Goal: Task Accomplishment & Management: Manage account settings

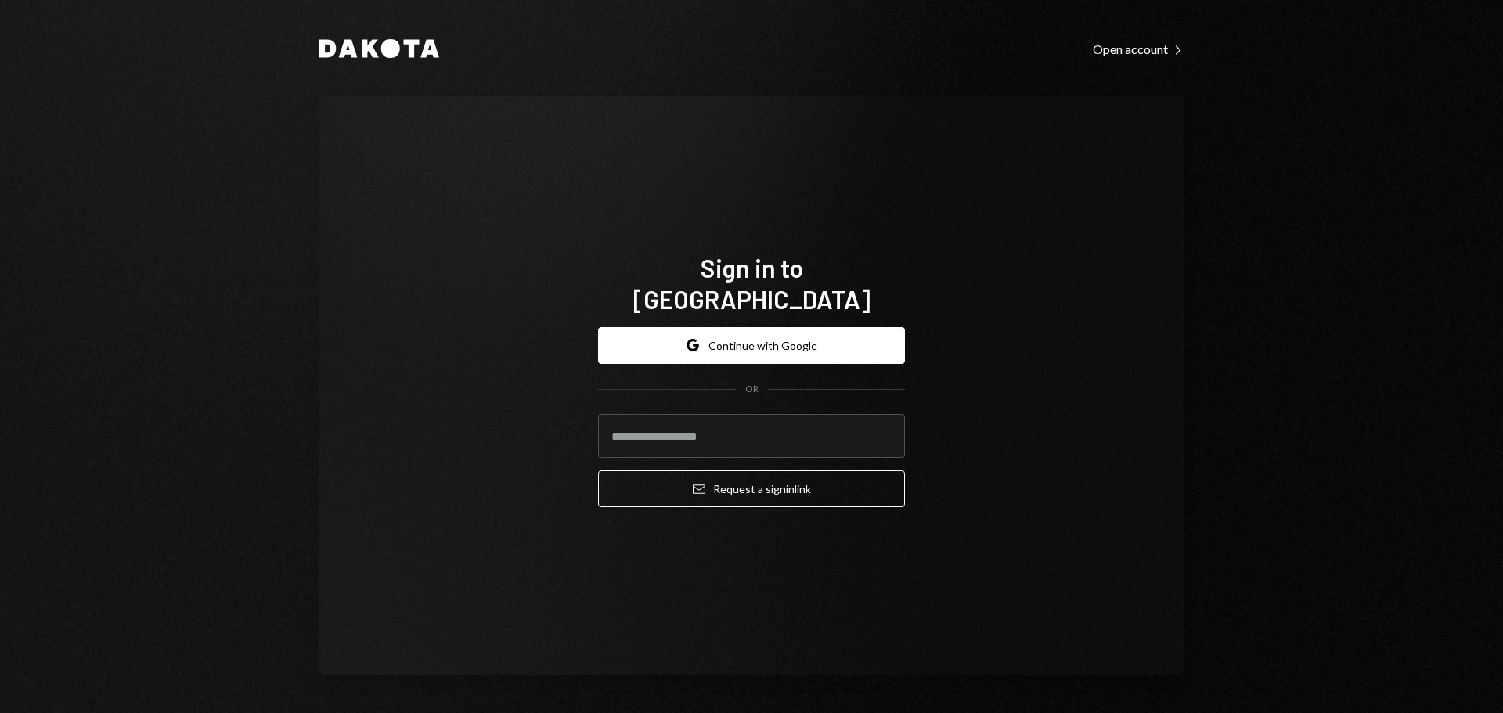
type input "**********"
click at [714, 494] on div "**********" at bounding box center [751, 418] width 307 height 206
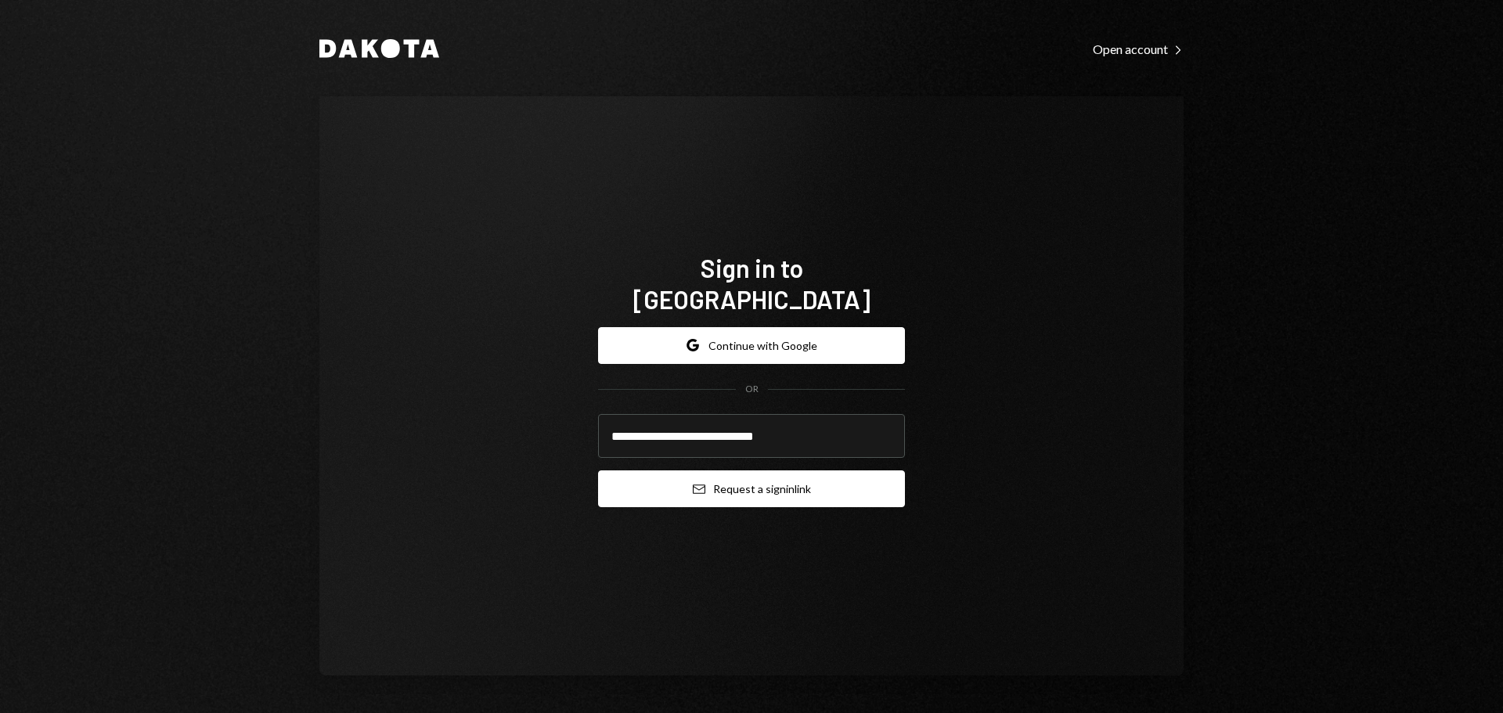
click at [722, 479] on button "Email Request a sign in link" at bounding box center [751, 489] width 307 height 37
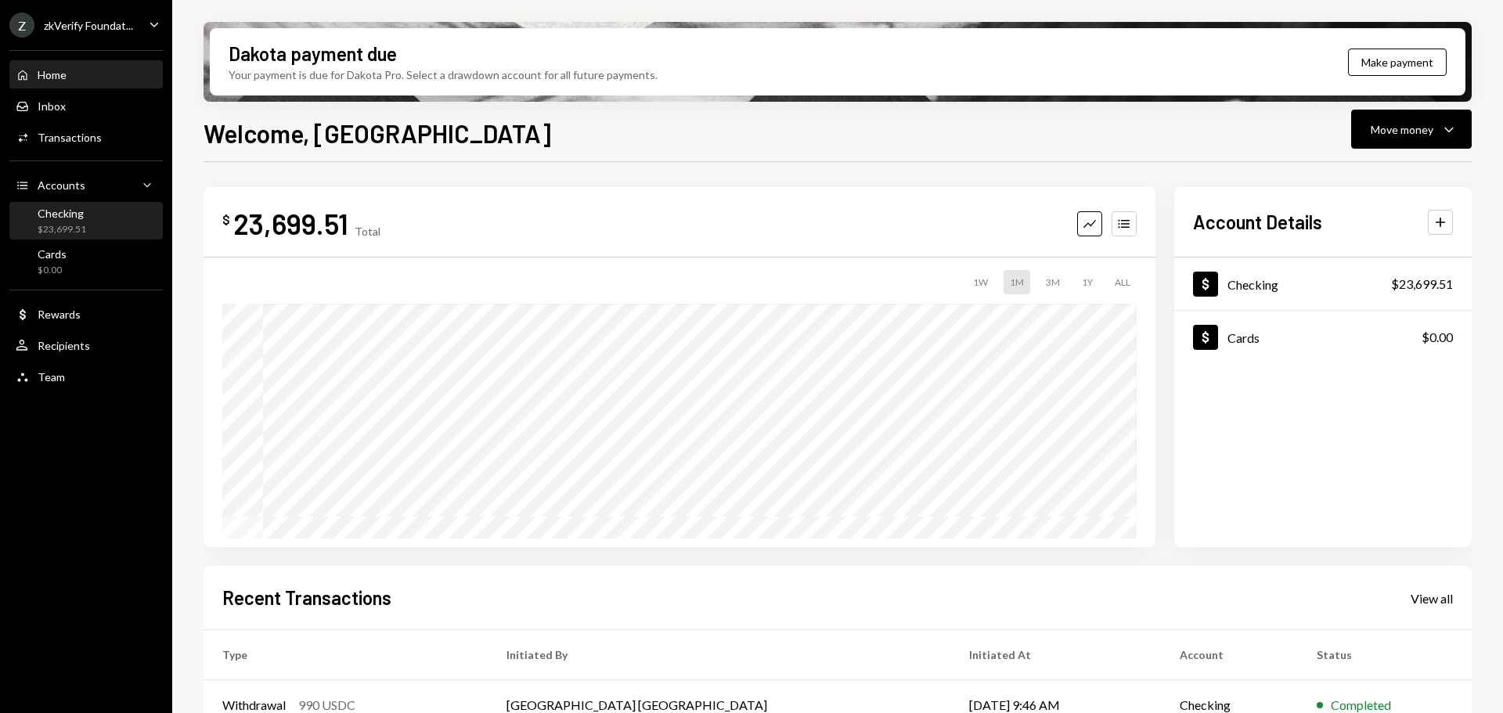
click at [88, 218] on div "Checking $23,699.51" at bounding box center [86, 222] width 141 height 30
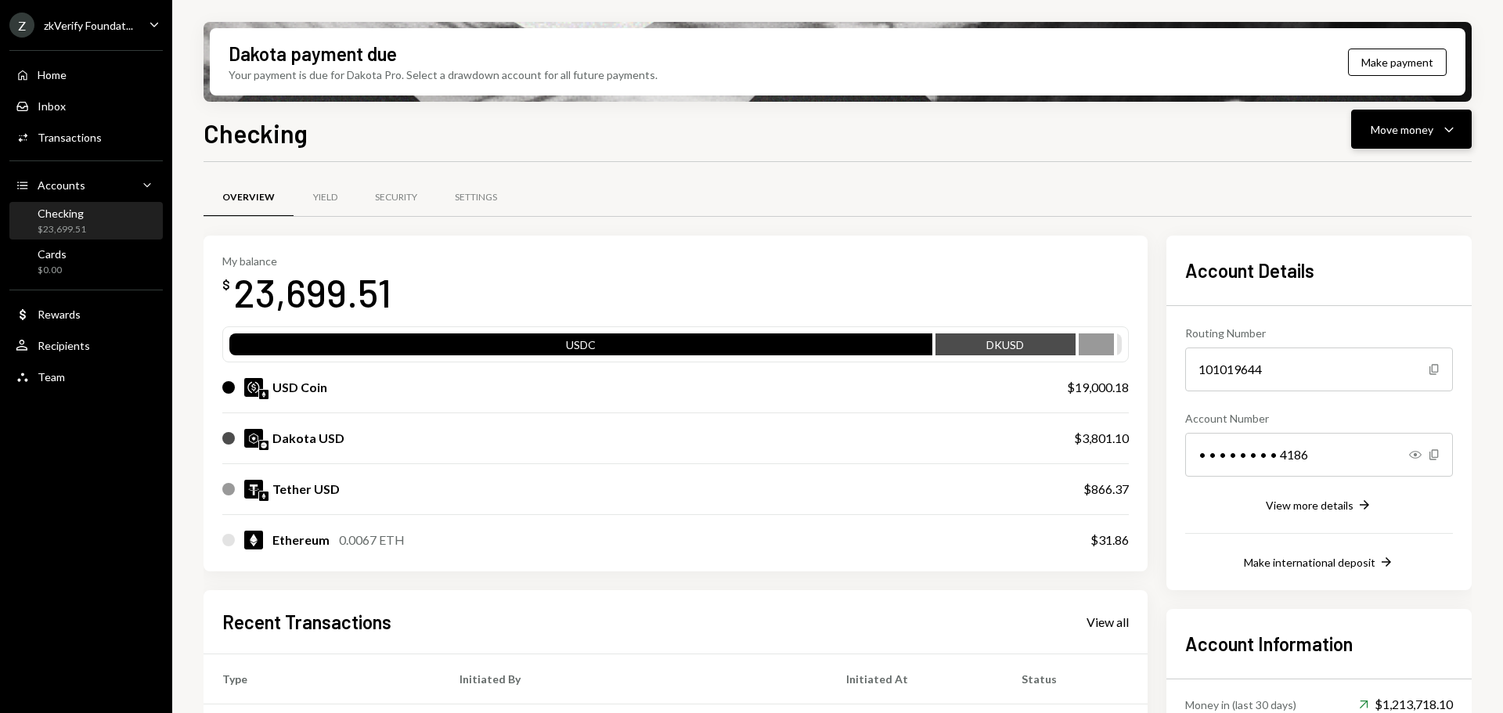
click at [1359, 135] on button "Move money Caret Down" at bounding box center [1412, 129] width 121 height 39
click at [1371, 254] on div "Deposit" at bounding box center [1399, 247] width 114 height 16
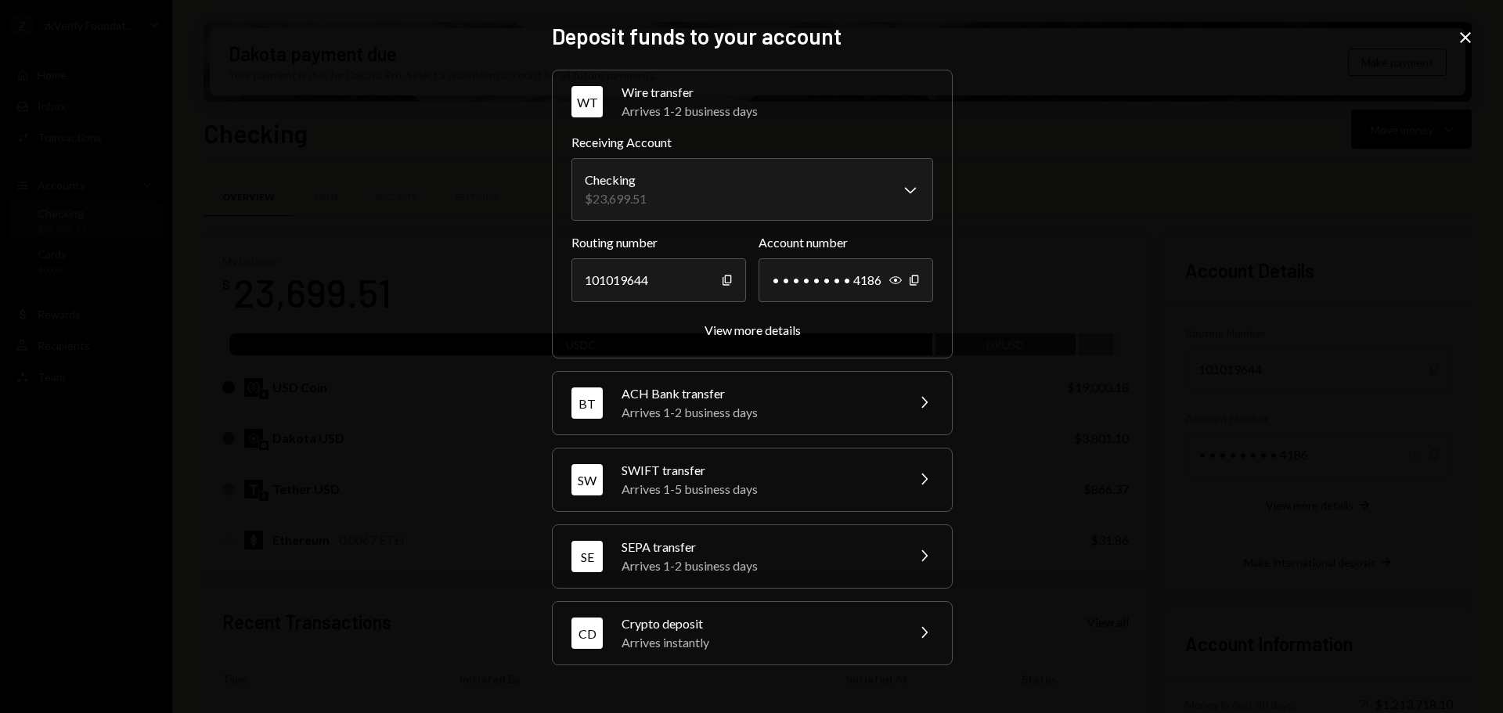
click at [697, 635] on div "Arrives instantly" at bounding box center [759, 642] width 274 height 19
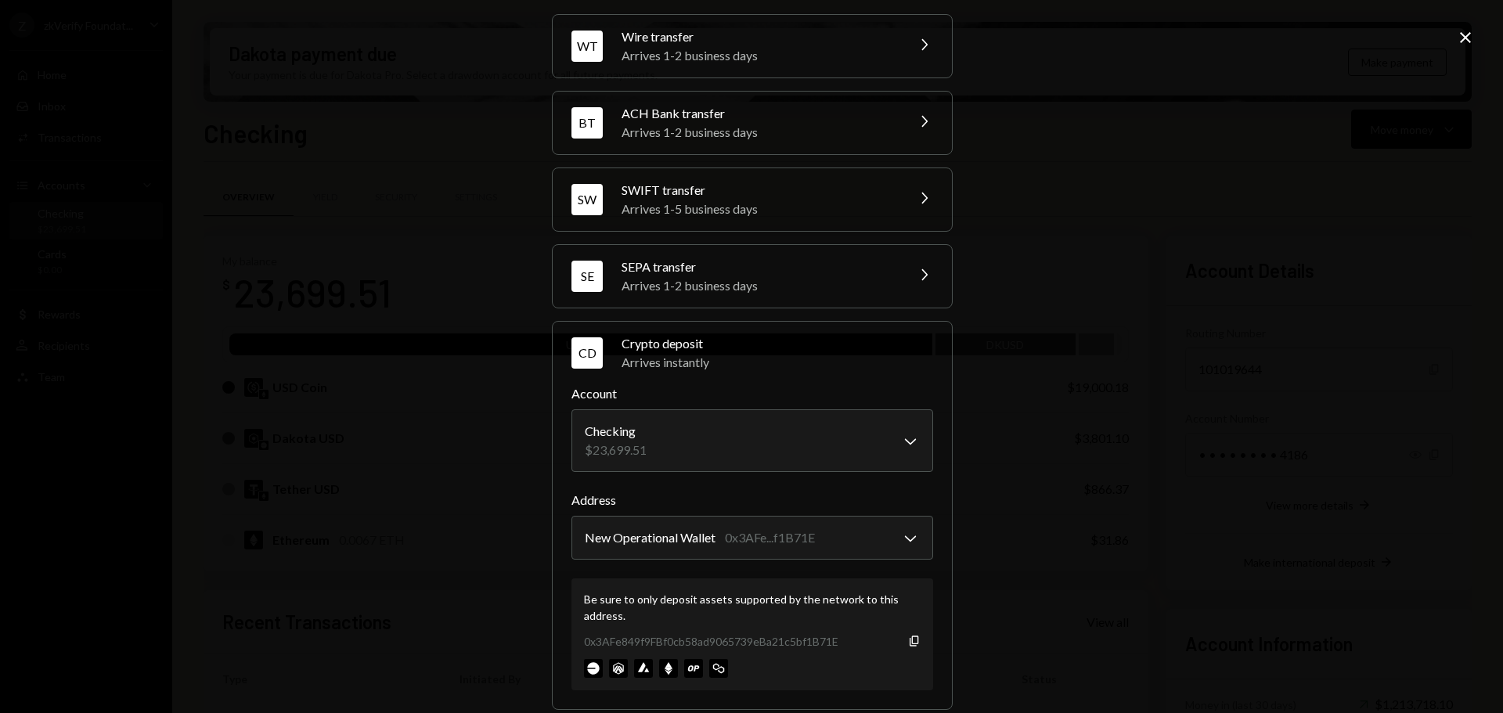
scroll to position [74, 0]
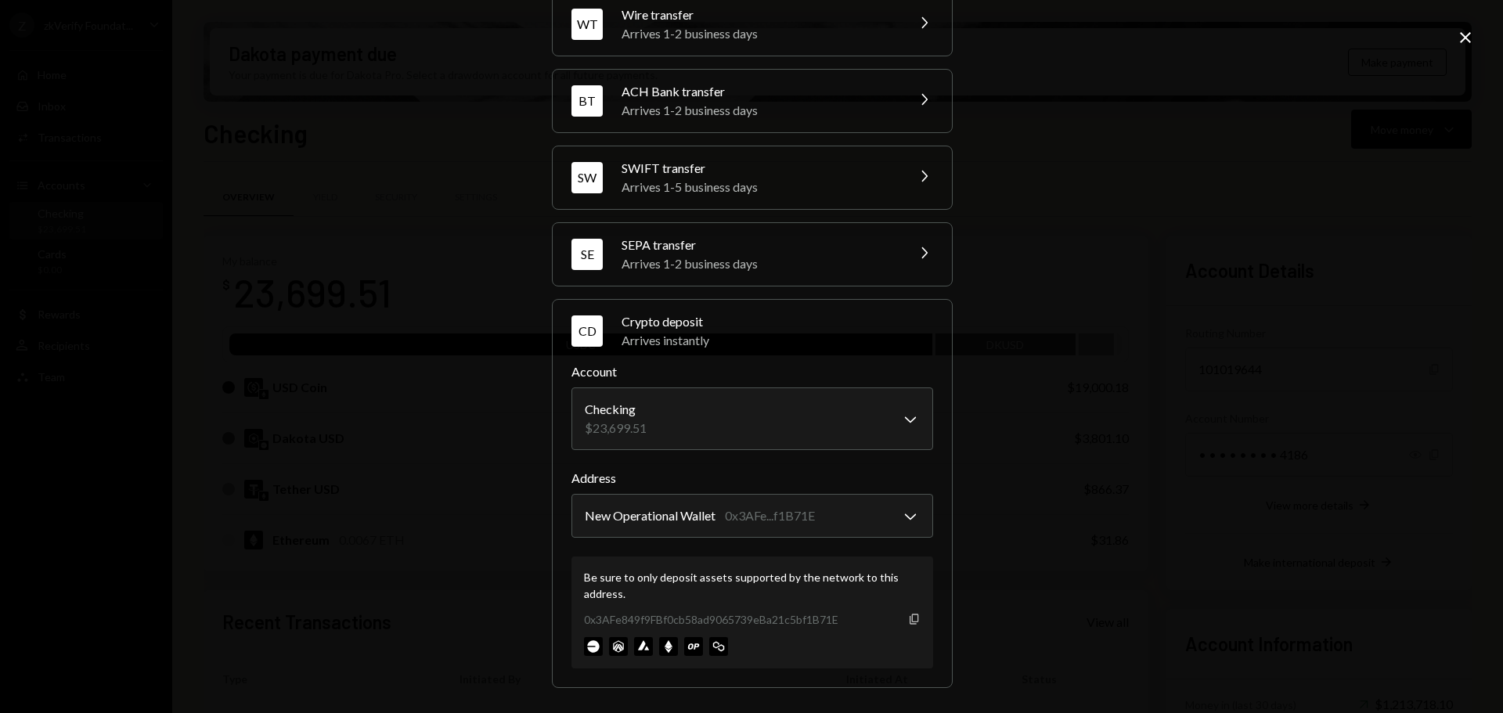
click at [911, 615] on icon "Copy" at bounding box center [914, 619] width 13 height 13
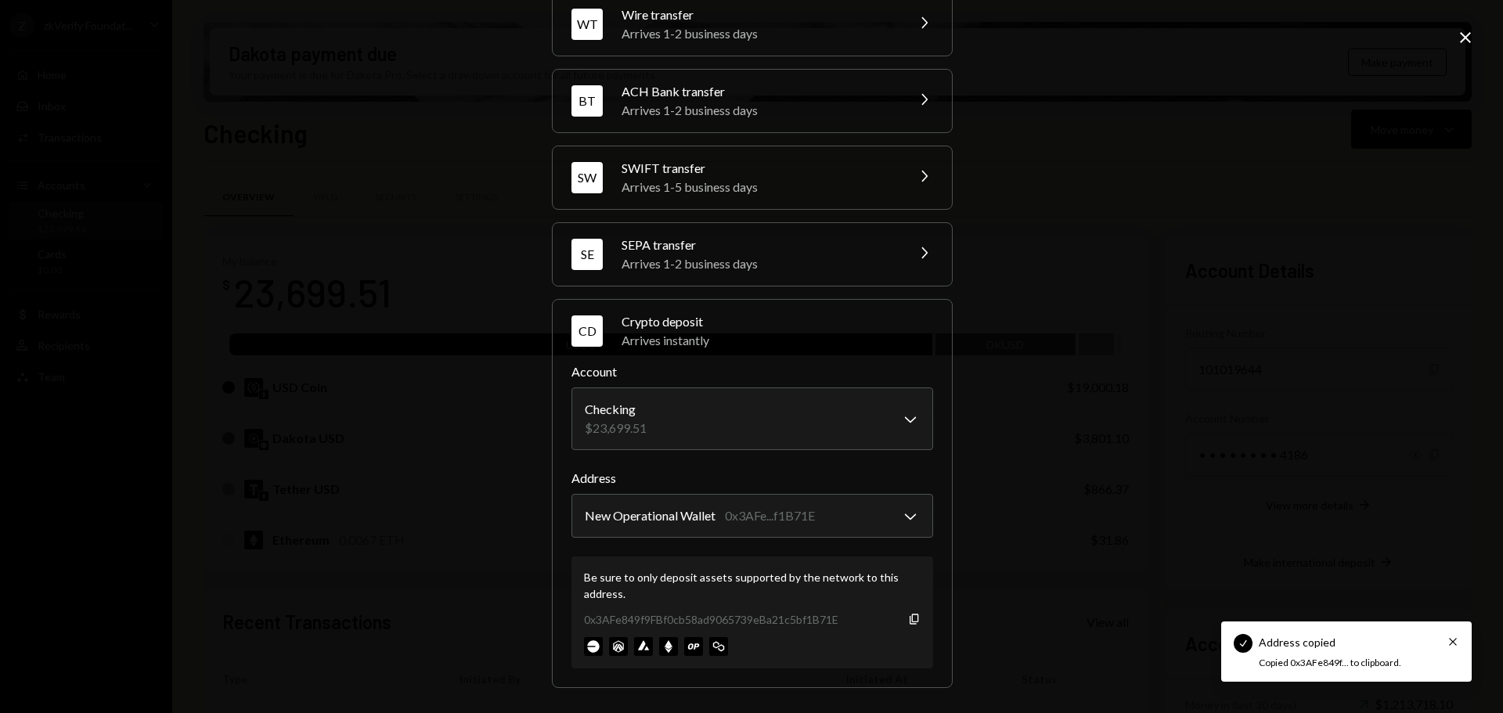
click at [1052, 583] on div "**********" at bounding box center [751, 356] width 1503 height 713
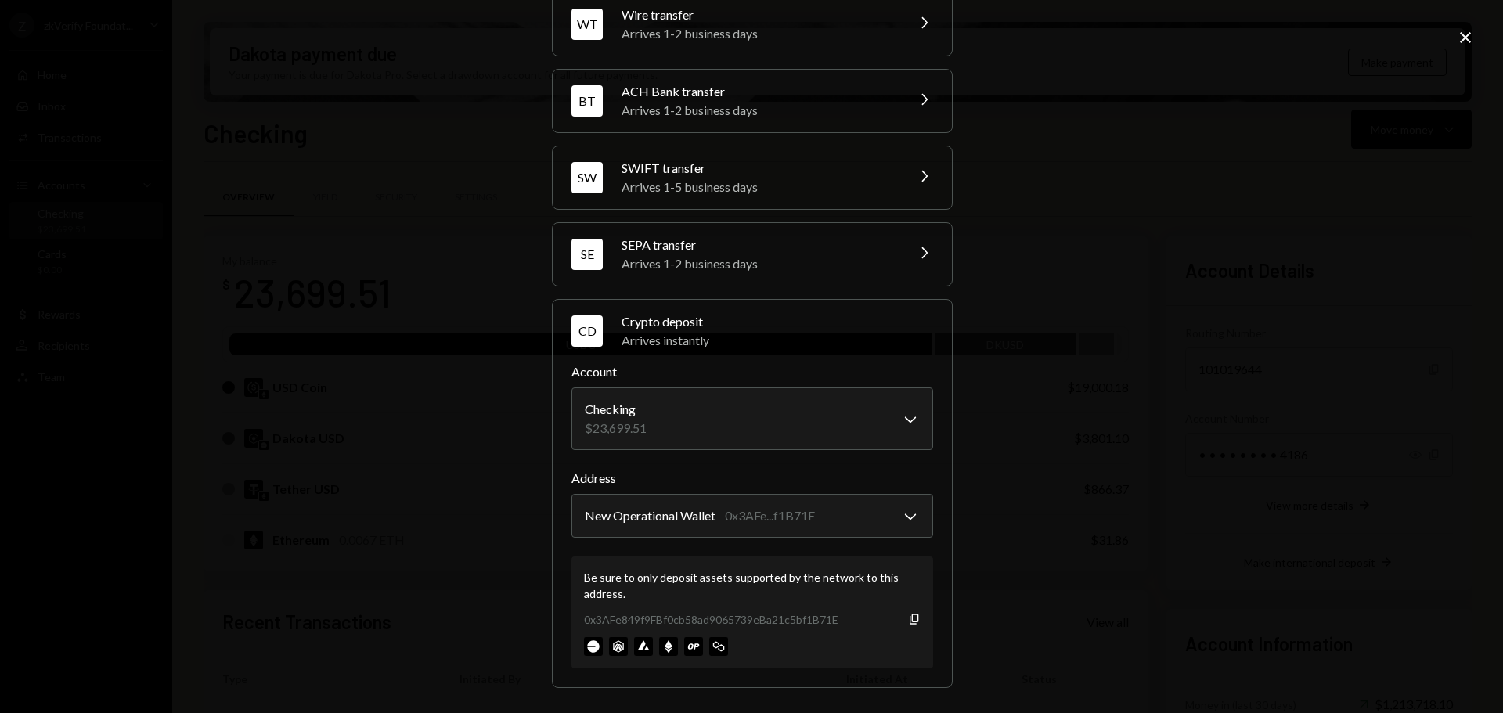
click at [1079, 382] on div "**********" at bounding box center [751, 356] width 1503 height 713
click at [1466, 35] on icon "Close" at bounding box center [1465, 37] width 19 height 19
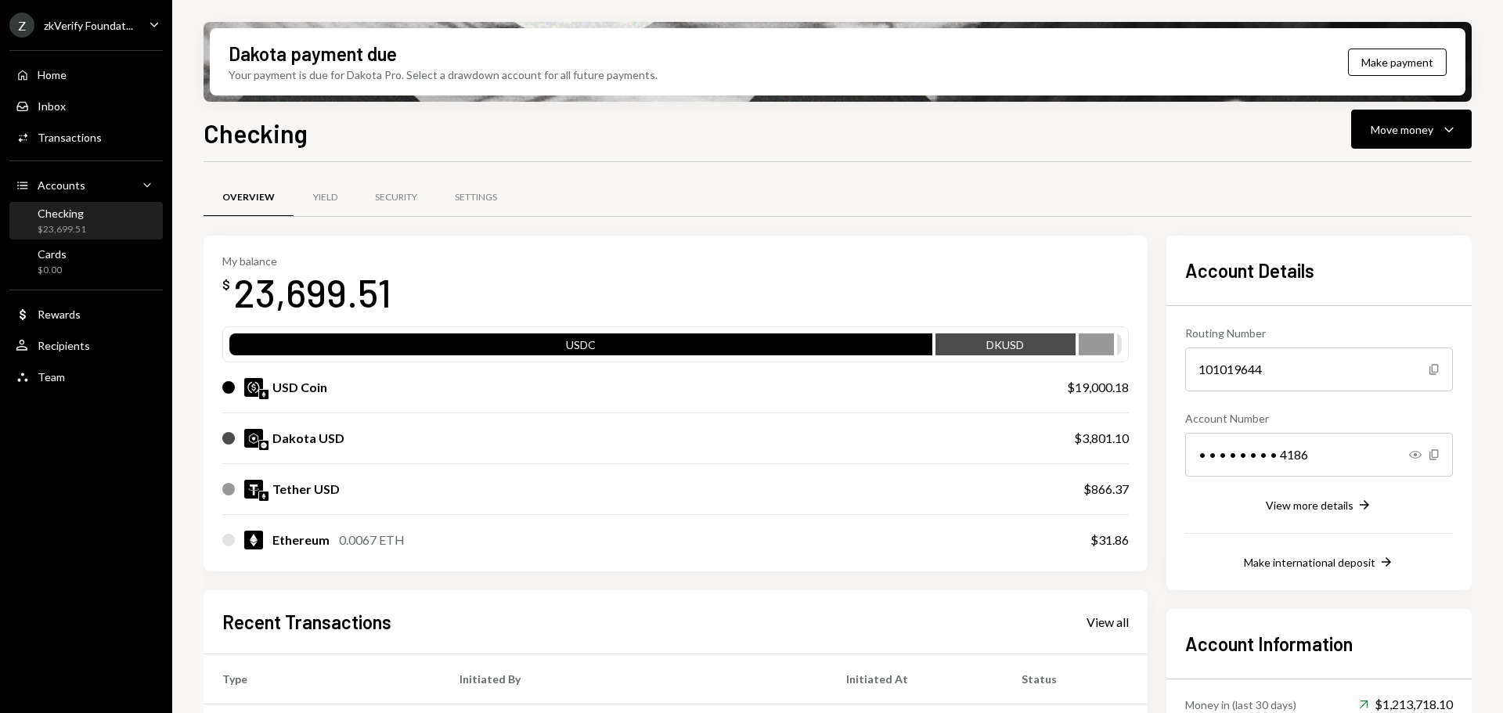
click at [83, 213] on div "Checking" at bounding box center [62, 213] width 49 height 13
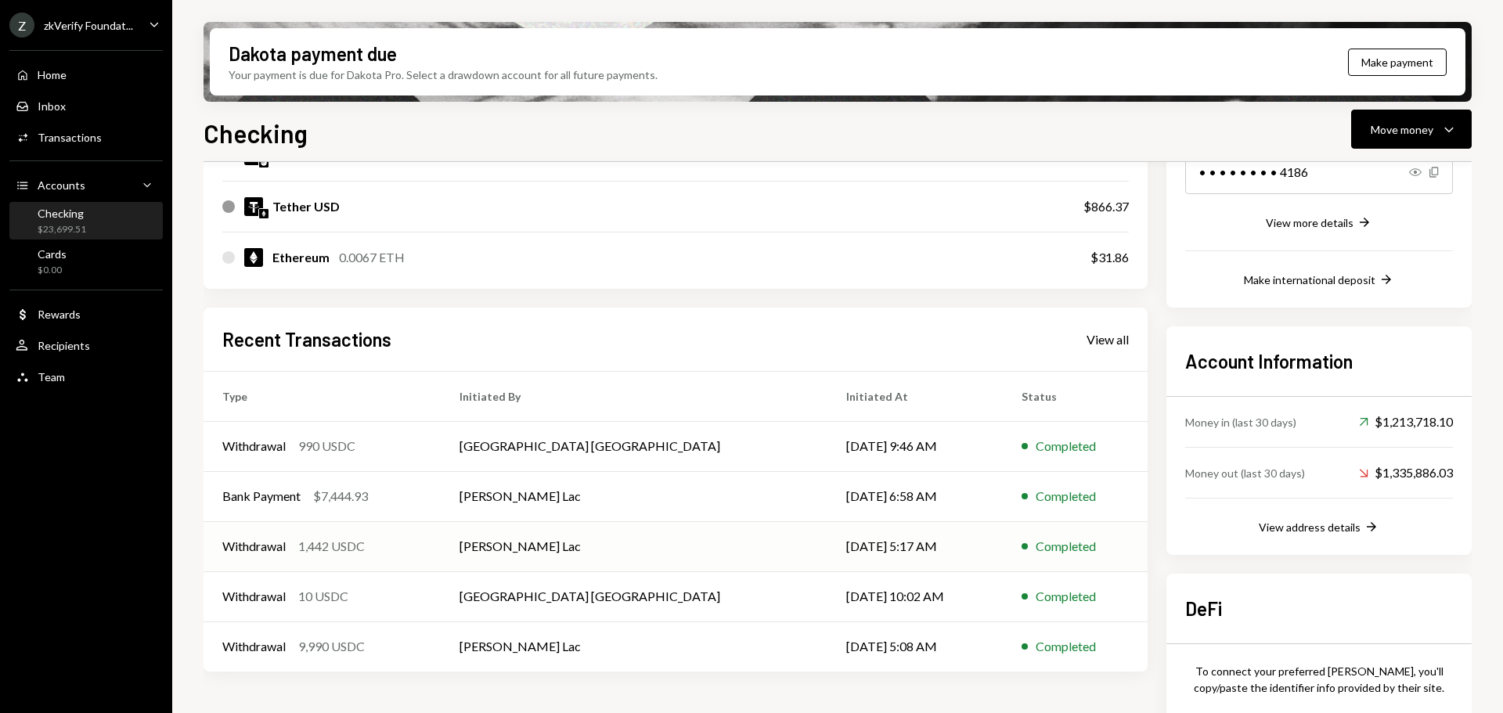
scroll to position [313, 0]
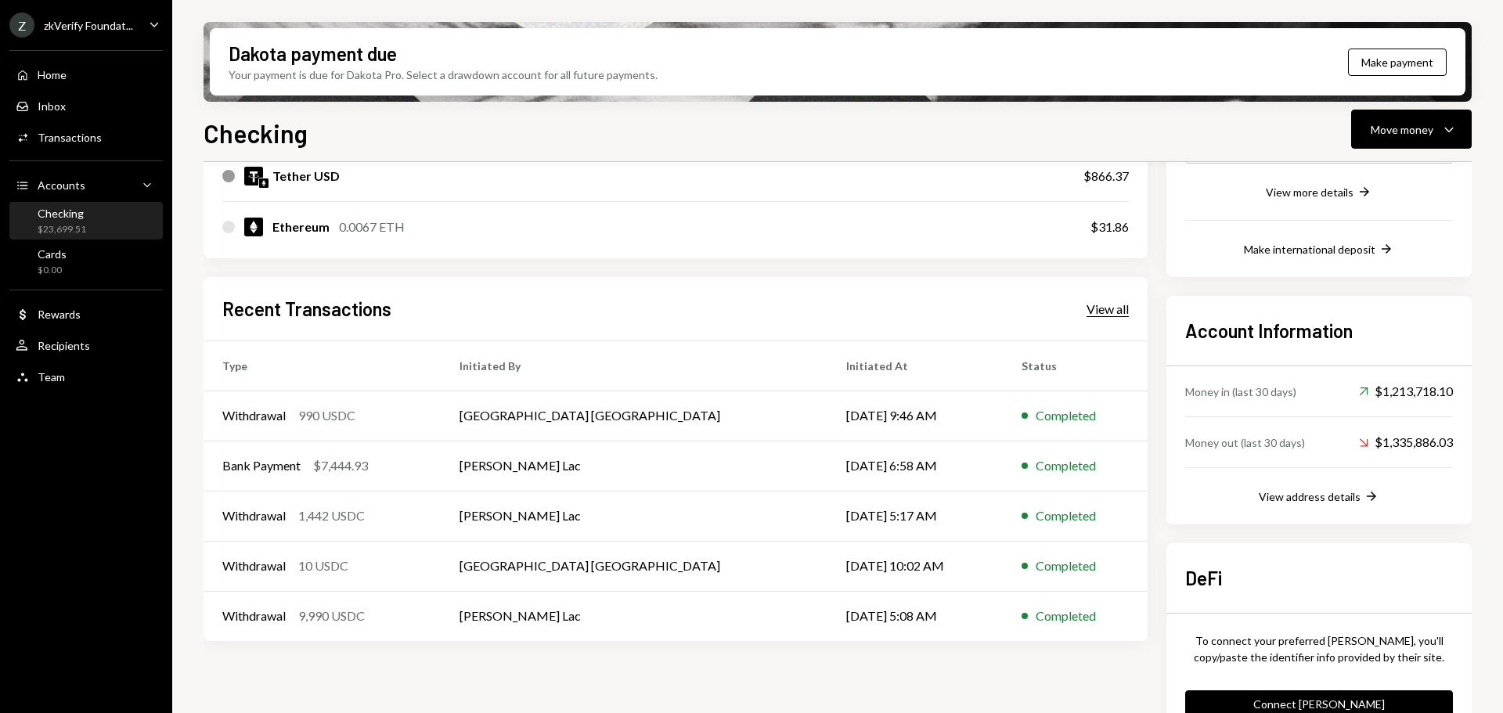
click at [1115, 316] on div "View all" at bounding box center [1108, 309] width 42 height 16
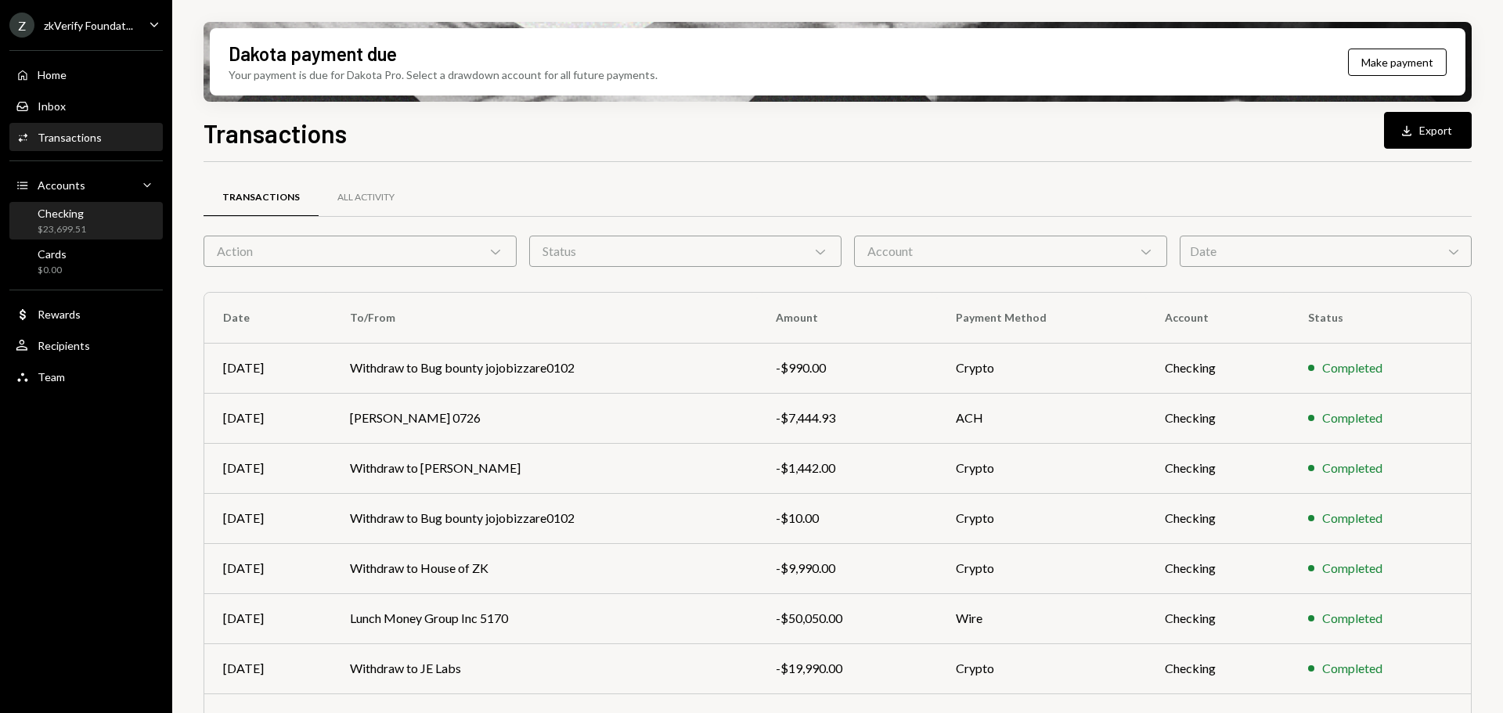
click at [71, 218] on div "Checking" at bounding box center [62, 213] width 49 height 13
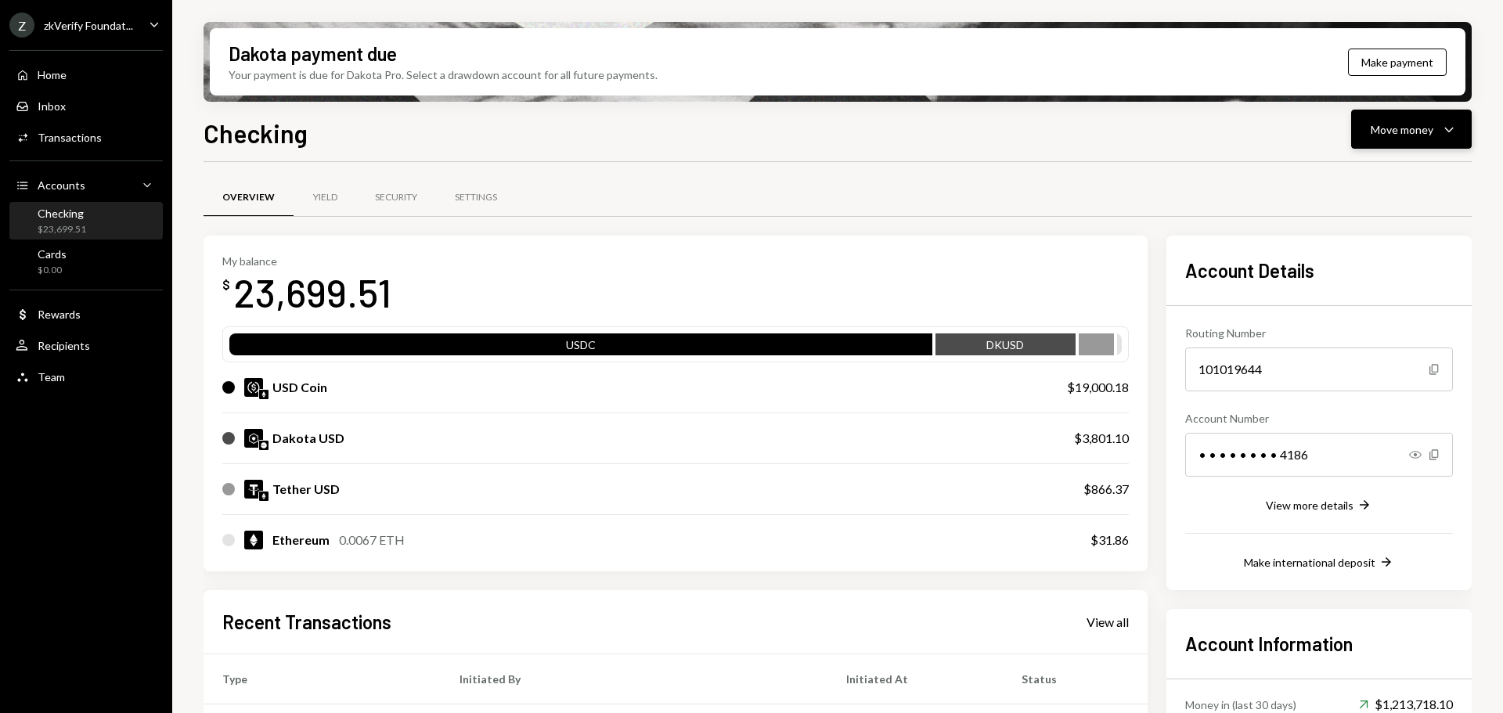
click at [1373, 146] on button "Move money Caret Down" at bounding box center [1412, 129] width 121 height 39
click at [1378, 247] on div "Deposit" at bounding box center [1399, 247] width 114 height 16
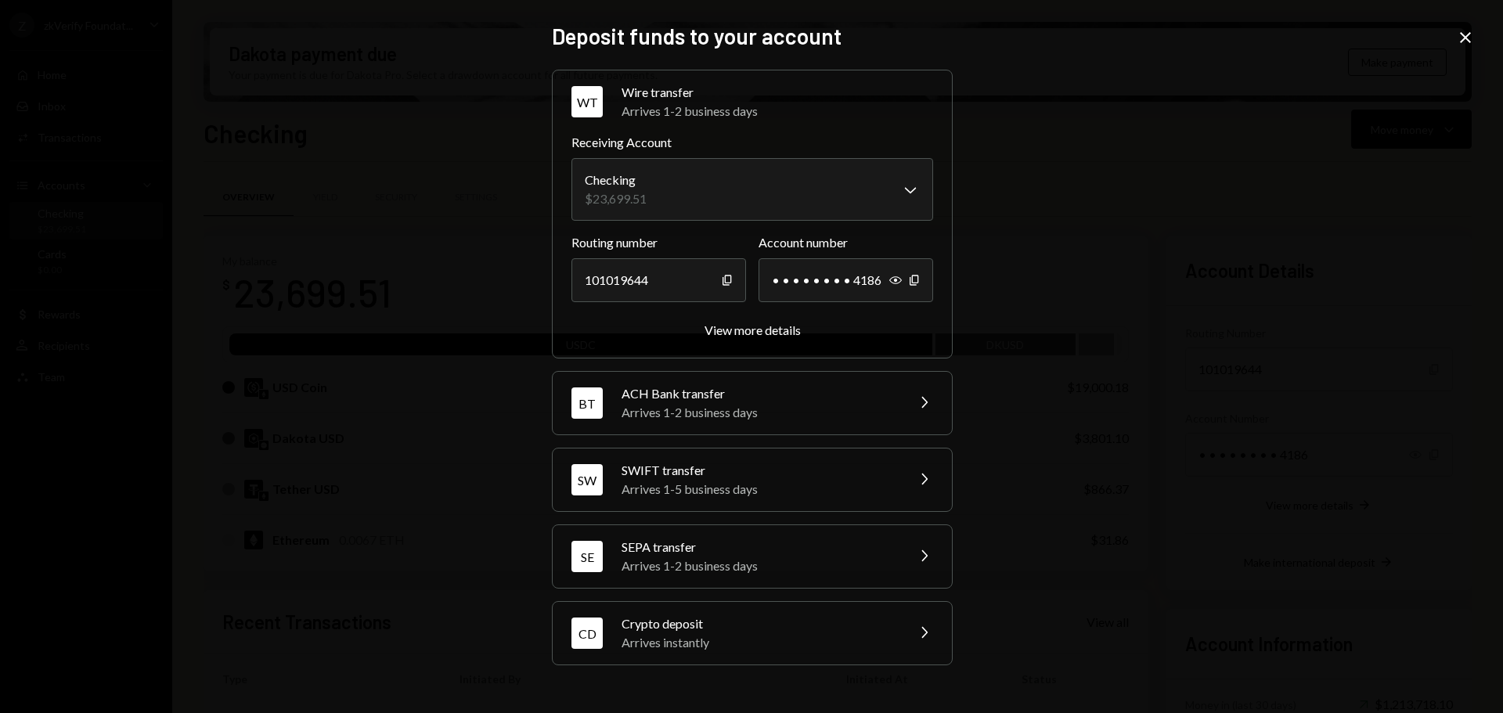
click at [707, 634] on div "Arrives instantly" at bounding box center [759, 642] width 274 height 19
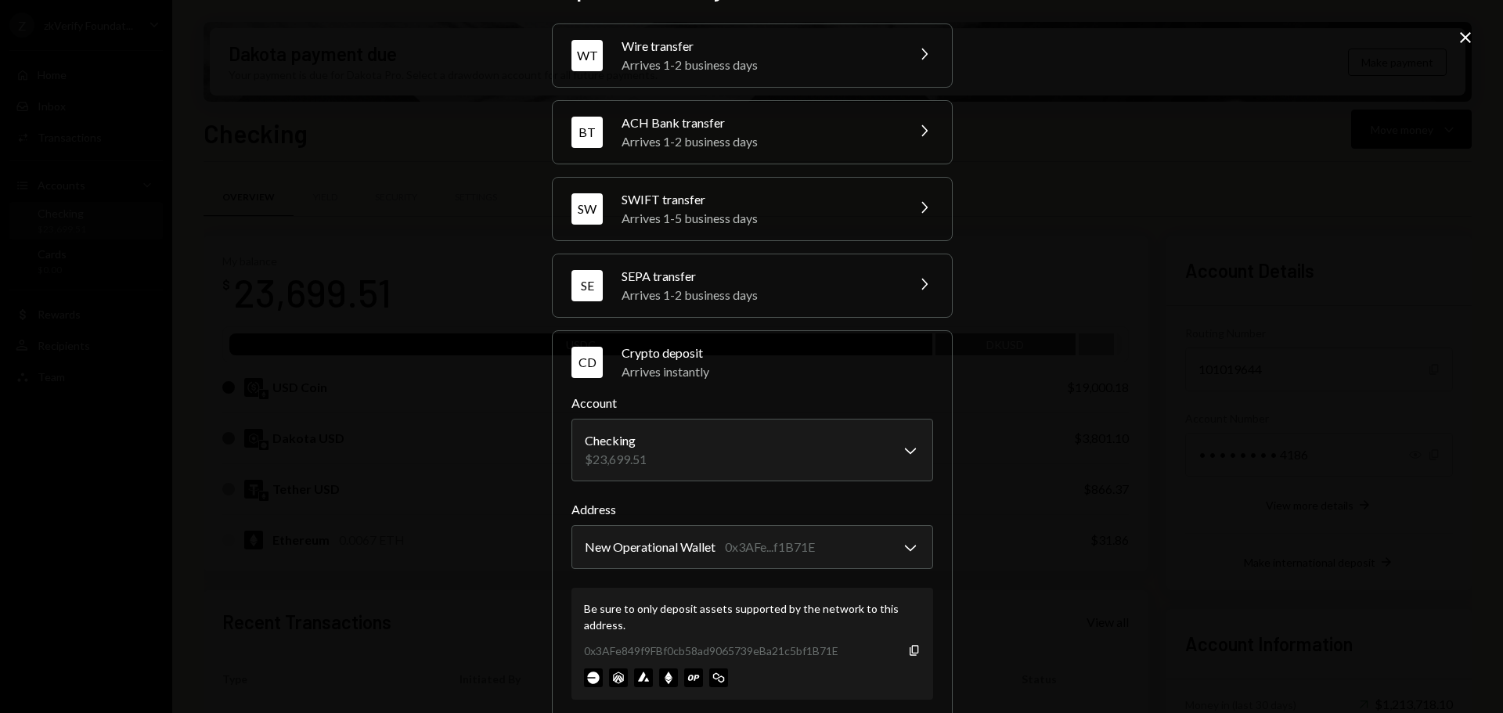
scroll to position [74, 0]
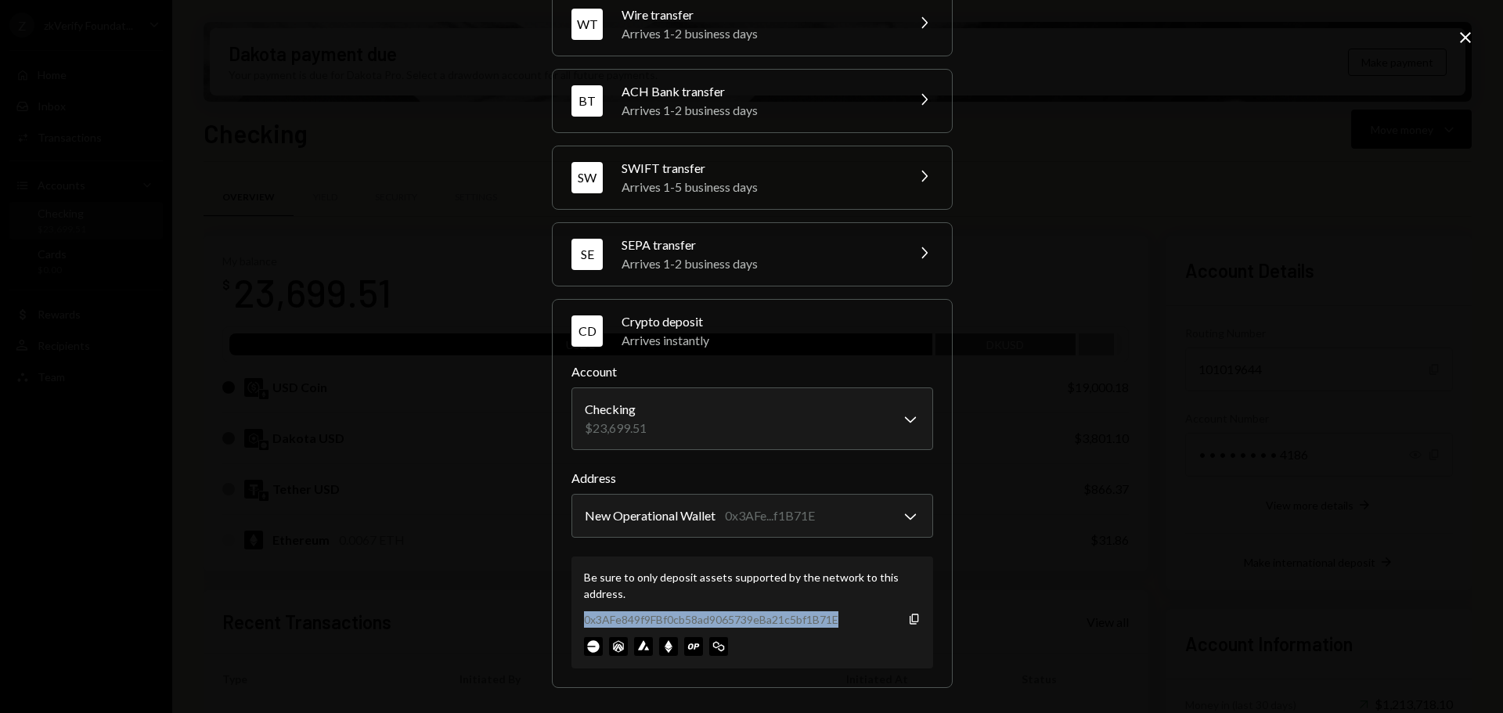
drag, startPoint x: 572, startPoint y: 618, endPoint x: 866, endPoint y: 622, distance: 294.4
click at [866, 622] on div "Be sure to only deposit assets supported by the network to this address. 0x3AFe…" at bounding box center [753, 613] width 362 height 112
click at [677, 583] on div "Be sure to only deposit assets supported by the network to this address." at bounding box center [752, 585] width 337 height 33
click at [1038, 620] on div "**********" at bounding box center [751, 356] width 1503 height 713
click at [1466, 42] on icon "Close" at bounding box center [1465, 37] width 19 height 19
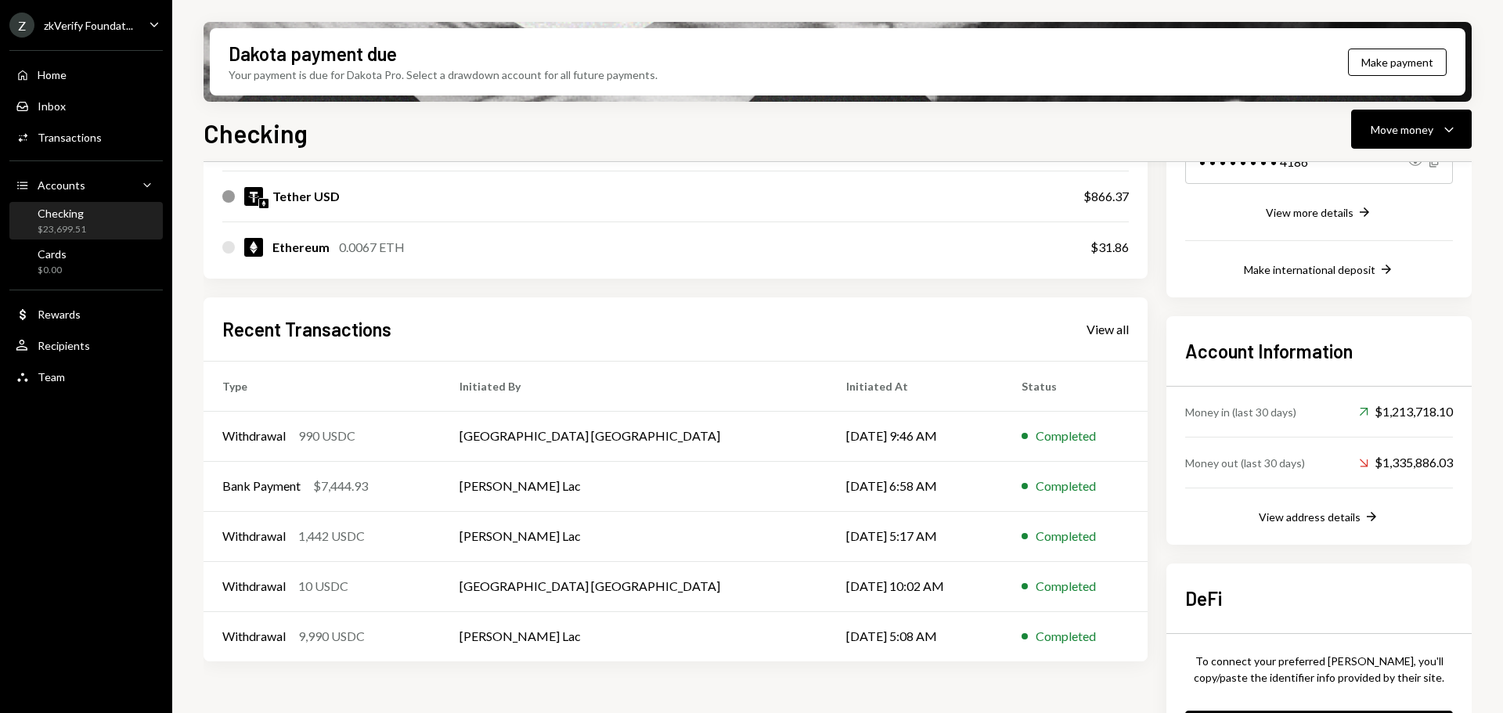
scroll to position [313, 0]
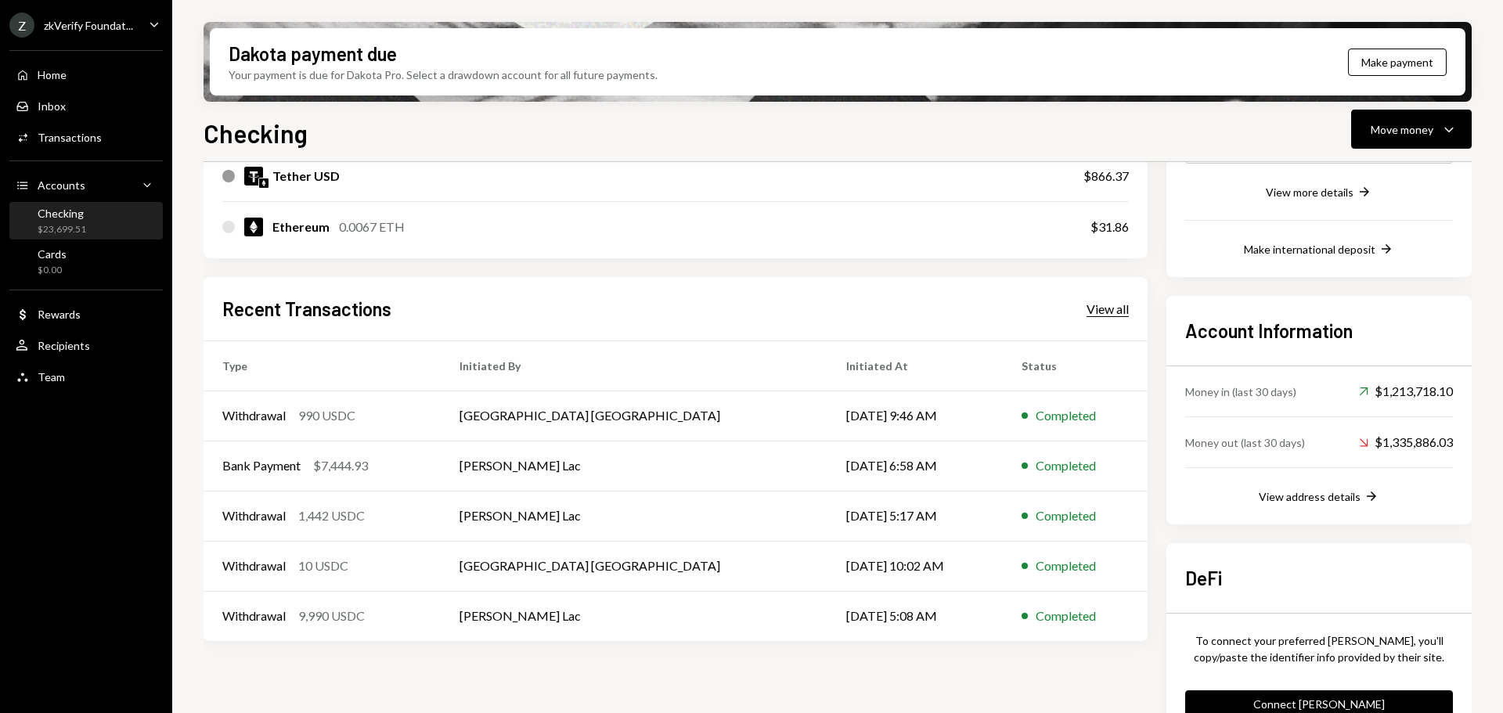
click at [1096, 316] on div "View all" at bounding box center [1108, 309] width 42 height 16
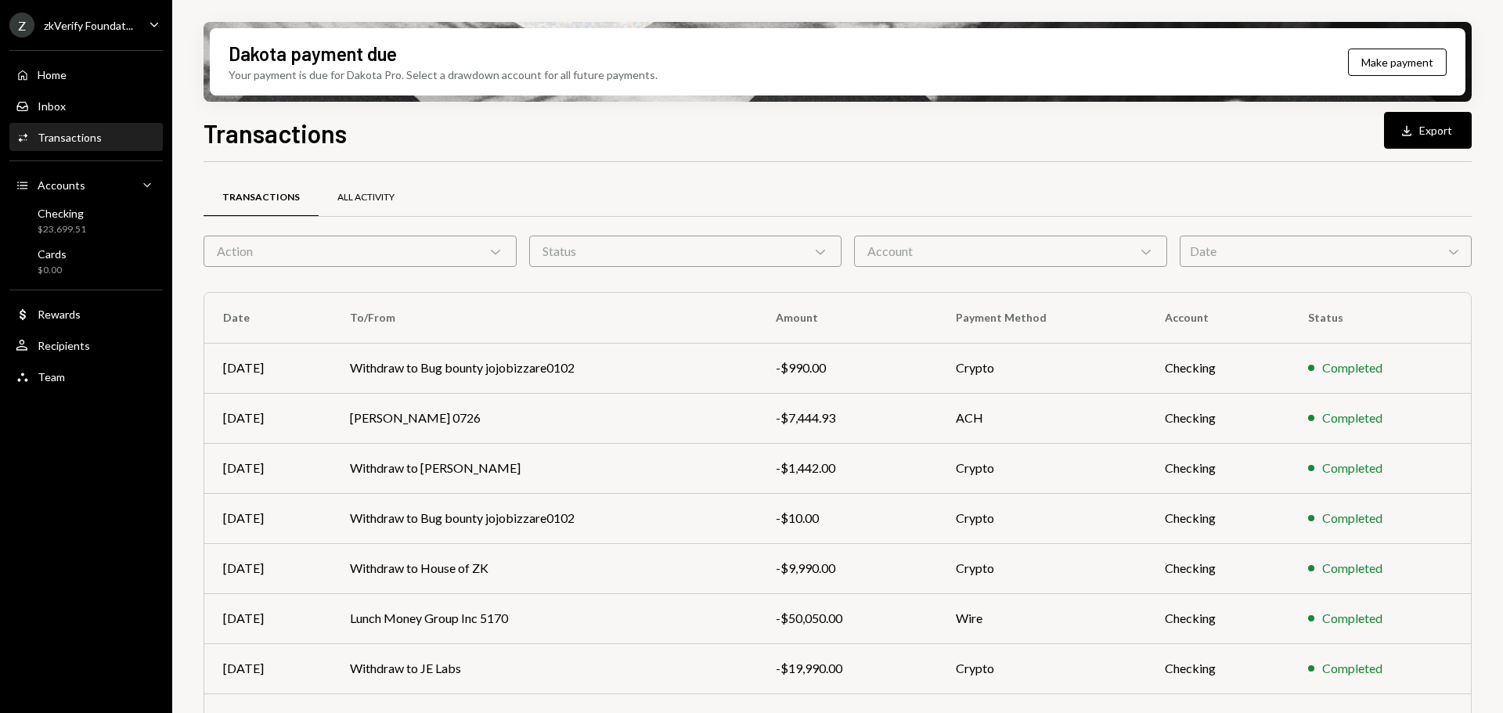
click at [366, 193] on div "All Activity" at bounding box center [365, 197] width 57 height 13
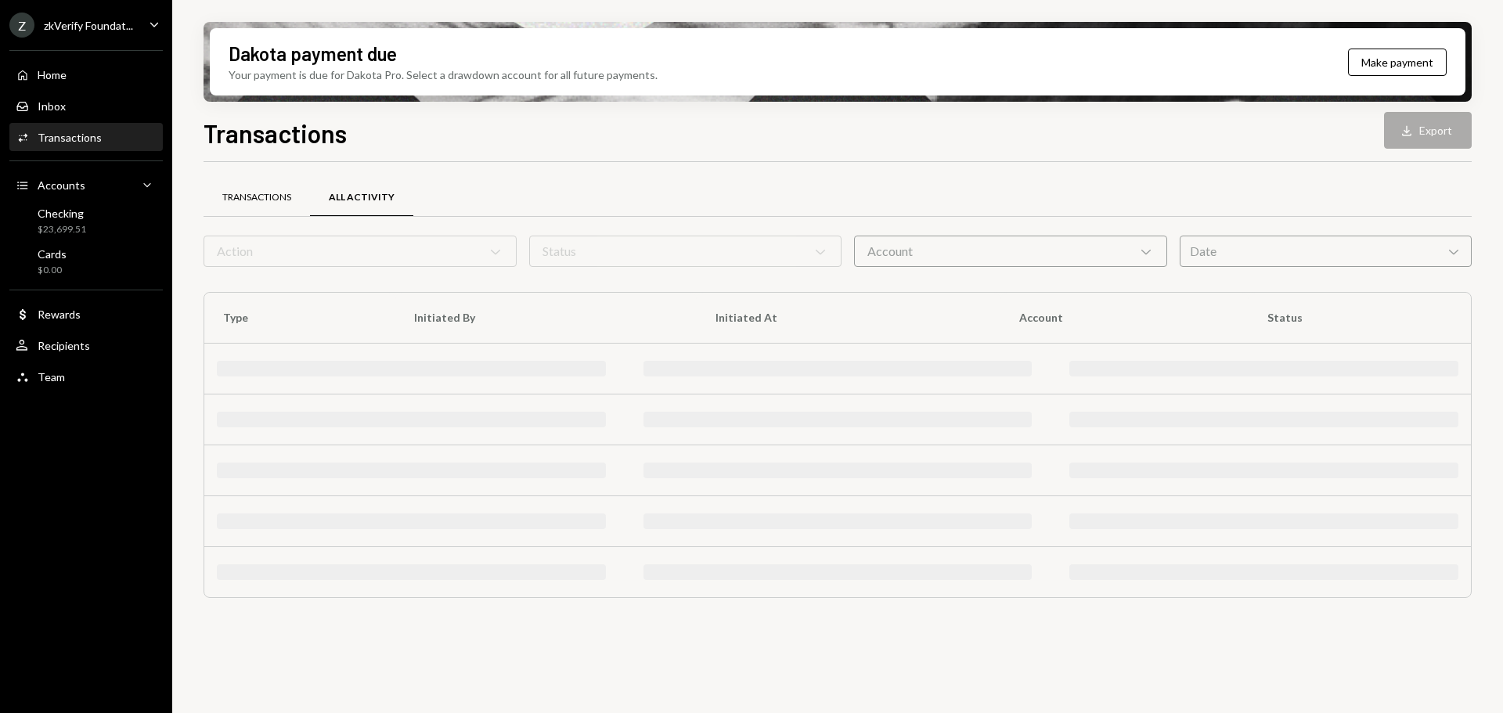
click at [237, 198] on div "Transactions" at bounding box center [256, 197] width 69 height 13
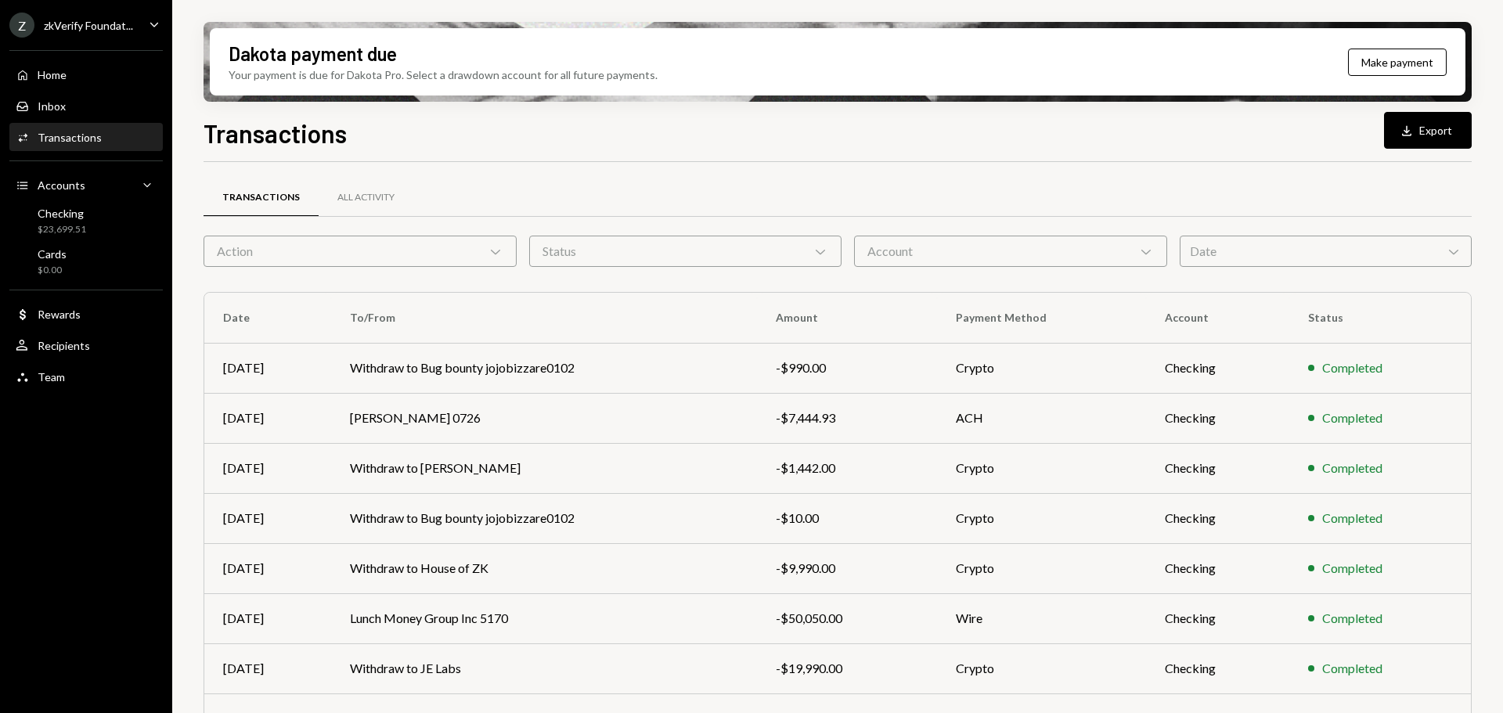
click at [299, 256] on div "Action Chevron Down" at bounding box center [360, 251] width 313 height 31
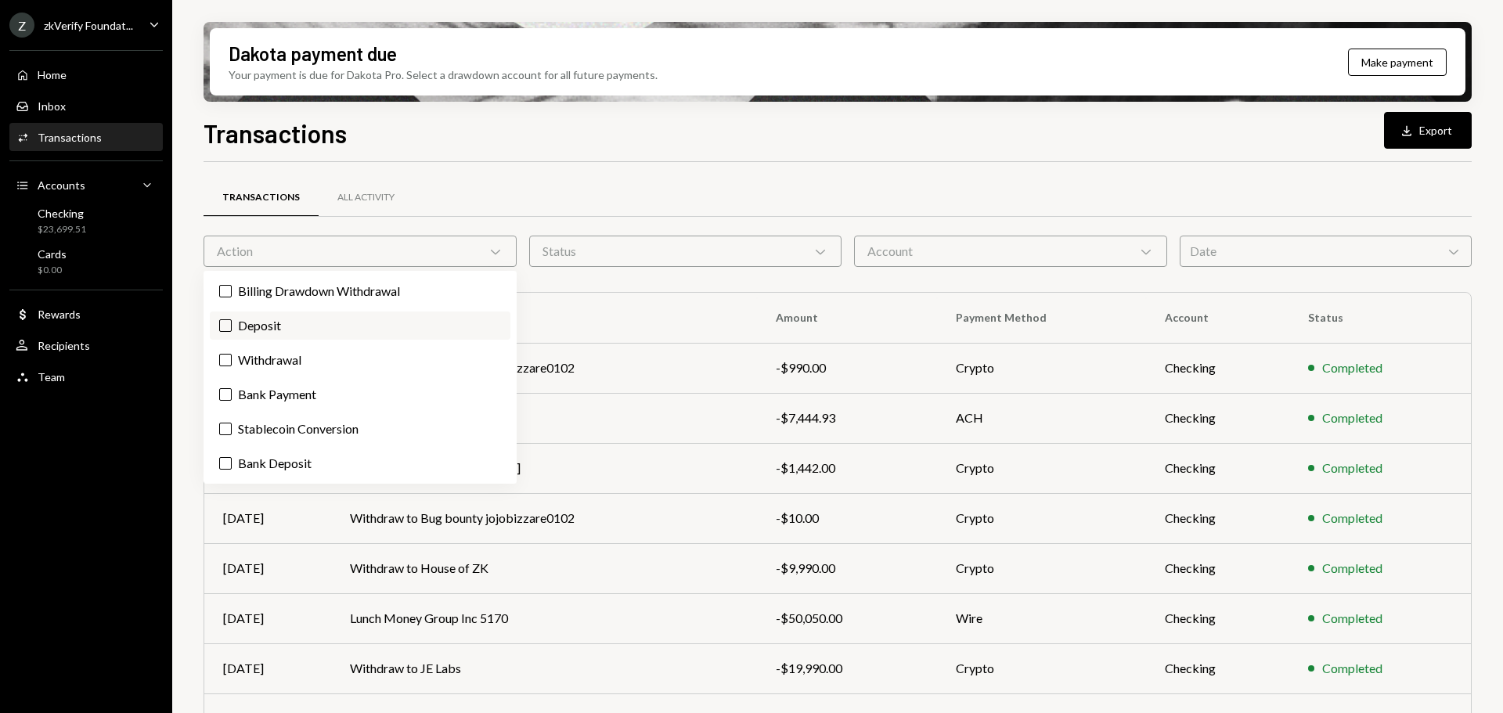
click at [291, 328] on label "Deposit" at bounding box center [360, 326] width 301 height 28
click at [232, 328] on button "Deposit" at bounding box center [225, 325] width 13 height 13
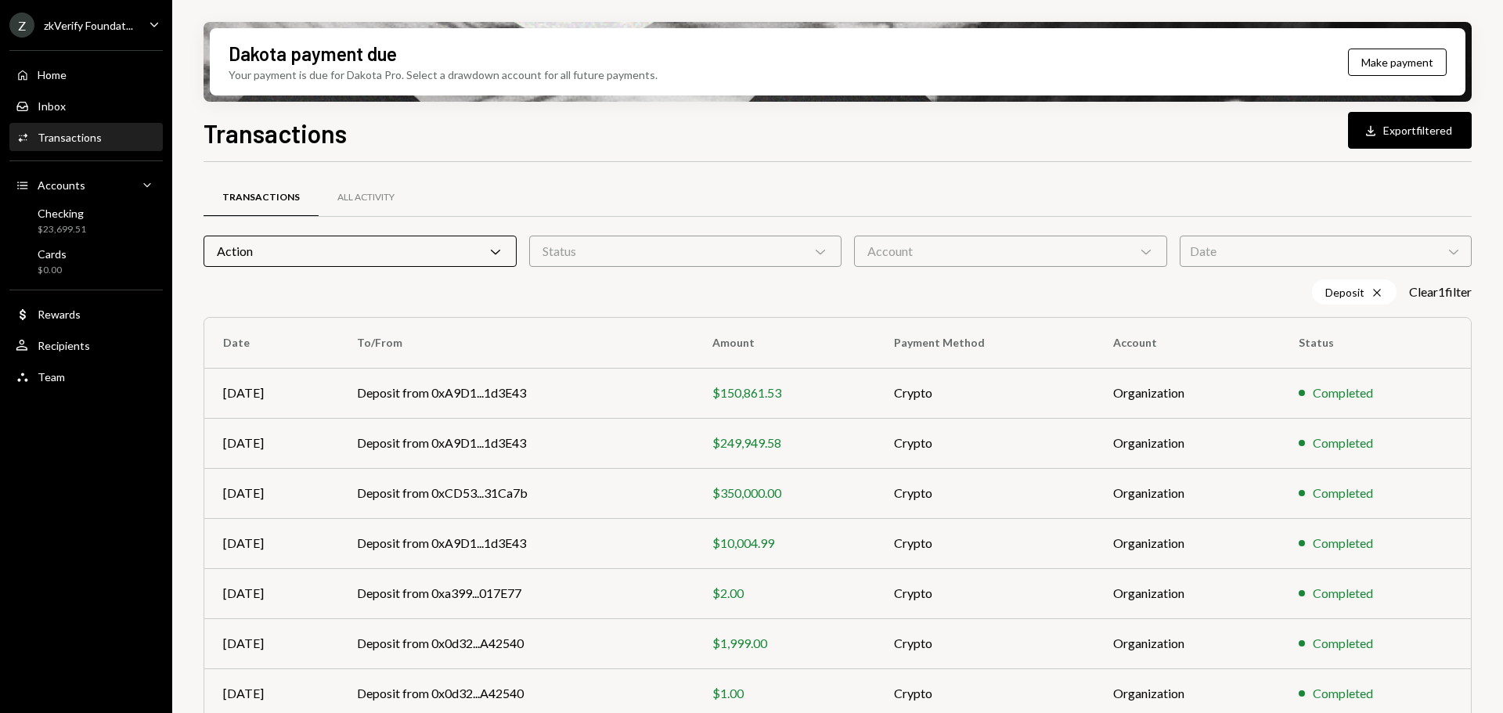
click at [186, 355] on div "Dakota payment due Your payment is due for Dakota Pro. Select a drawdown accoun…" at bounding box center [837, 356] width 1331 height 713
click at [405, 393] on td "Deposit from 0xA9D1...1d3E43" at bounding box center [515, 393] width 355 height 50
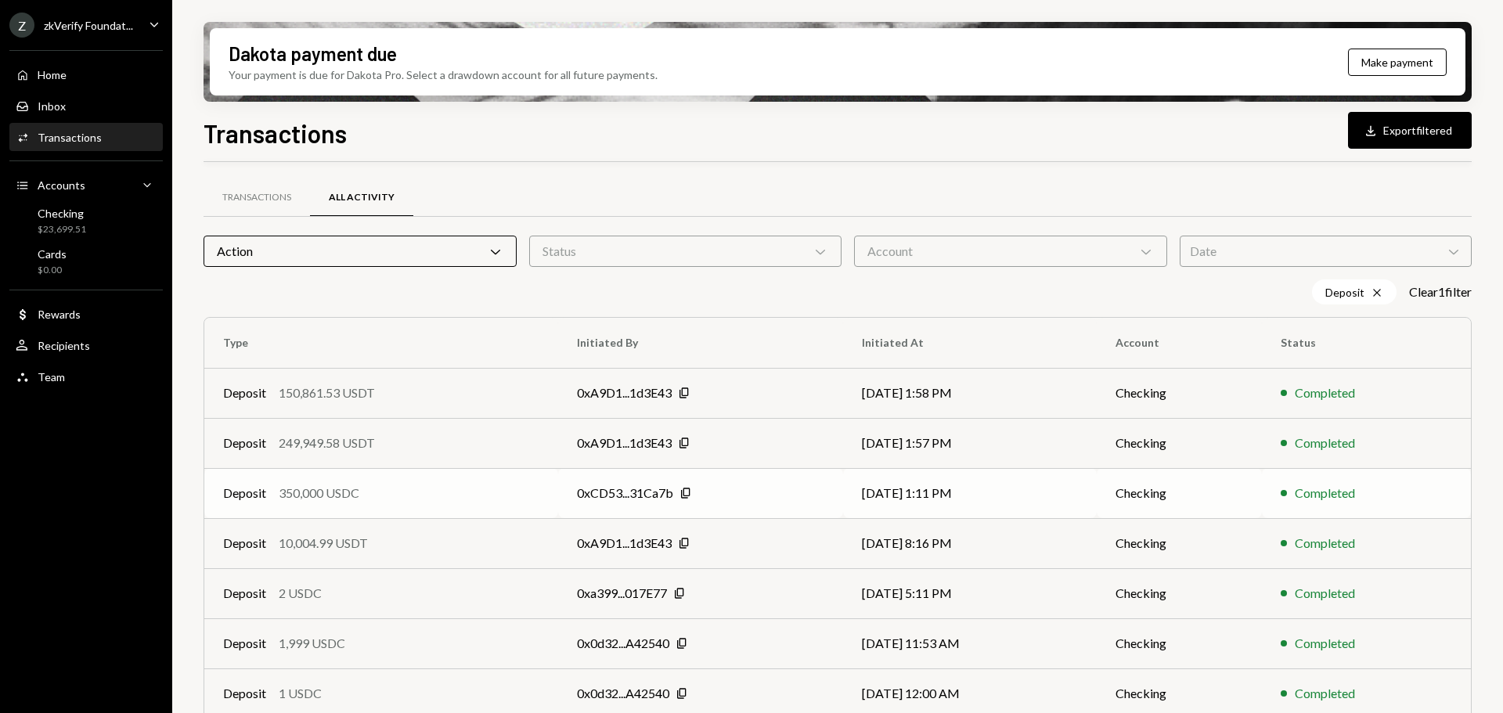
scroll to position [78, 0]
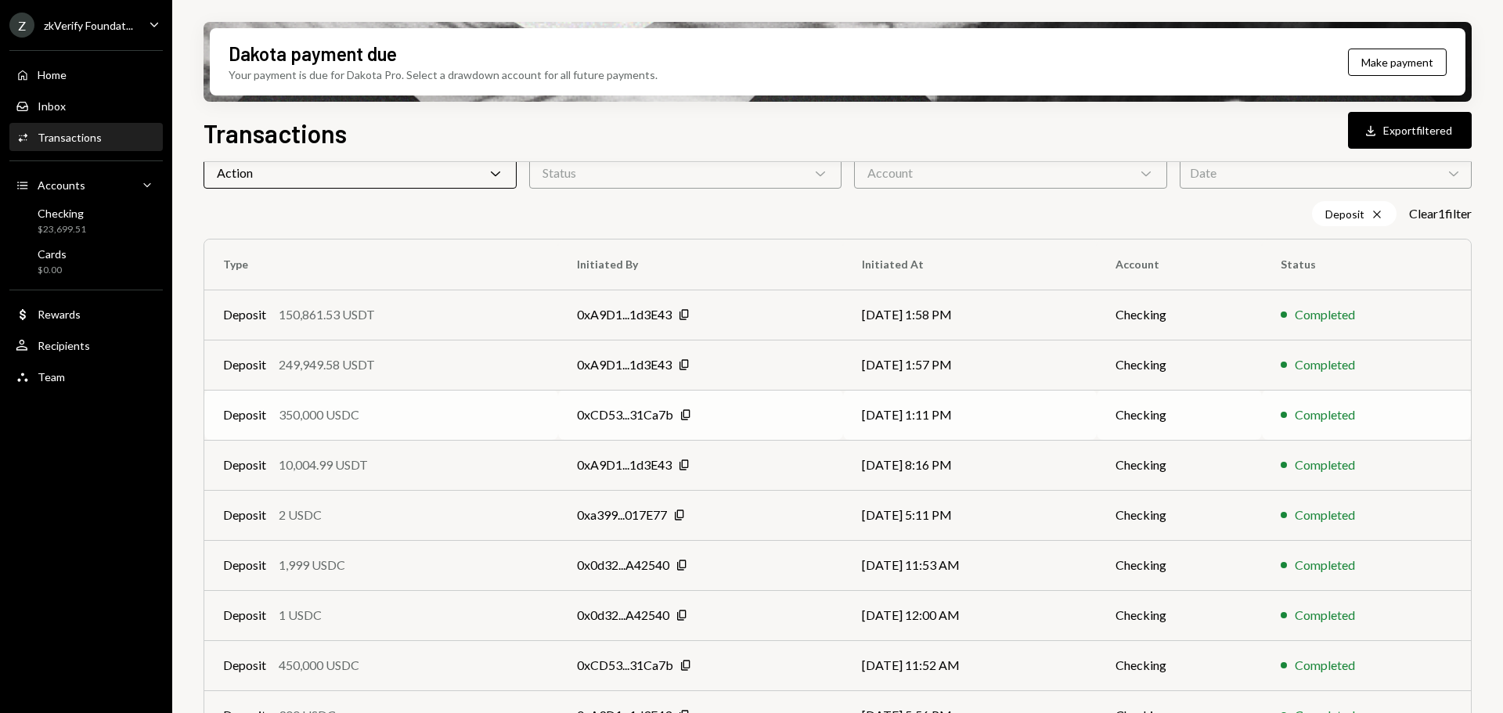
click at [496, 435] on td "Deposit 350,000 USDC" at bounding box center [381, 415] width 354 height 50
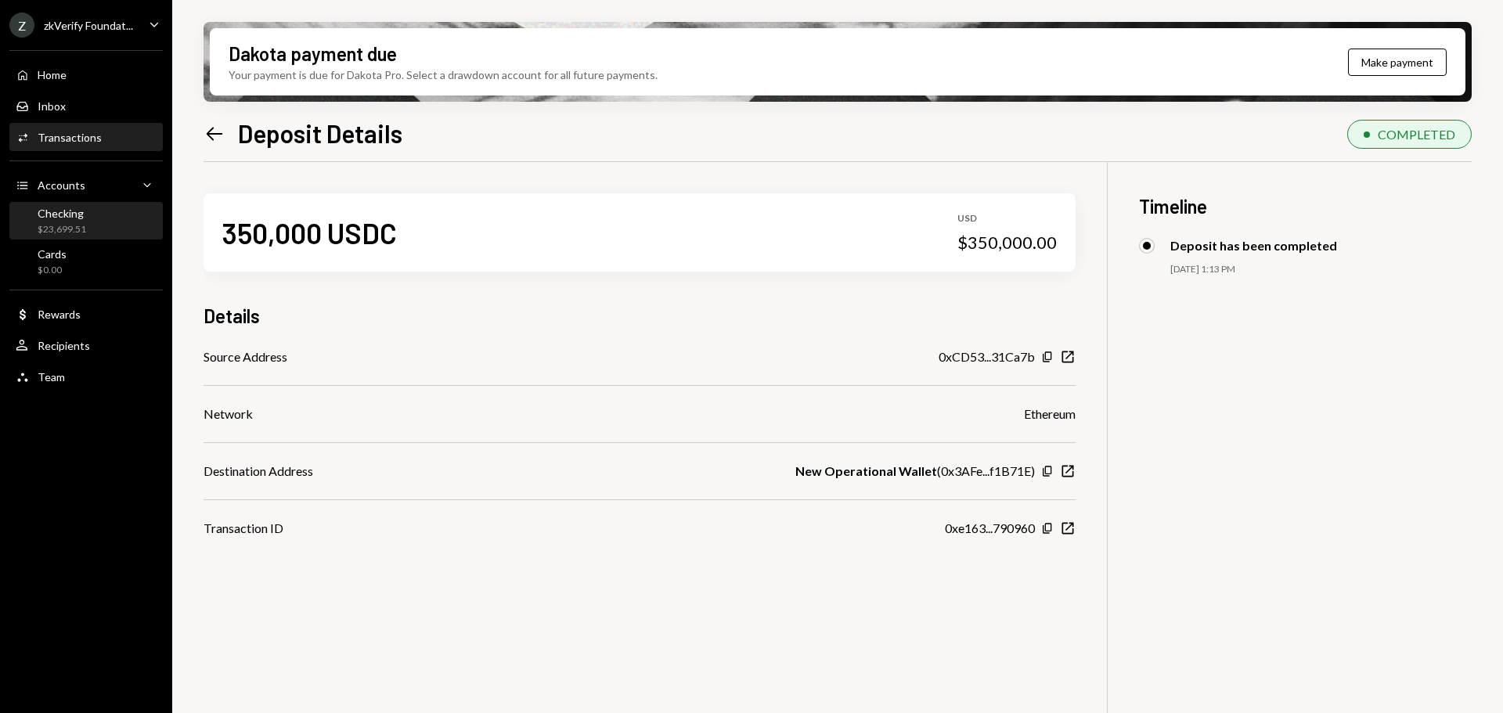
click at [86, 214] on div "Checking $23,699.51" at bounding box center [86, 222] width 141 height 30
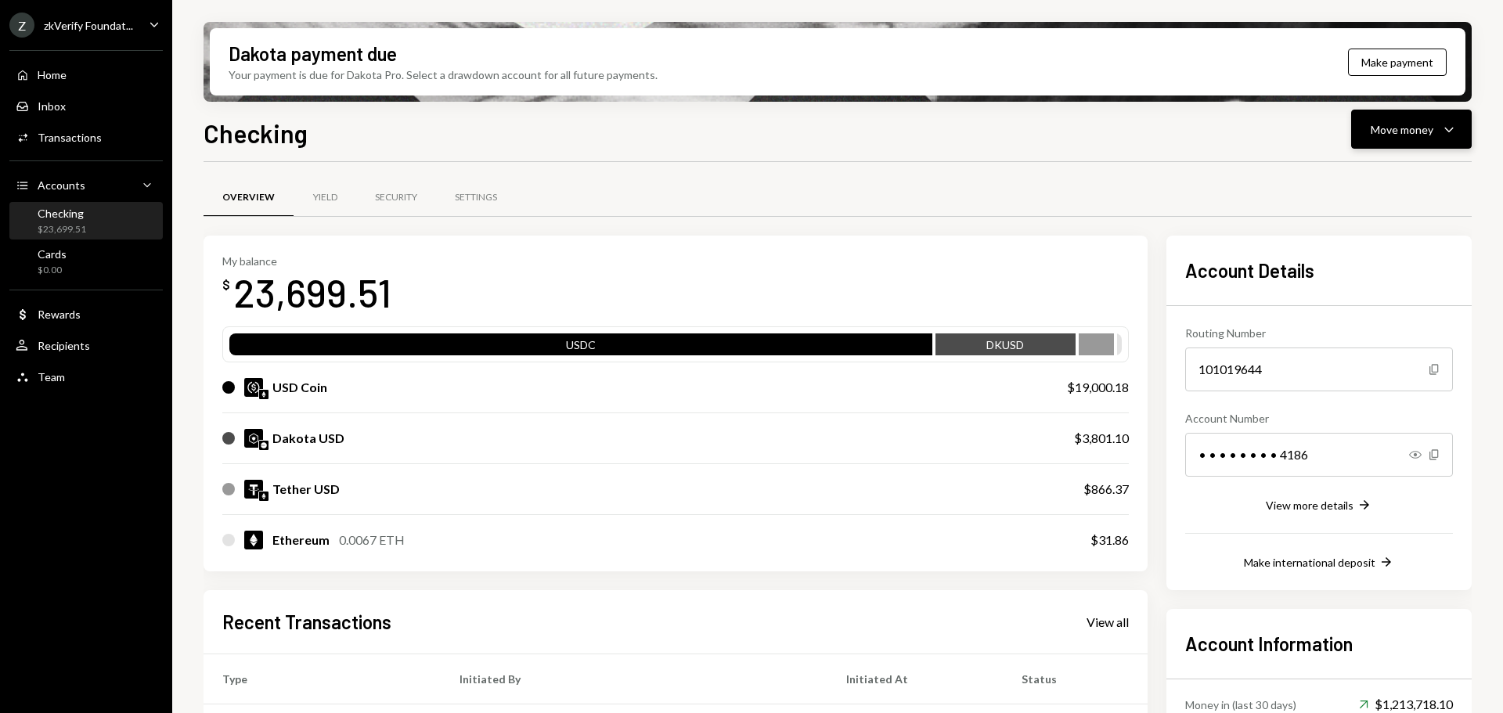
click at [1400, 131] on div "Move money" at bounding box center [1402, 129] width 63 height 16
click at [1386, 247] on div "Deposit" at bounding box center [1399, 247] width 114 height 16
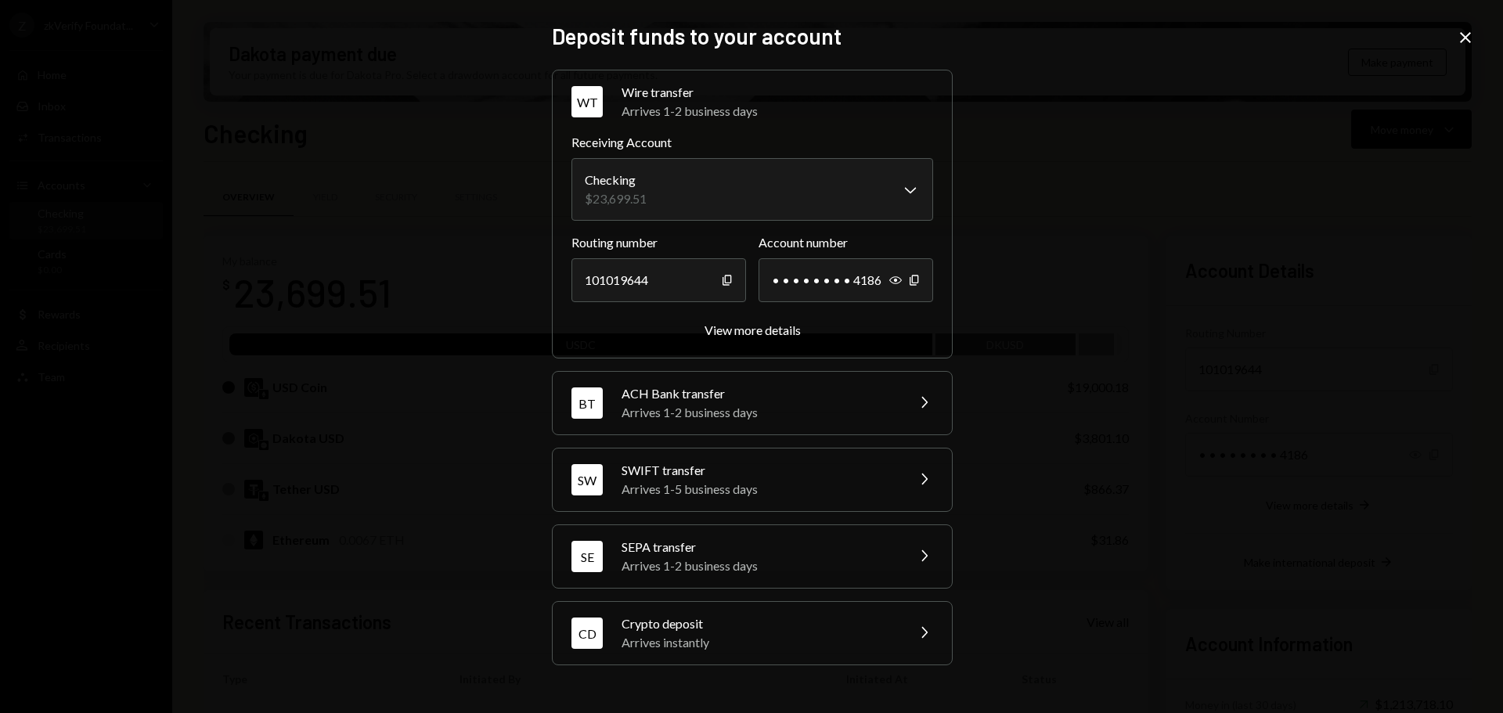
click at [703, 636] on div "Arrives instantly" at bounding box center [759, 642] width 274 height 19
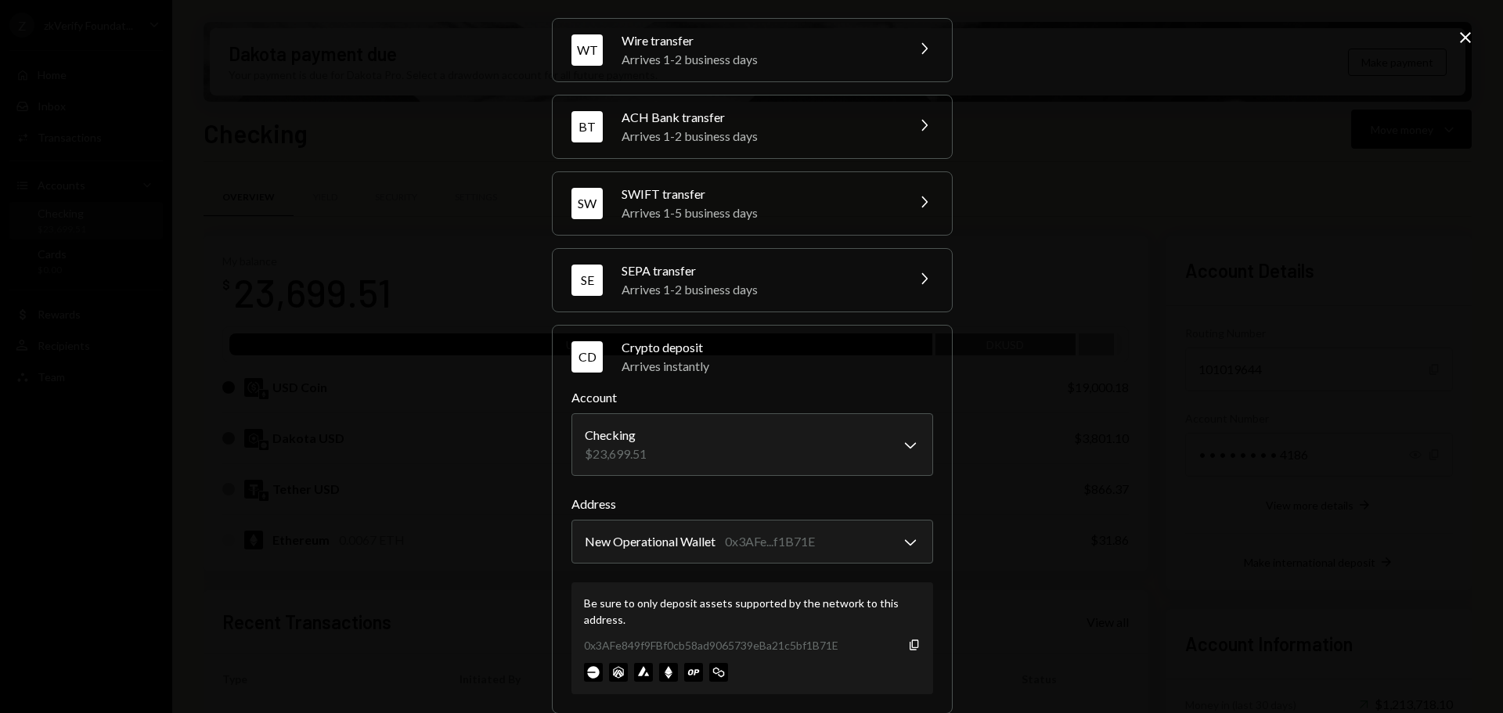
scroll to position [74, 0]
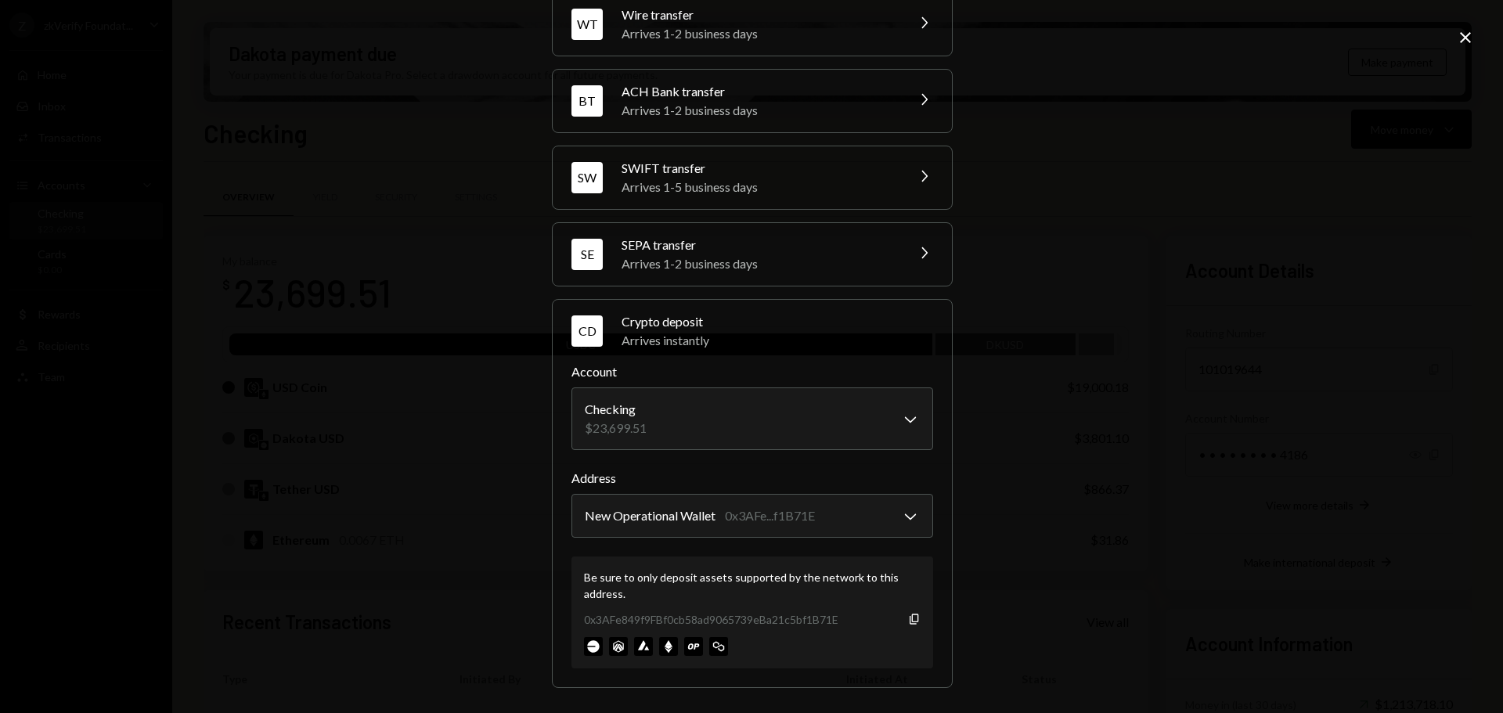
click at [1142, 432] on div "**********" at bounding box center [751, 356] width 1503 height 713
drag, startPoint x: 579, startPoint y: 623, endPoint x: 835, endPoint y: 623, distance: 256.0
click at [835, 623] on div "Be sure to only deposit assets supported by the network to this address. 0x3AFe…" at bounding box center [753, 613] width 362 height 112
click at [802, 623] on div "0x3AFe849f9FBf0cb58ad9065739eBa21c5bf1B71E" at bounding box center [711, 620] width 254 height 16
click at [579, 619] on div "Be sure to only deposit assets supported by the network to this address. 0x3AFe…" at bounding box center [753, 613] width 362 height 112
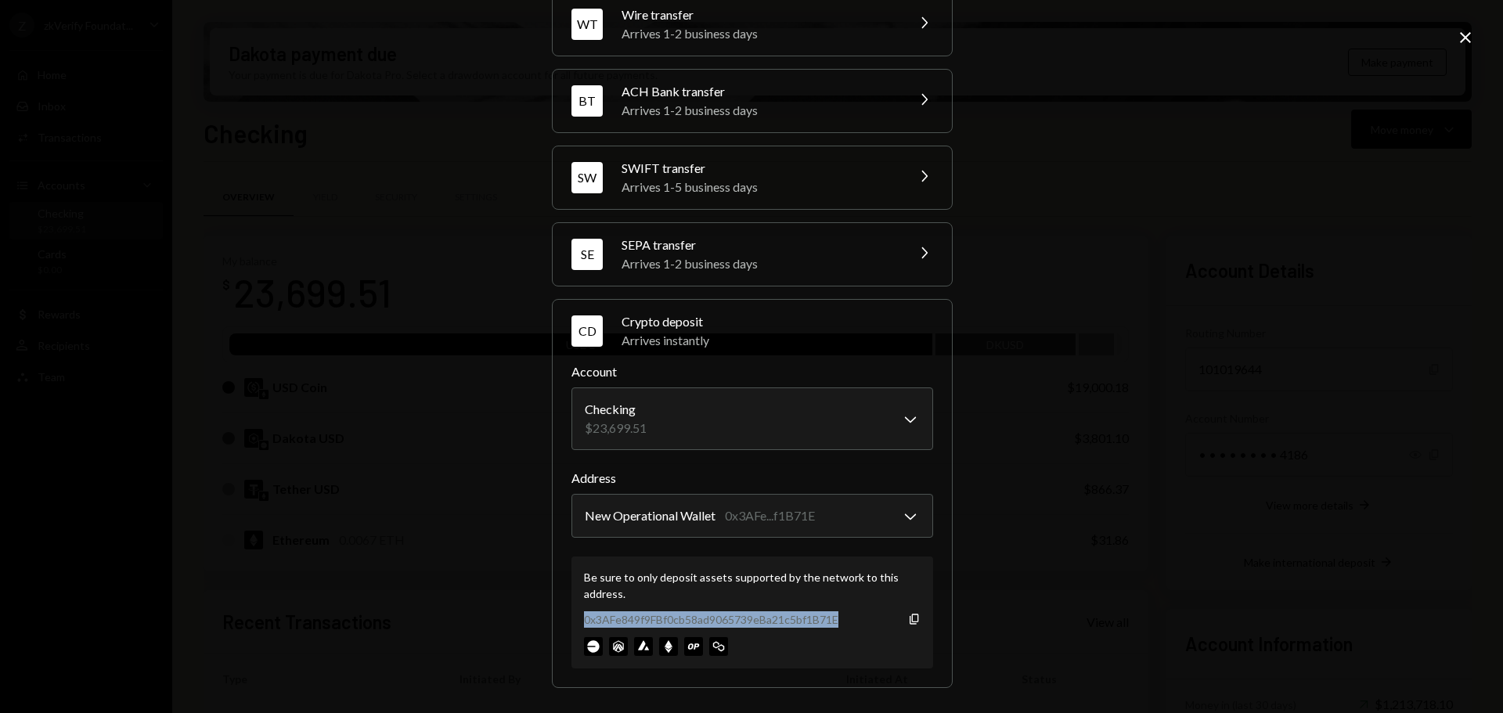
drag, startPoint x: 579, startPoint y: 621, endPoint x: 866, endPoint y: 621, distance: 286.6
click at [866, 621] on div "0x3AFe849f9FBf0cb58ad9065739eBa21c5bf1B71E Copy" at bounding box center [752, 620] width 337 height 16
click at [1108, 355] on div "**********" at bounding box center [751, 356] width 1503 height 713
click at [1467, 40] on icon at bounding box center [1465, 37] width 11 height 11
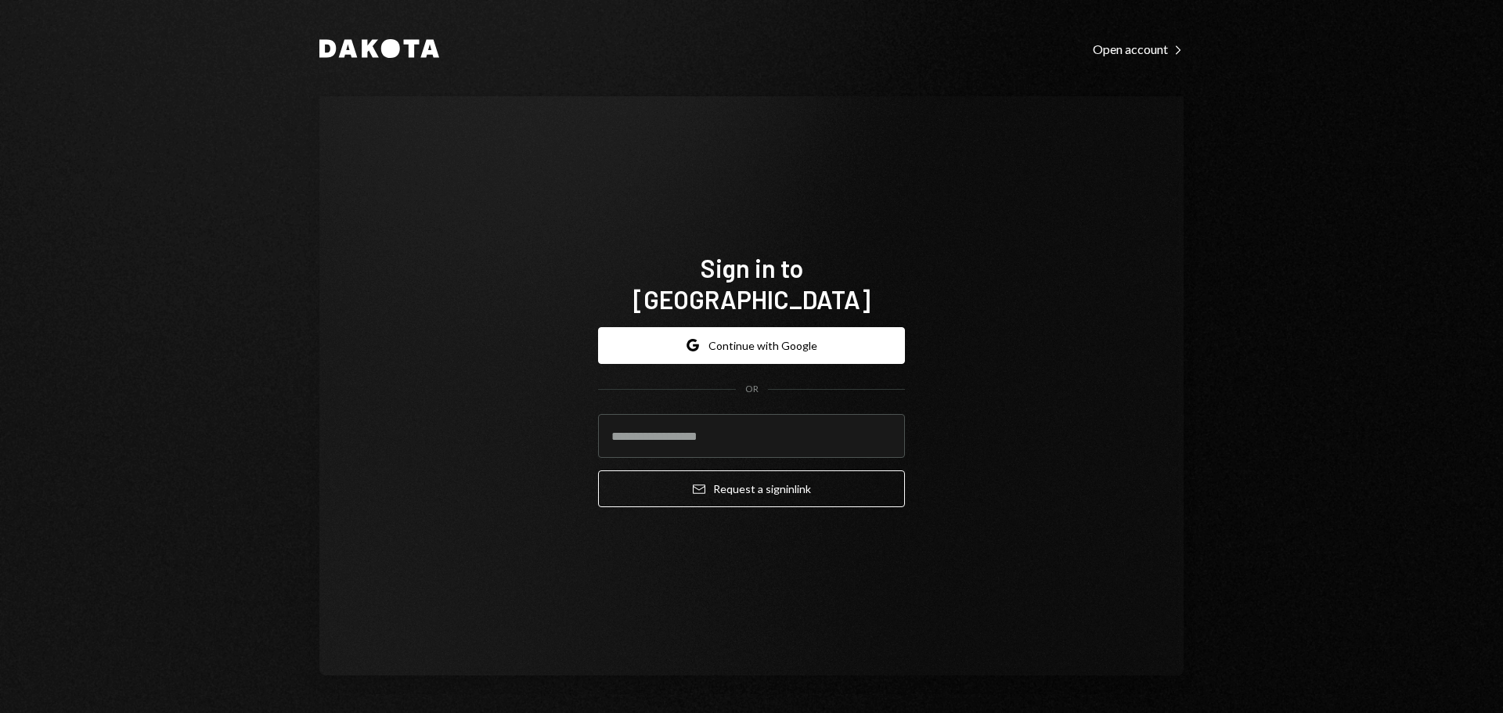
type input "**********"
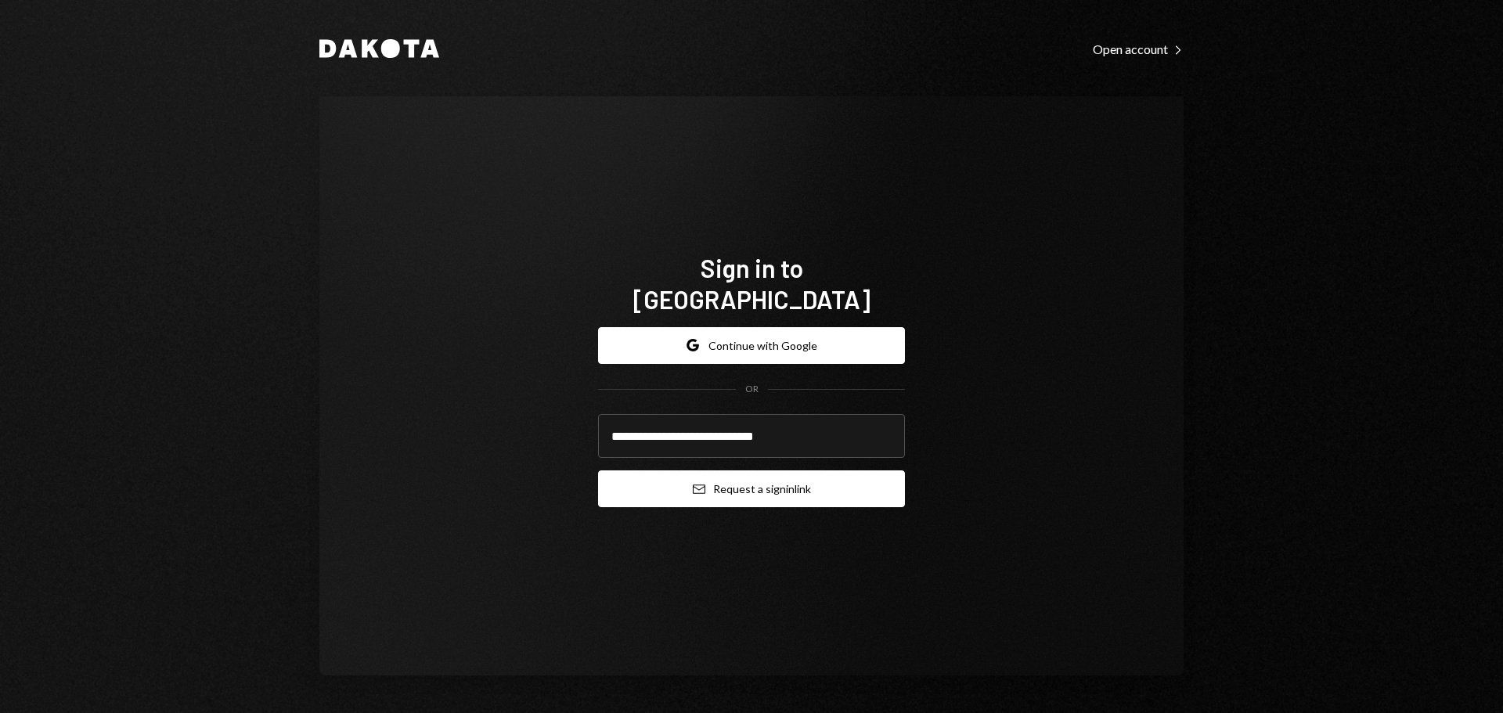
click at [688, 475] on button "Email Request a sign in link" at bounding box center [751, 489] width 307 height 37
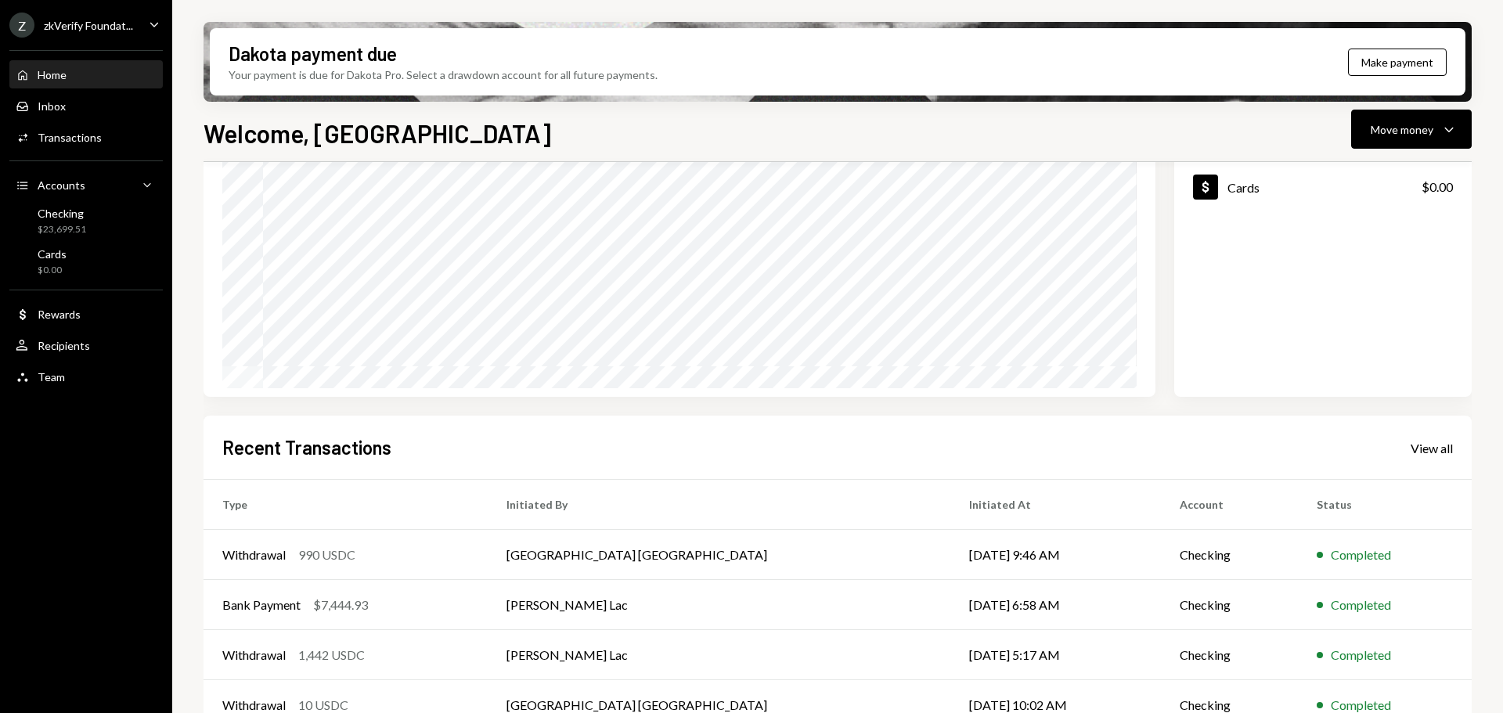
scroll to position [157, 0]
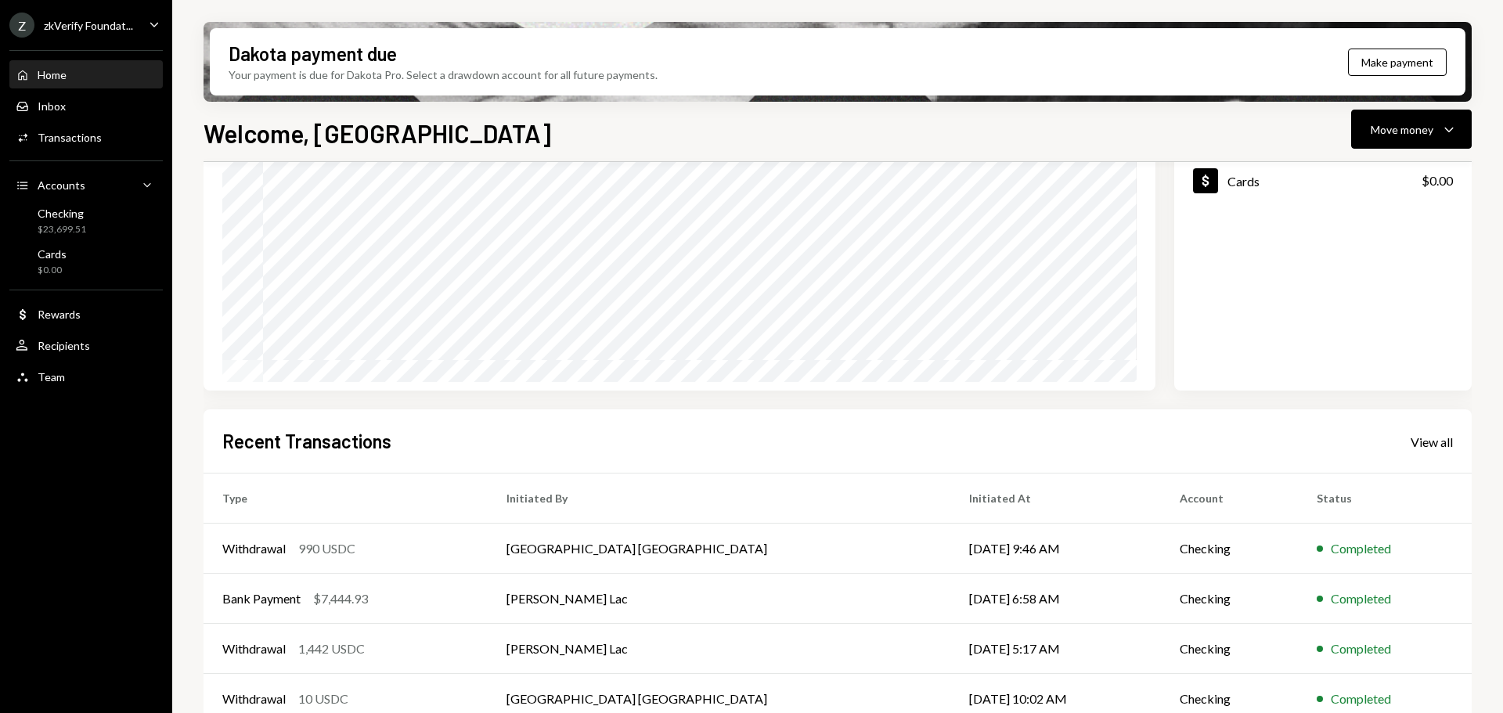
click at [103, 19] on div "zkVerify Foundat..." at bounding box center [88, 25] width 89 height 13
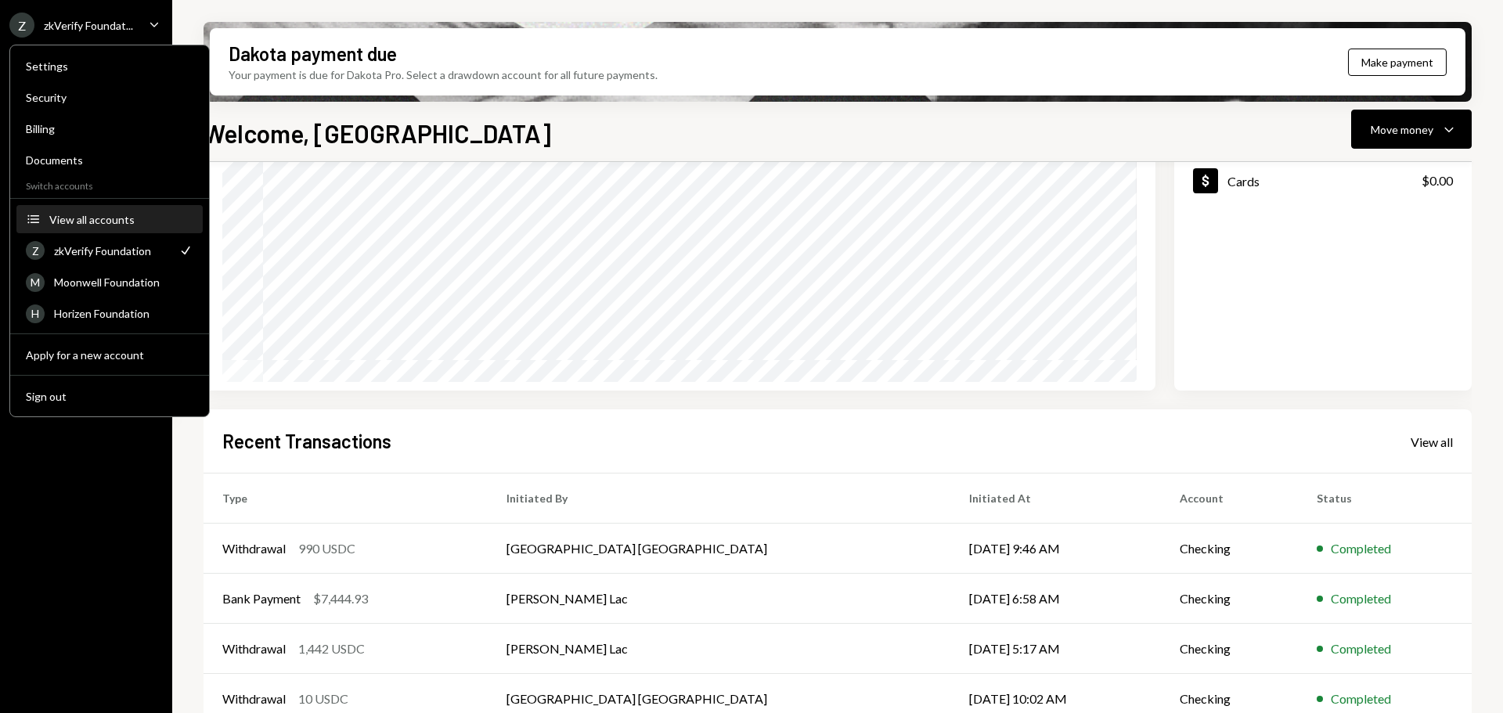
click at [99, 226] on div "View all accounts" at bounding box center [121, 219] width 144 height 13
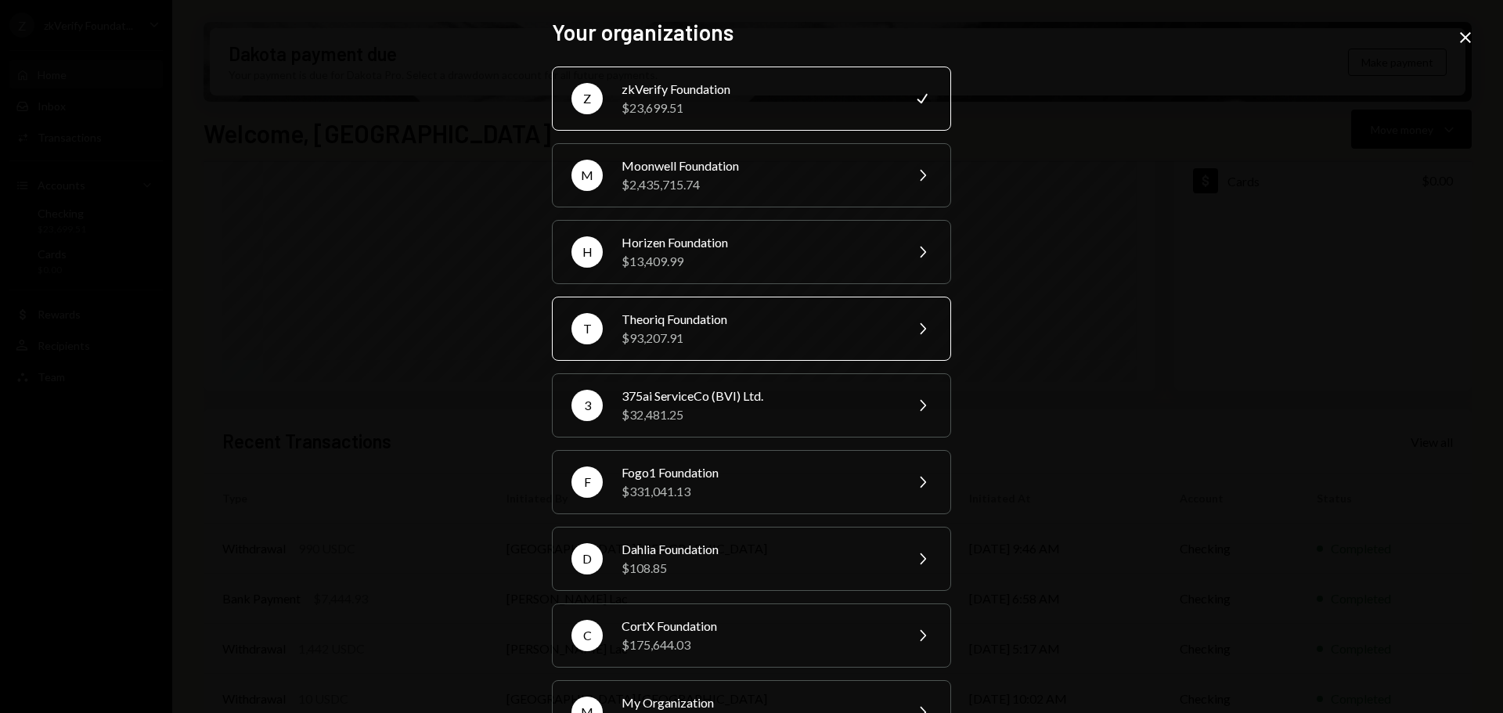
click at [681, 337] on div "$93,207.91" at bounding box center [758, 338] width 272 height 19
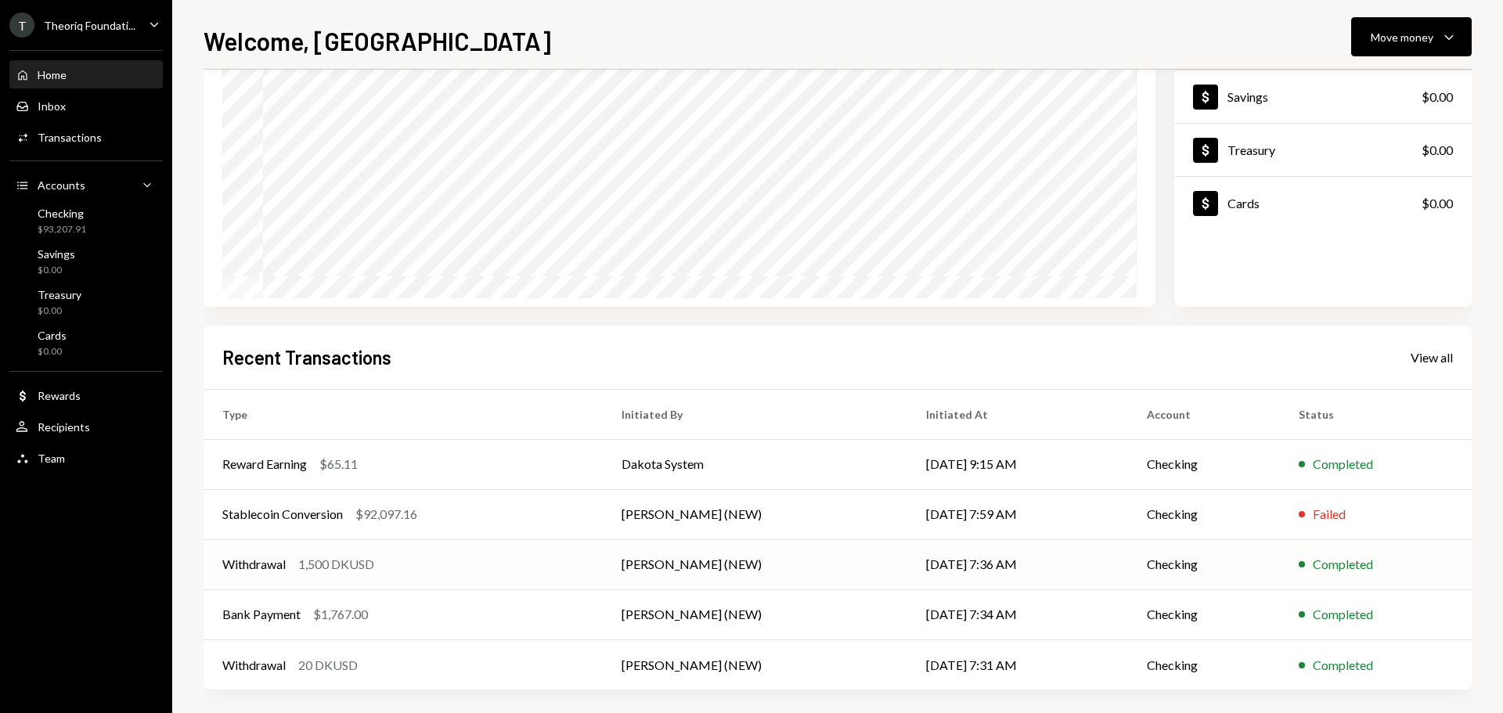
scroll to position [156, 0]
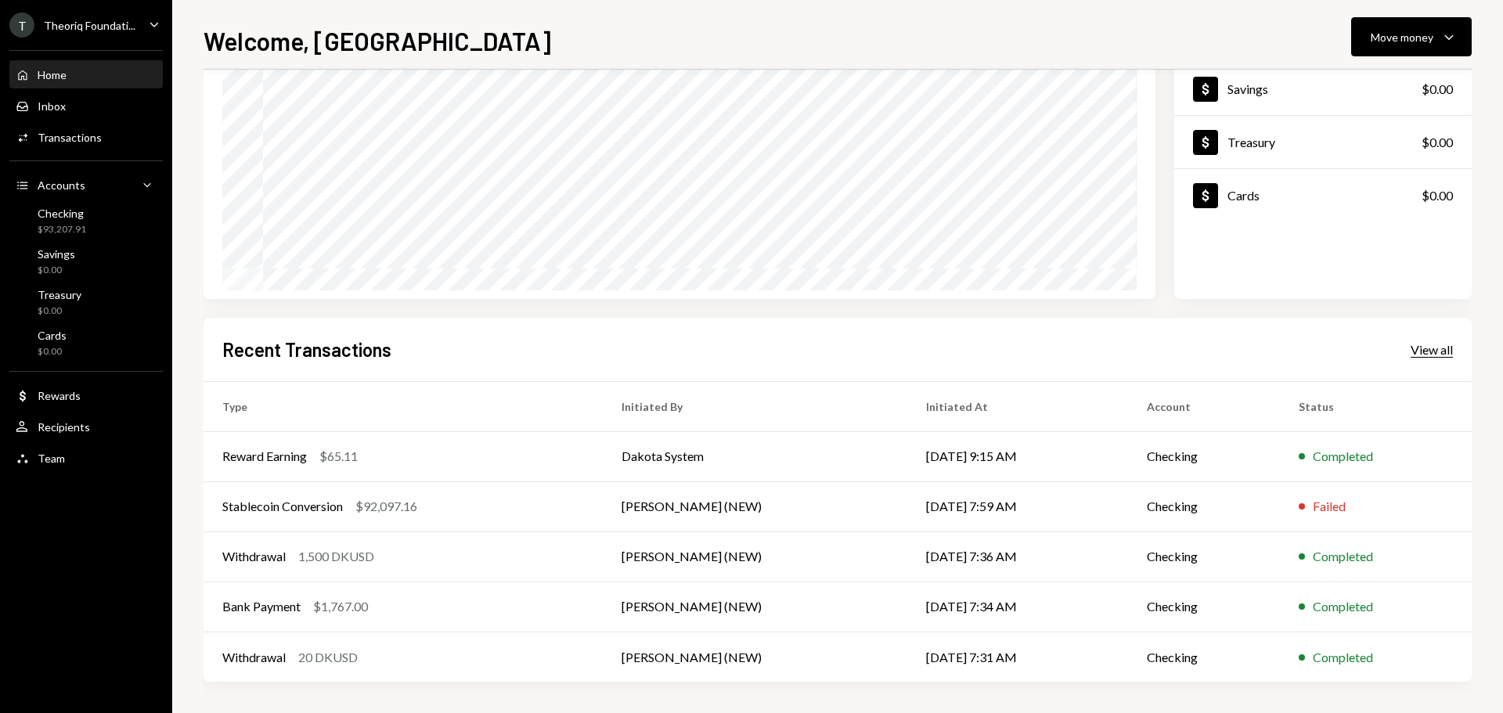
click at [1451, 352] on div "View all" at bounding box center [1432, 350] width 42 height 16
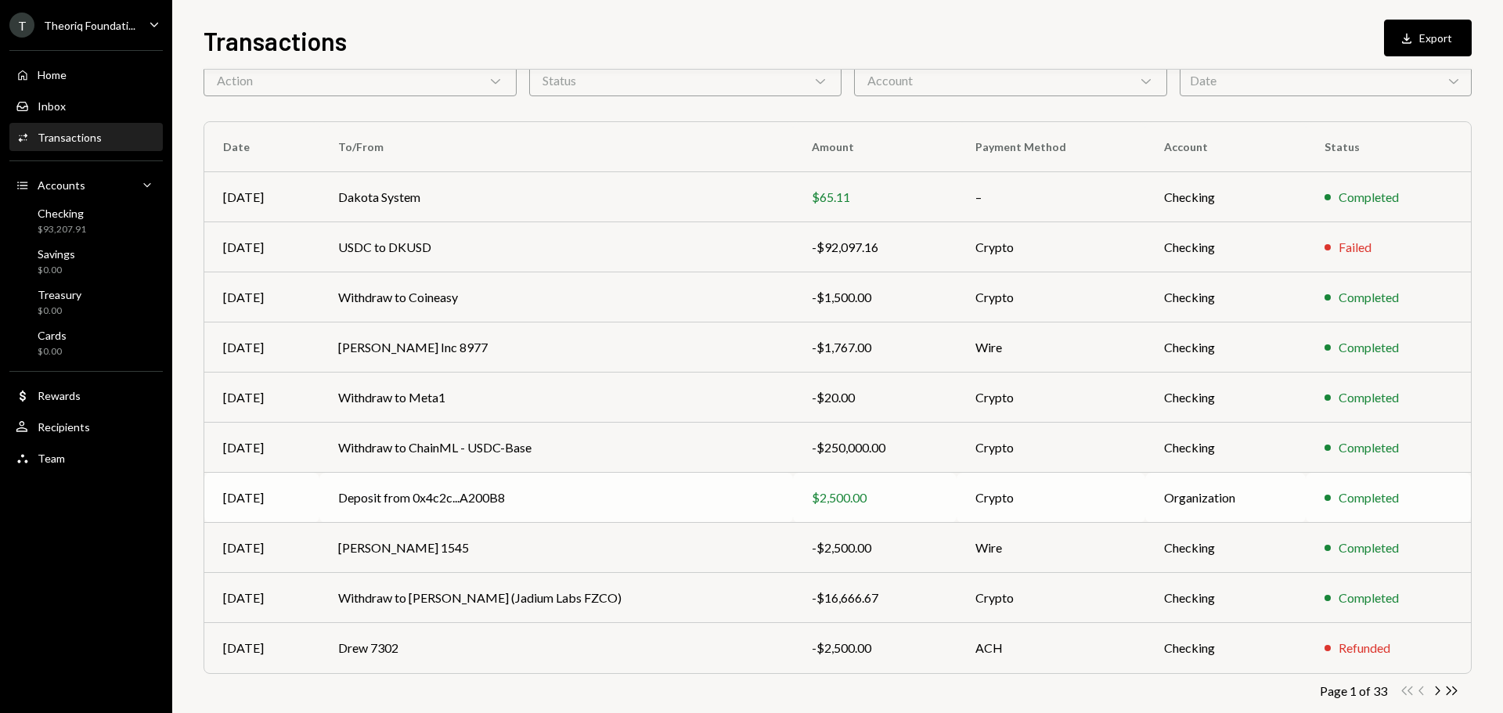
scroll to position [104, 0]
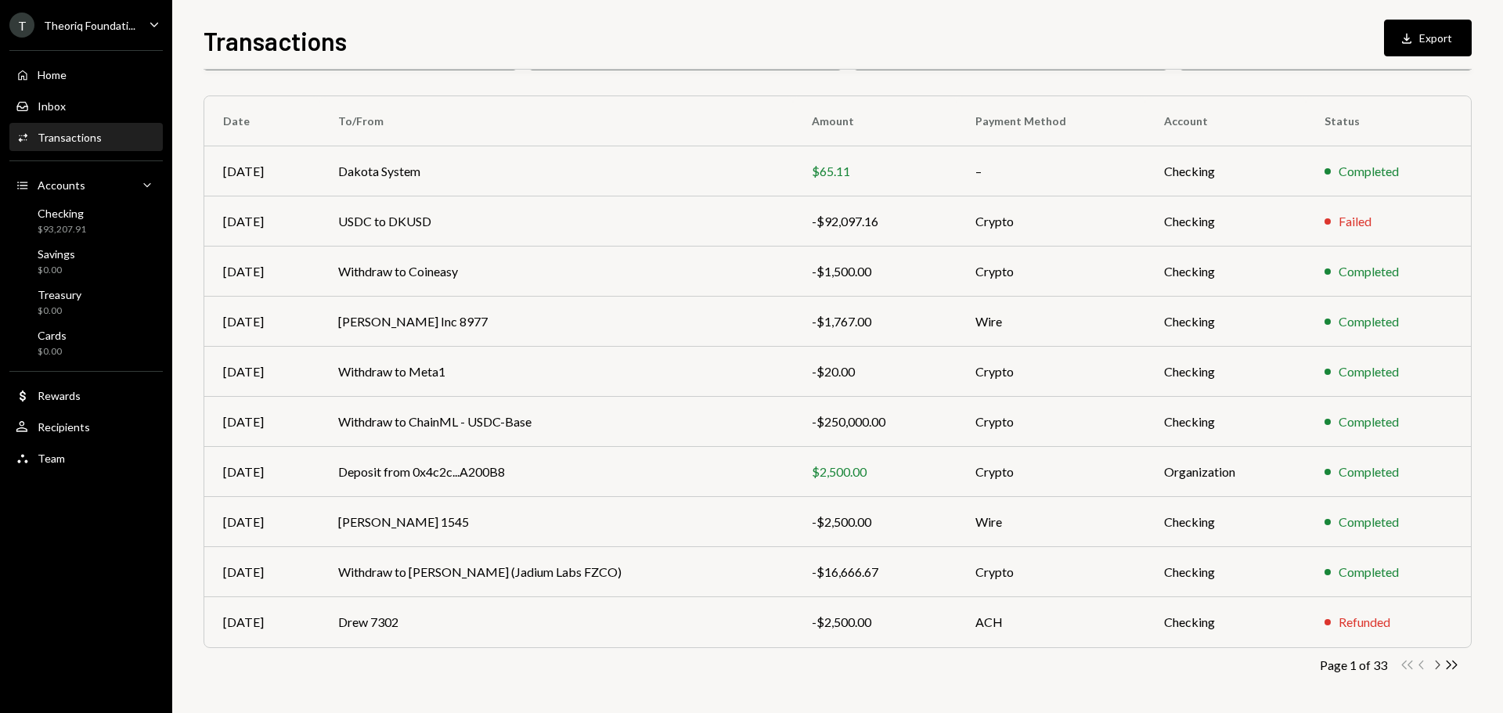
click at [1438, 667] on icon "button" at bounding box center [1438, 665] width 5 height 9
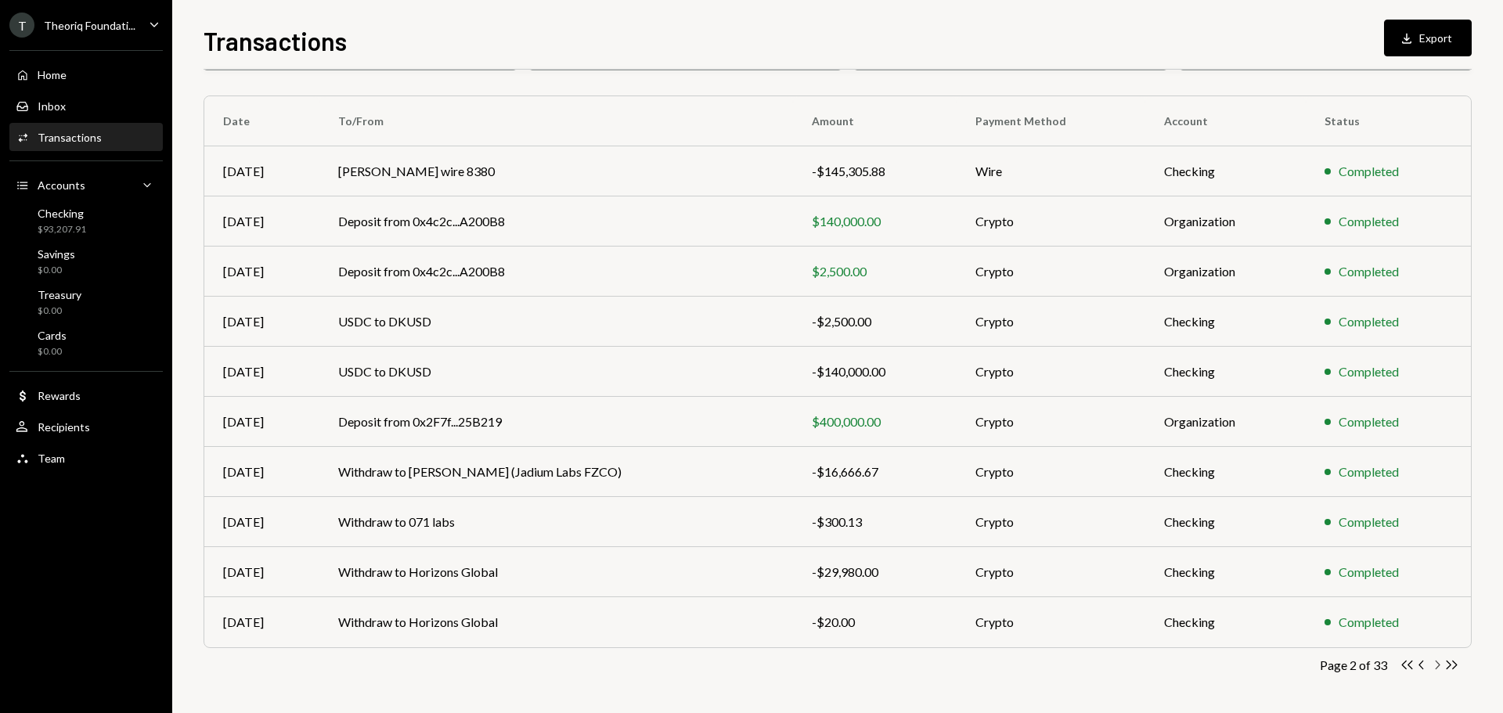
click at [1440, 670] on icon "Chevron Right" at bounding box center [1437, 665] width 15 height 15
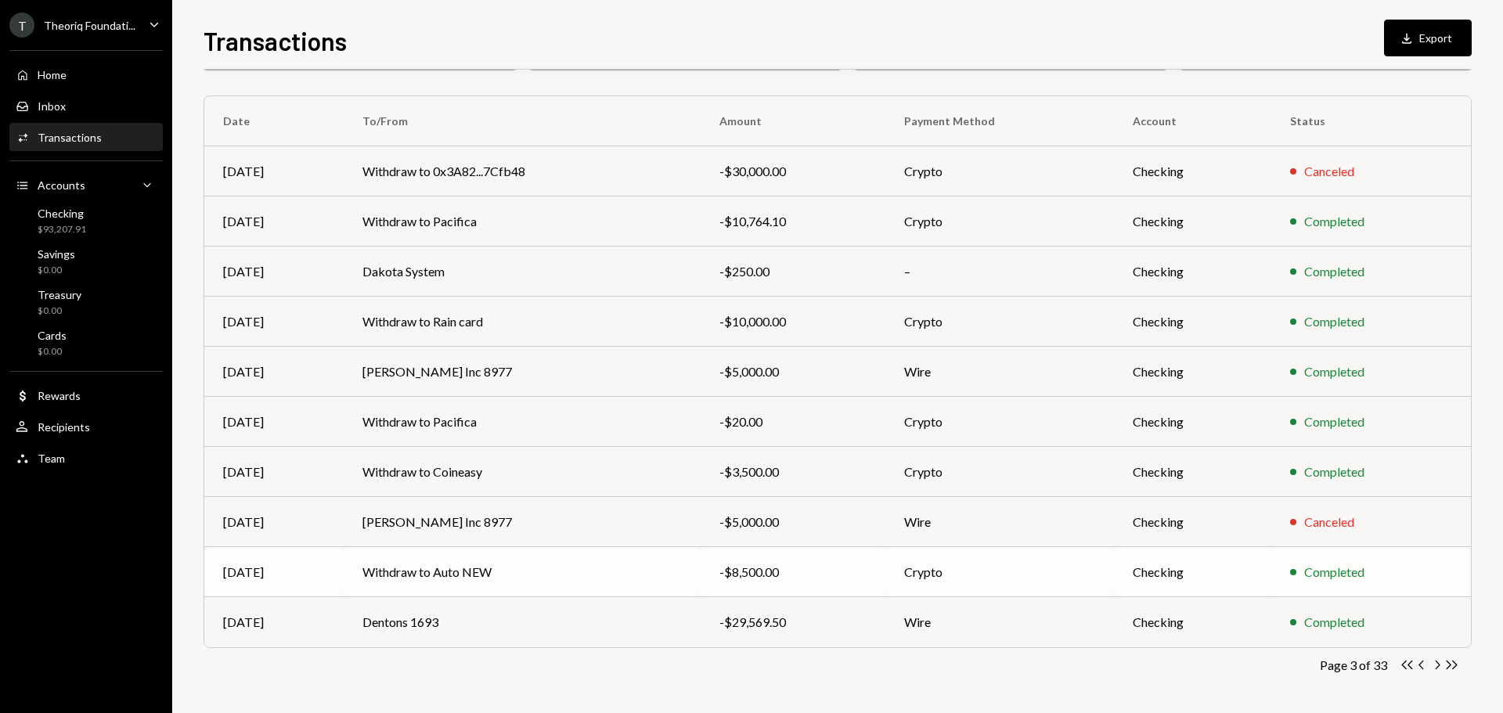
click at [524, 576] on td "Withdraw to Auto NEW" at bounding box center [522, 572] width 357 height 50
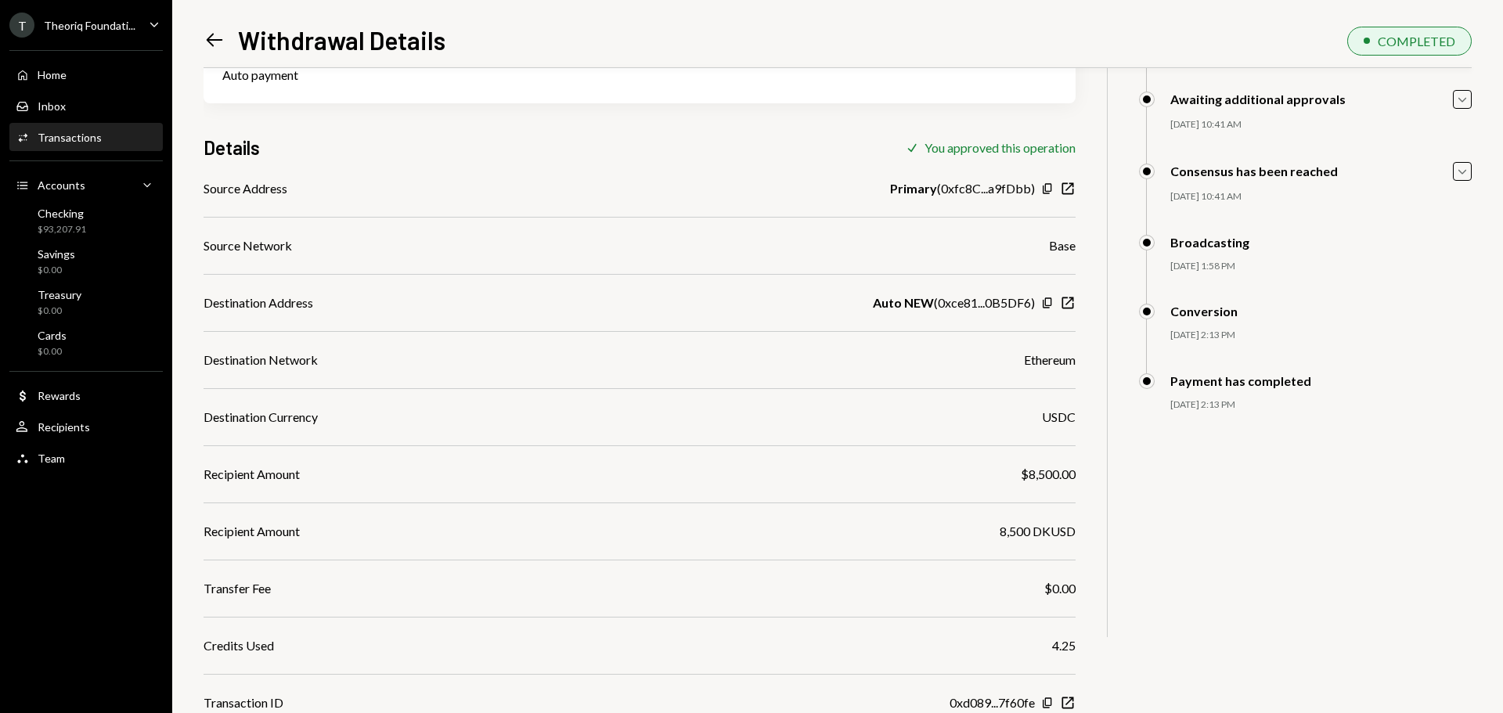
scroll to position [200, 0]
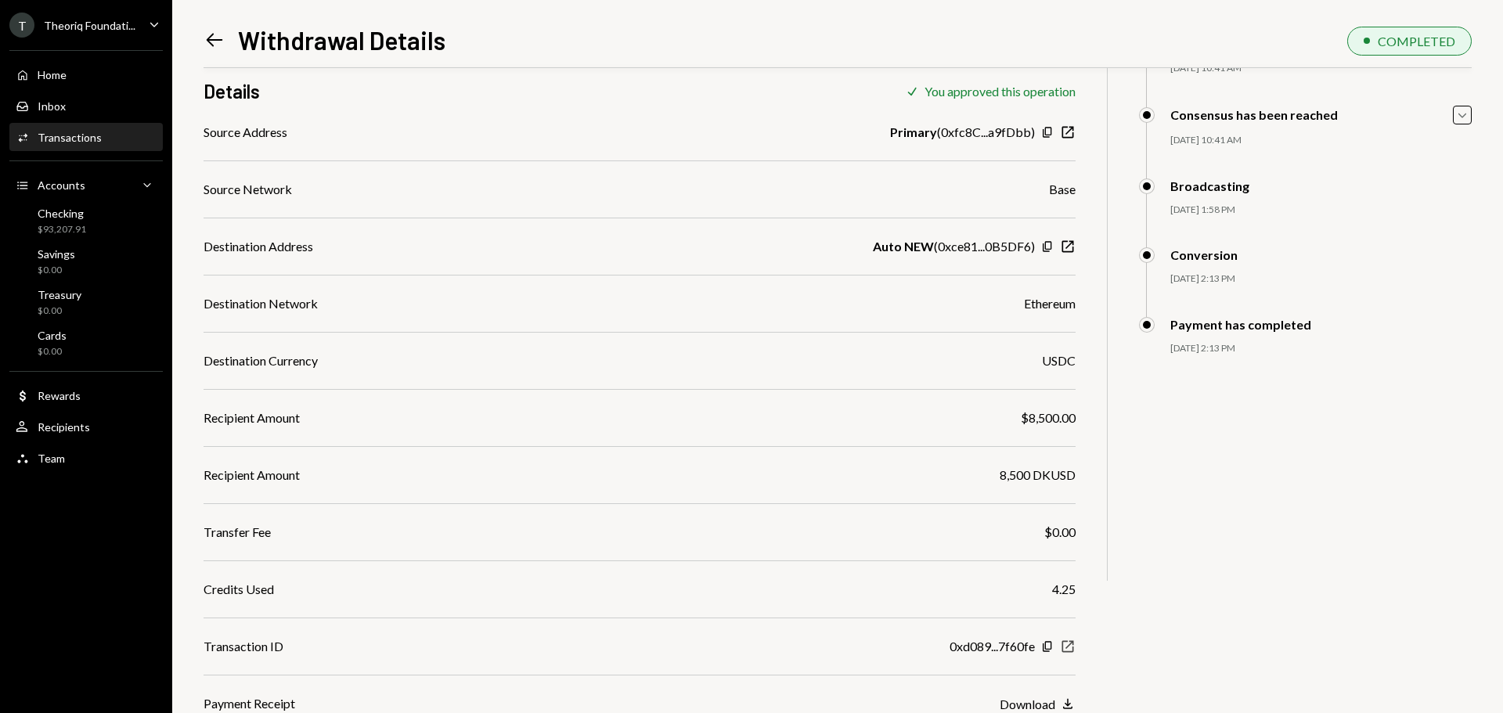
click at [1072, 644] on icon "button" at bounding box center [1069, 647] width 12 height 12
click at [1048, 247] on icon "Copy" at bounding box center [1047, 246] width 13 height 13
drag, startPoint x: 1180, startPoint y: 350, endPoint x: 1227, endPoint y: 347, distance: 47.1
click at [1227, 347] on div "09/15/25 2:13 PM" at bounding box center [1321, 348] width 301 height 13
click at [1045, 710] on div "Download" at bounding box center [1028, 704] width 56 height 15
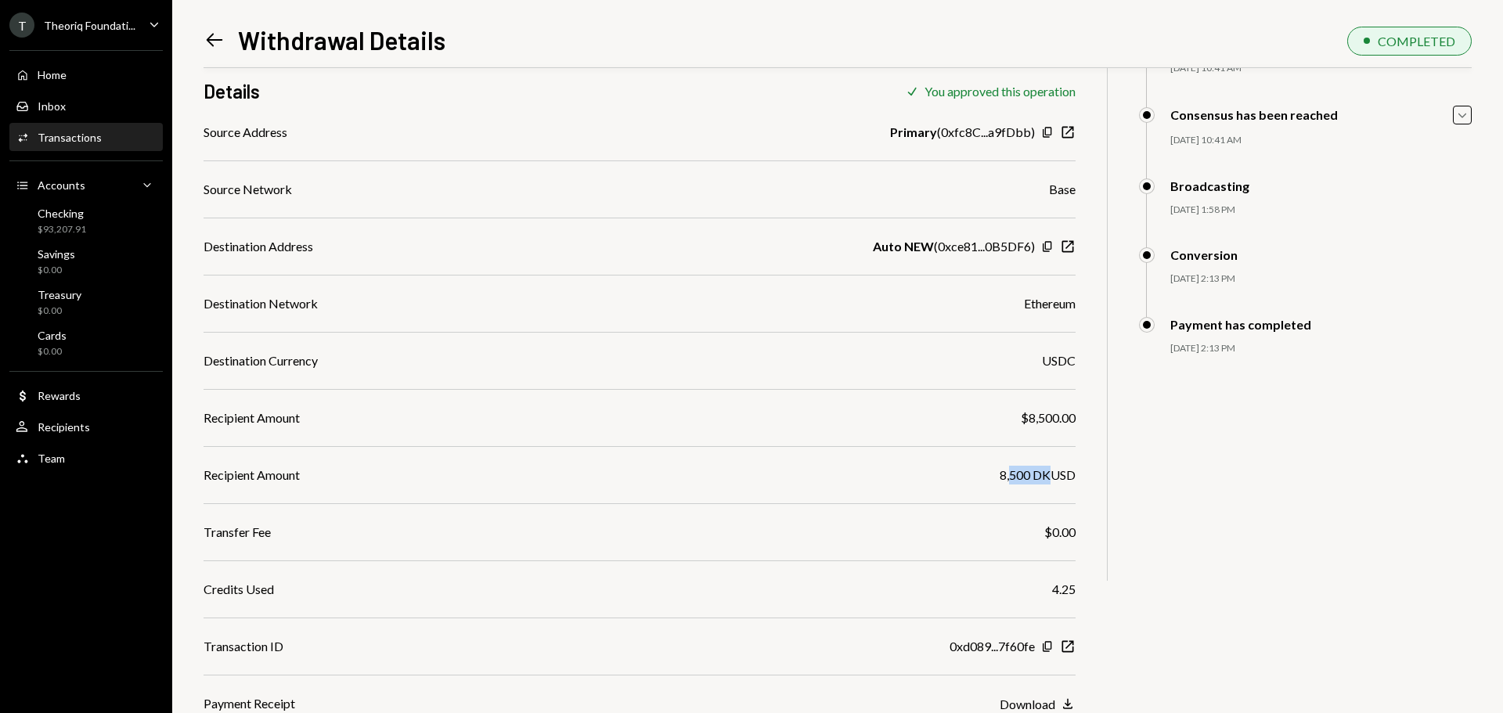
drag, startPoint x: 1012, startPoint y: 471, endPoint x: 1052, endPoint y: 475, distance: 41.0
click at [1052, 475] on div "8,500 DKUSD" at bounding box center [1038, 475] width 76 height 19
click at [95, 223] on div "Checking $93,207.91" at bounding box center [86, 222] width 141 height 30
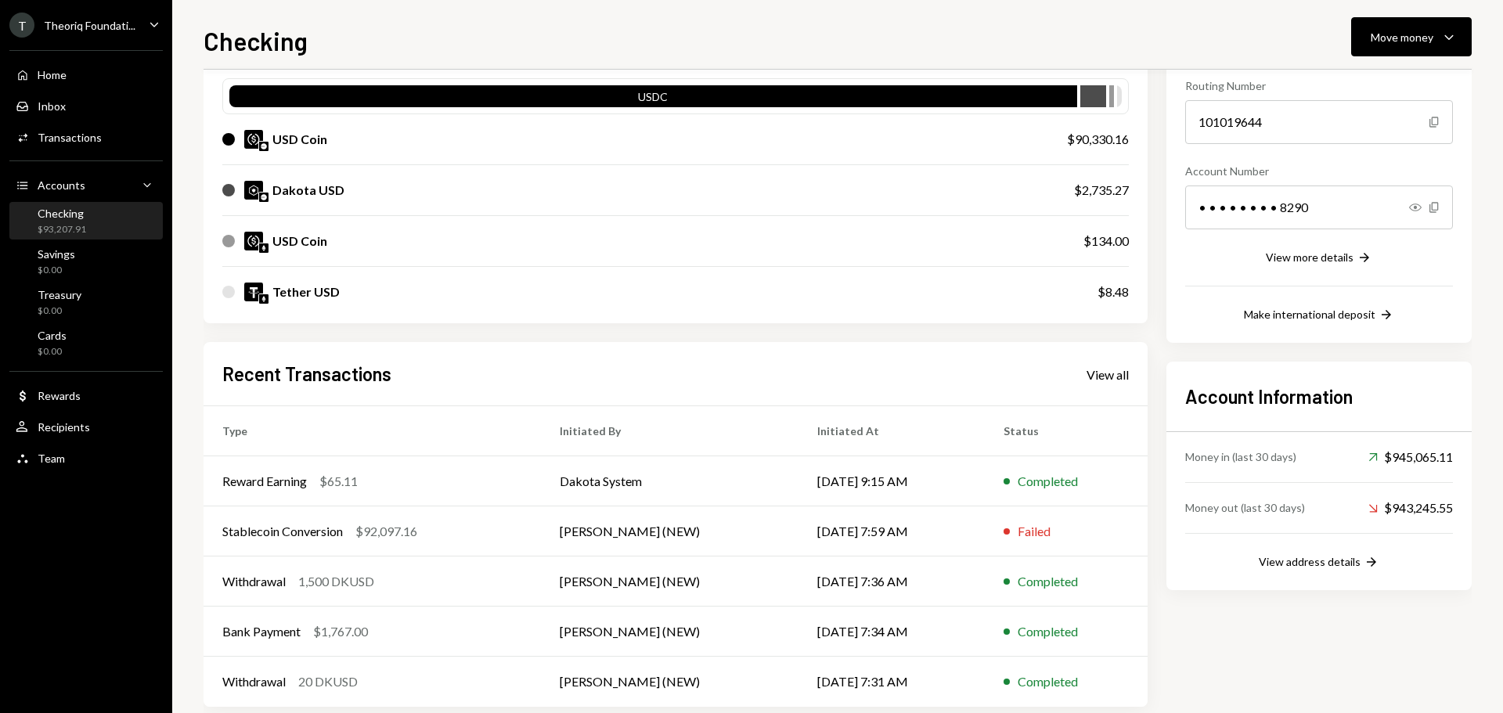
scroll to position [157, 0]
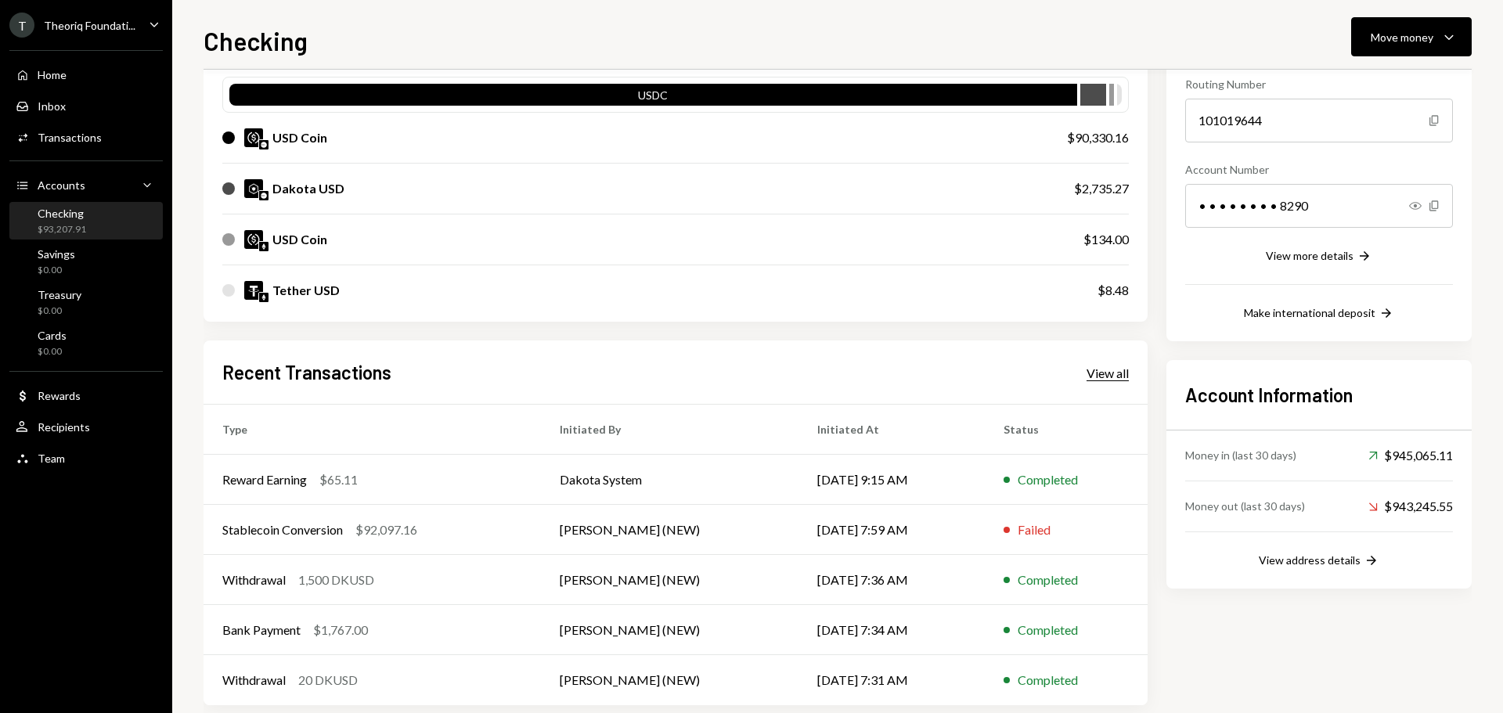
click at [1105, 375] on div "View all" at bounding box center [1108, 374] width 42 height 16
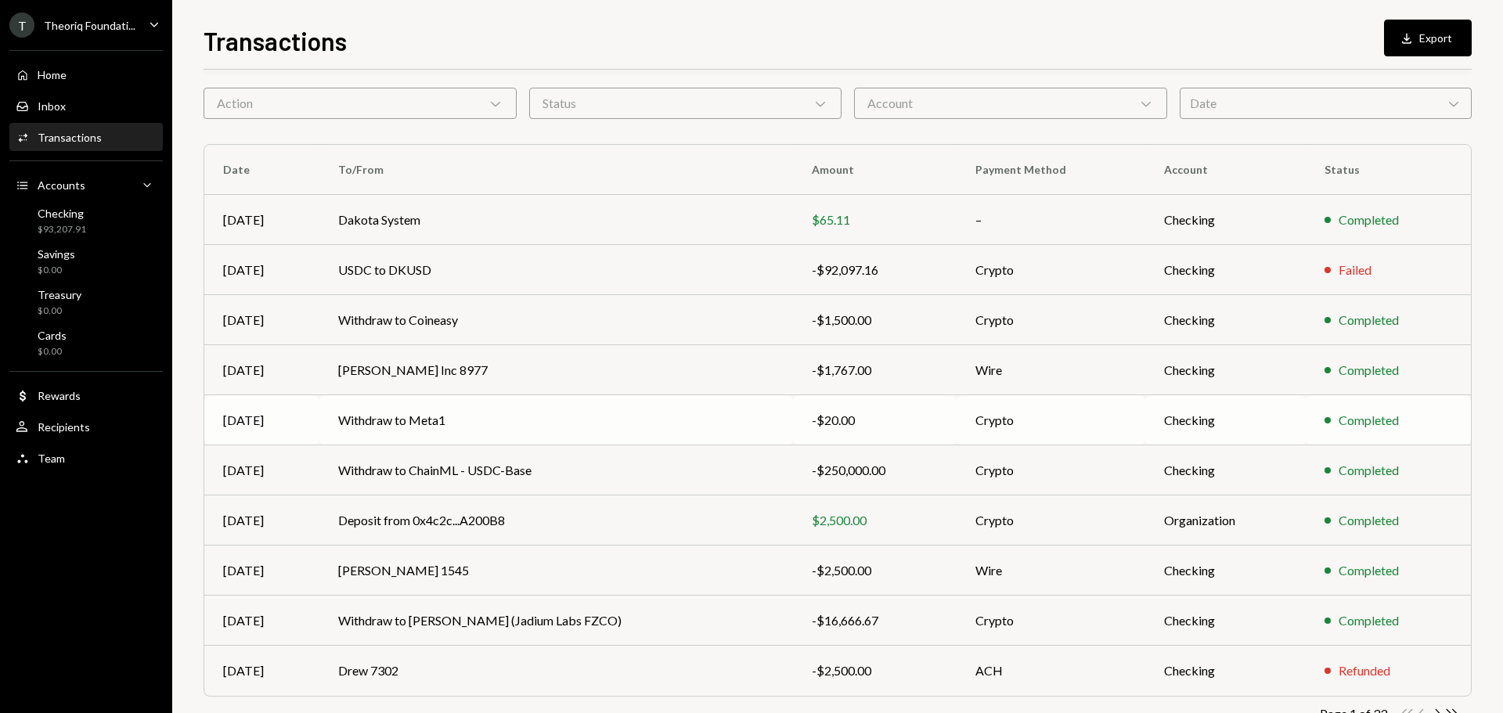
scroll to position [104, 0]
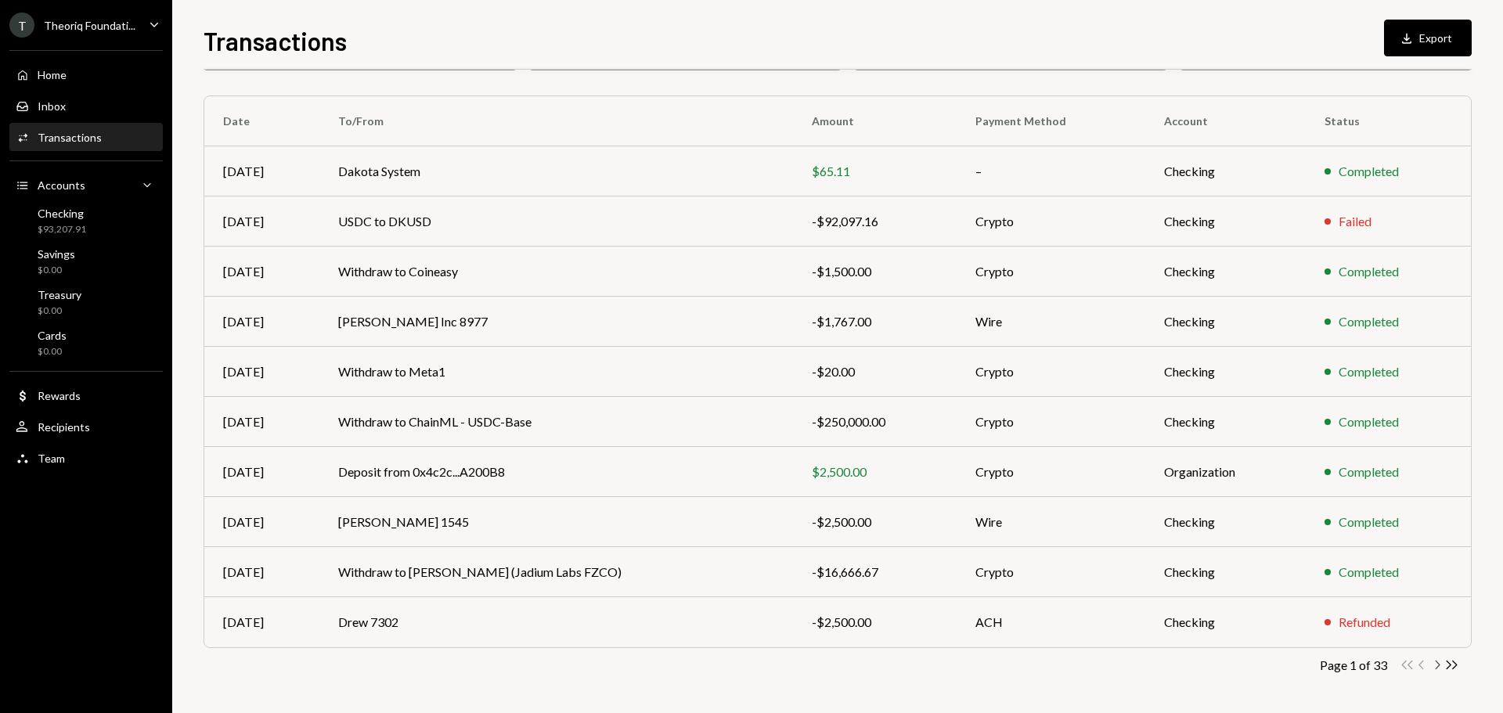
click at [1438, 662] on icon "Chevron Right" at bounding box center [1437, 665] width 15 height 15
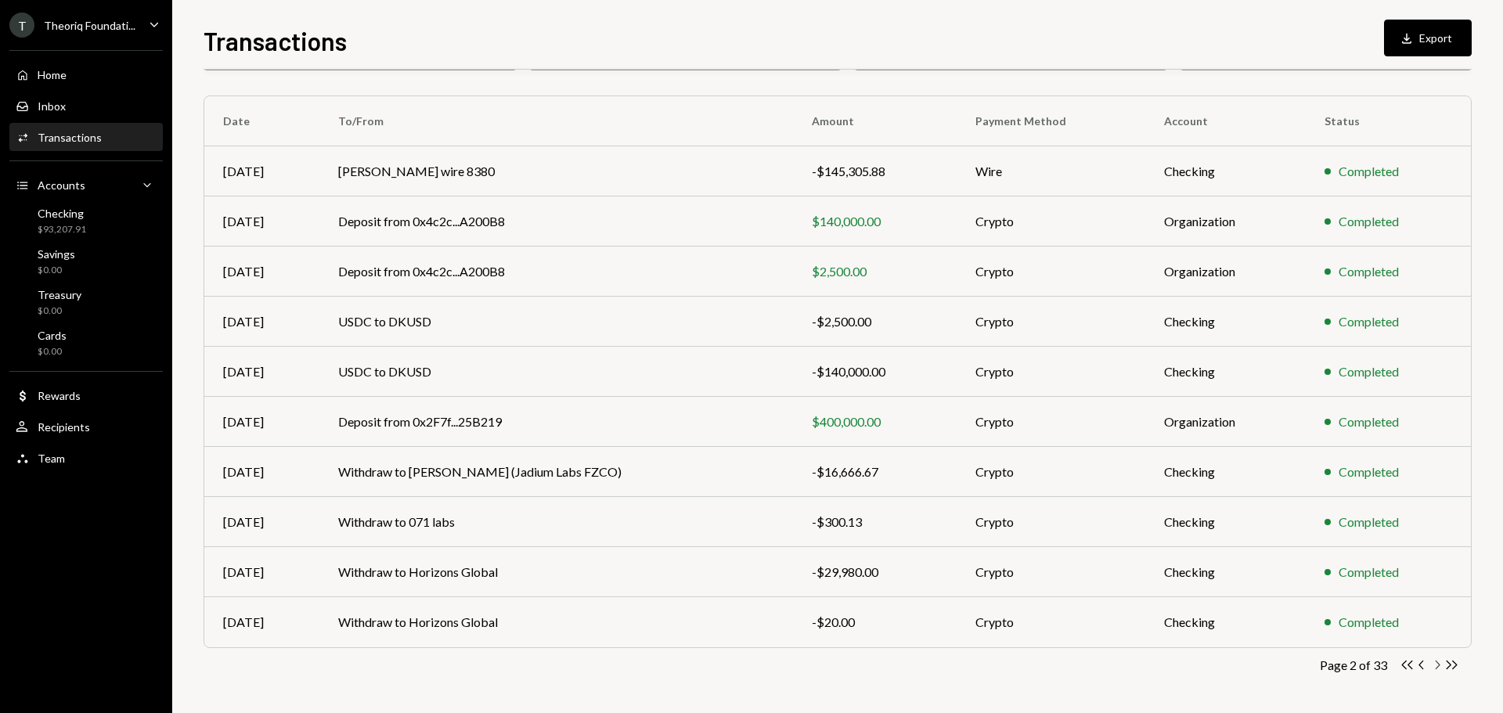
click at [1441, 667] on icon "Chevron Right" at bounding box center [1437, 665] width 15 height 15
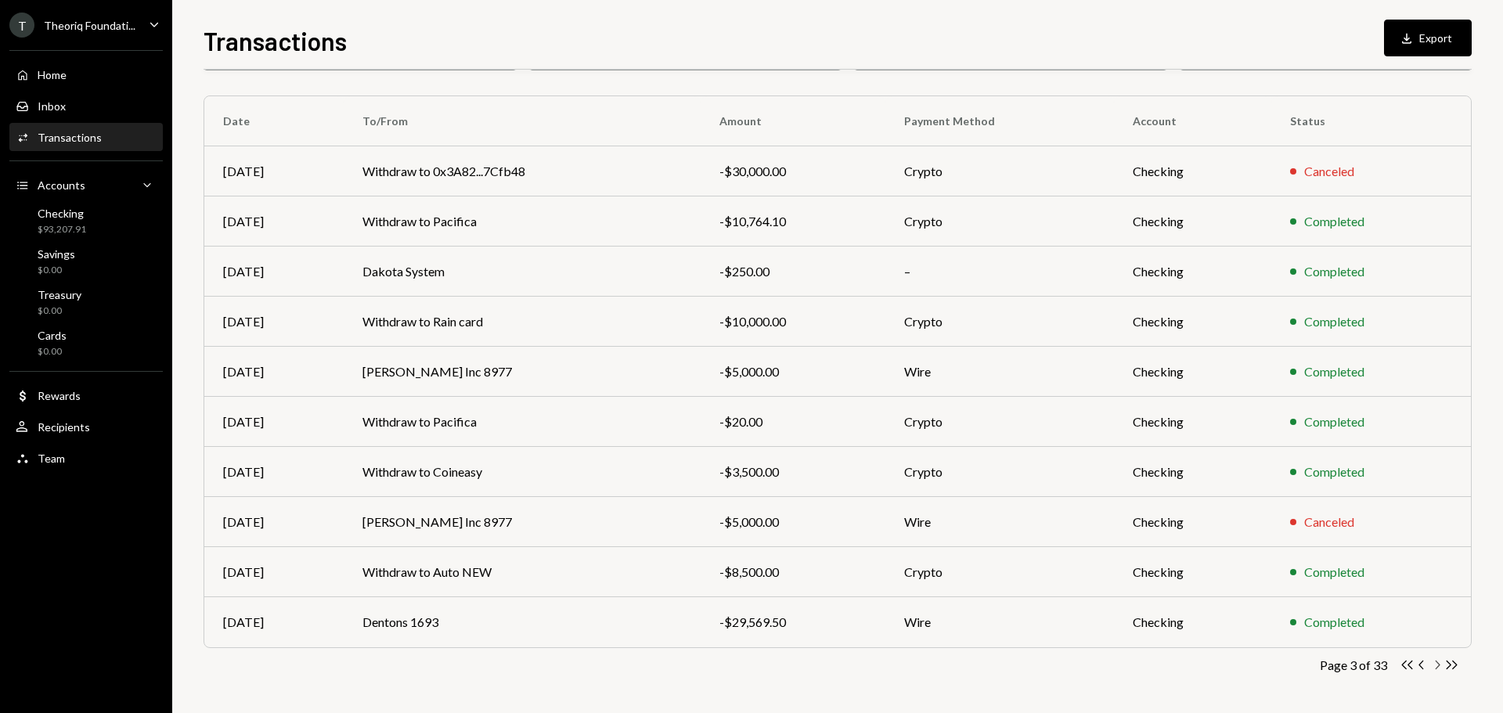
click at [1438, 662] on icon "Chevron Right" at bounding box center [1437, 665] width 15 height 15
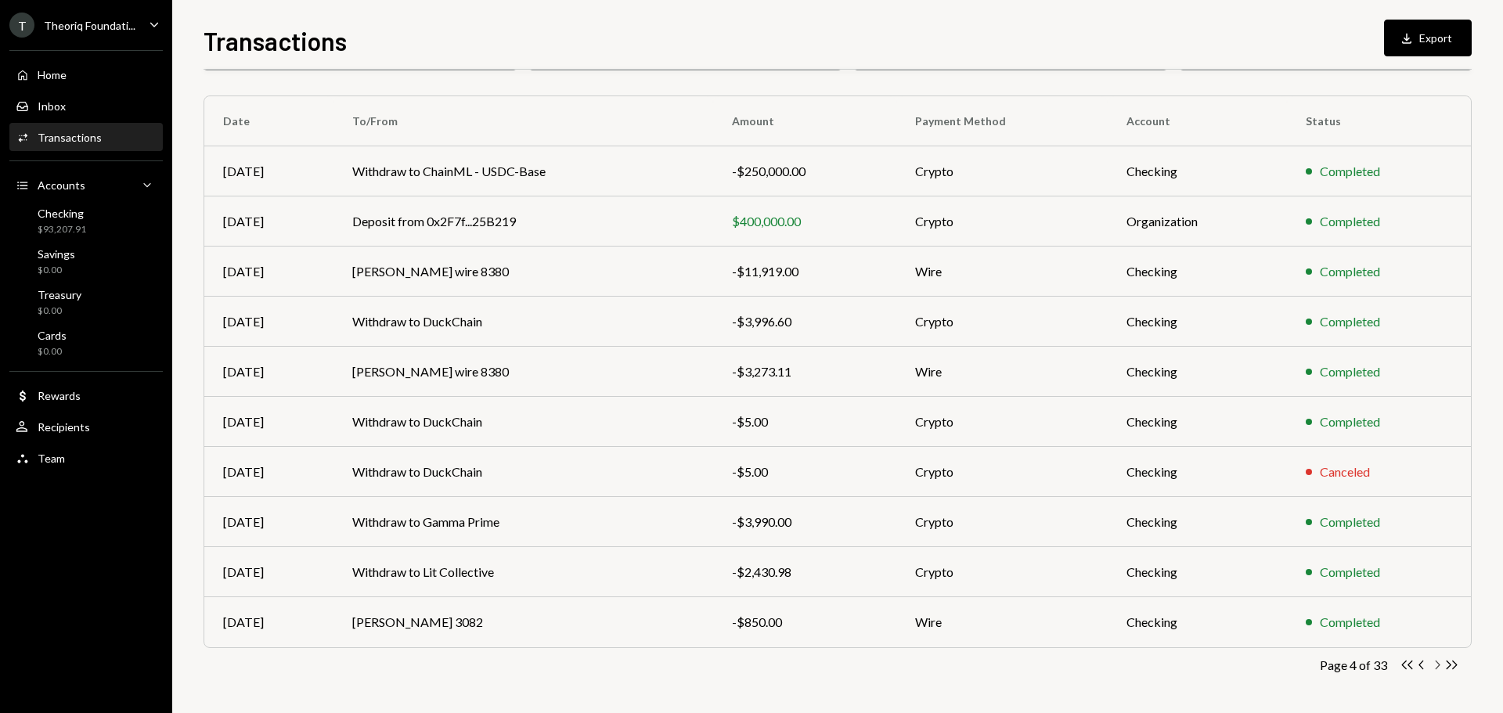
click at [1439, 666] on icon "button" at bounding box center [1438, 665] width 5 height 9
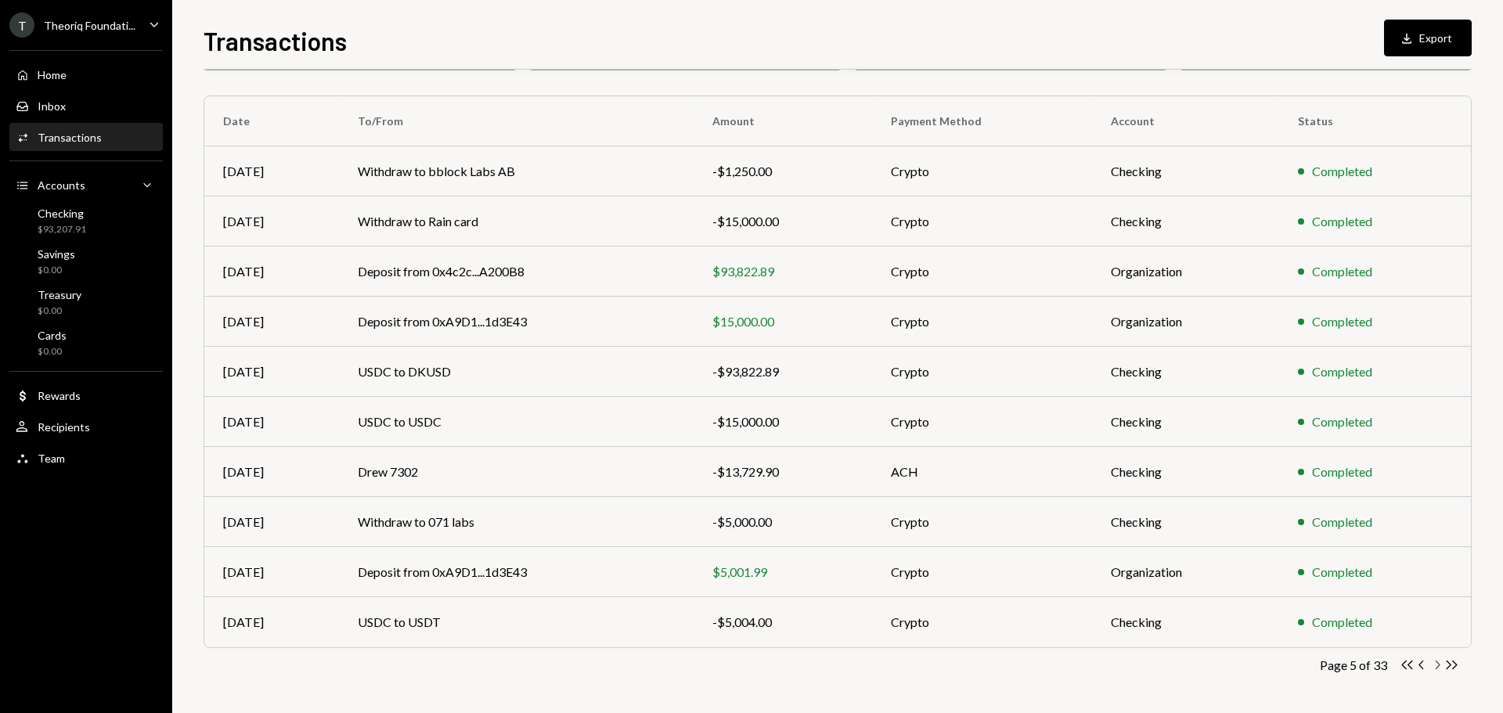
click at [1436, 667] on icon "Chevron Right" at bounding box center [1437, 665] width 15 height 15
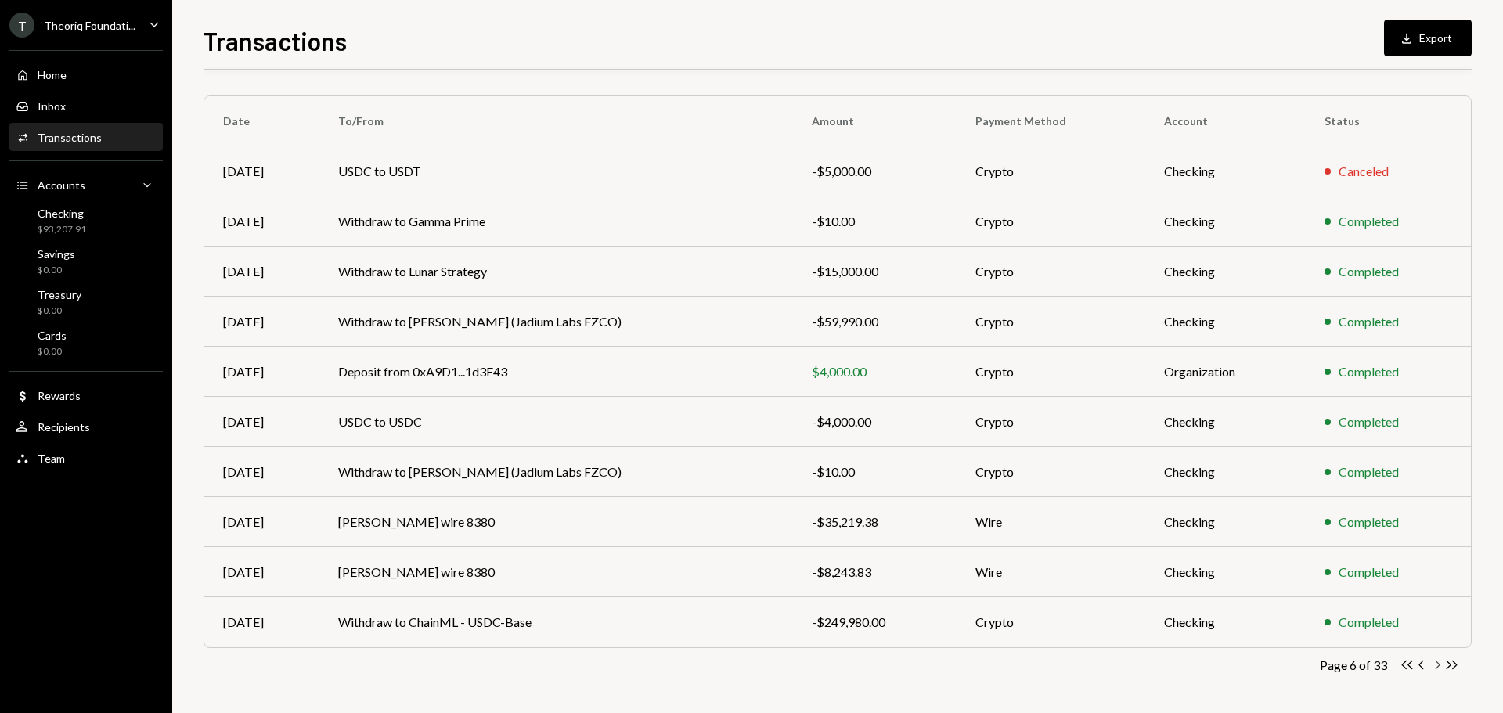
click at [1434, 666] on icon "Chevron Right" at bounding box center [1437, 665] width 15 height 15
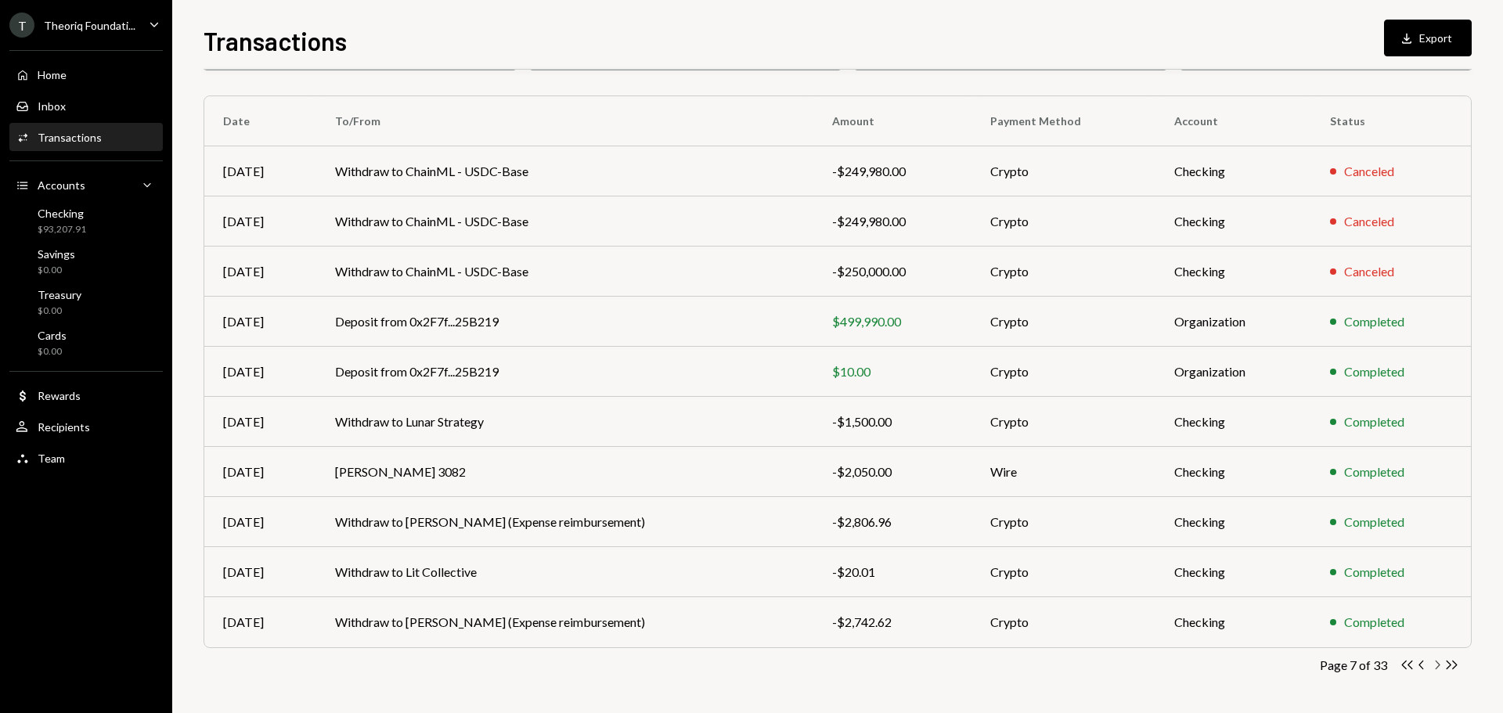
click at [1438, 669] on icon "Chevron Right" at bounding box center [1437, 665] width 15 height 15
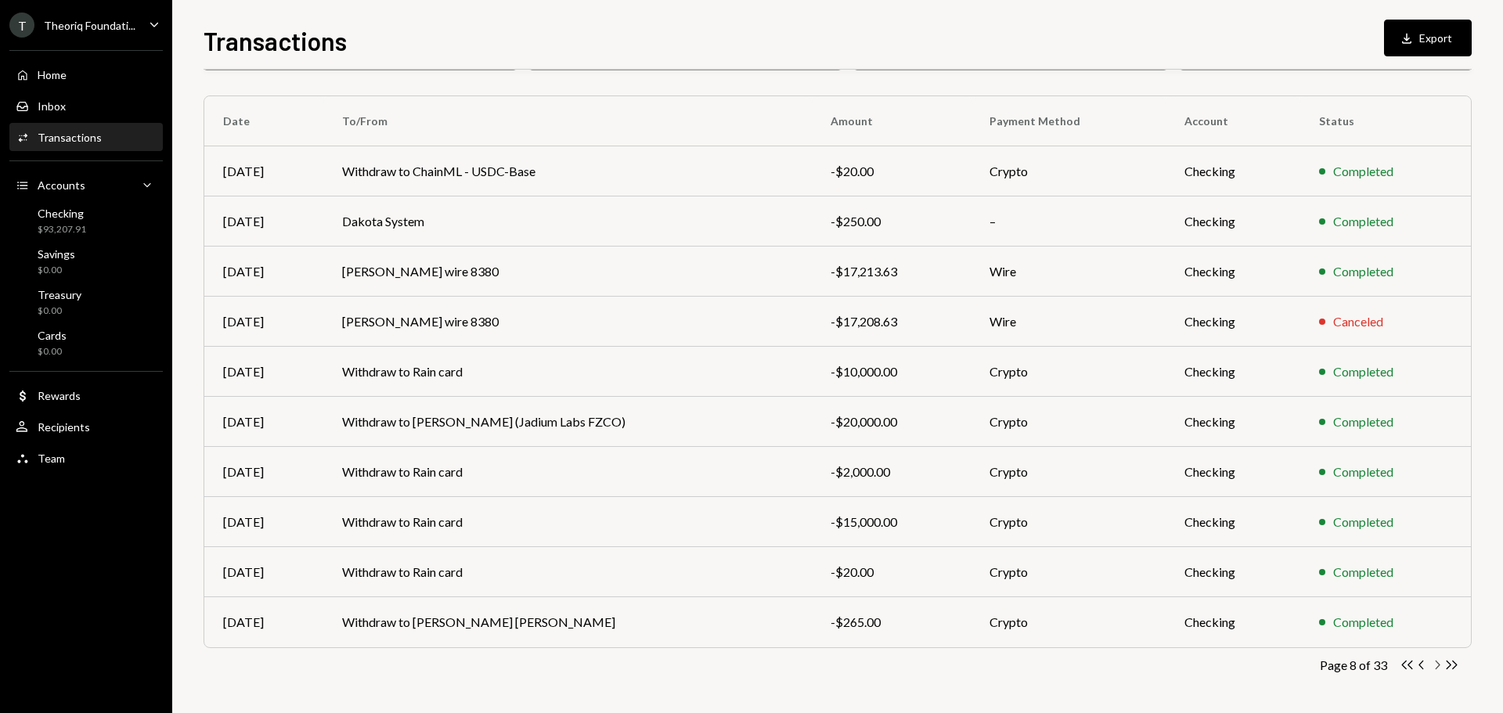
click at [1435, 668] on icon "Chevron Right" at bounding box center [1437, 665] width 15 height 15
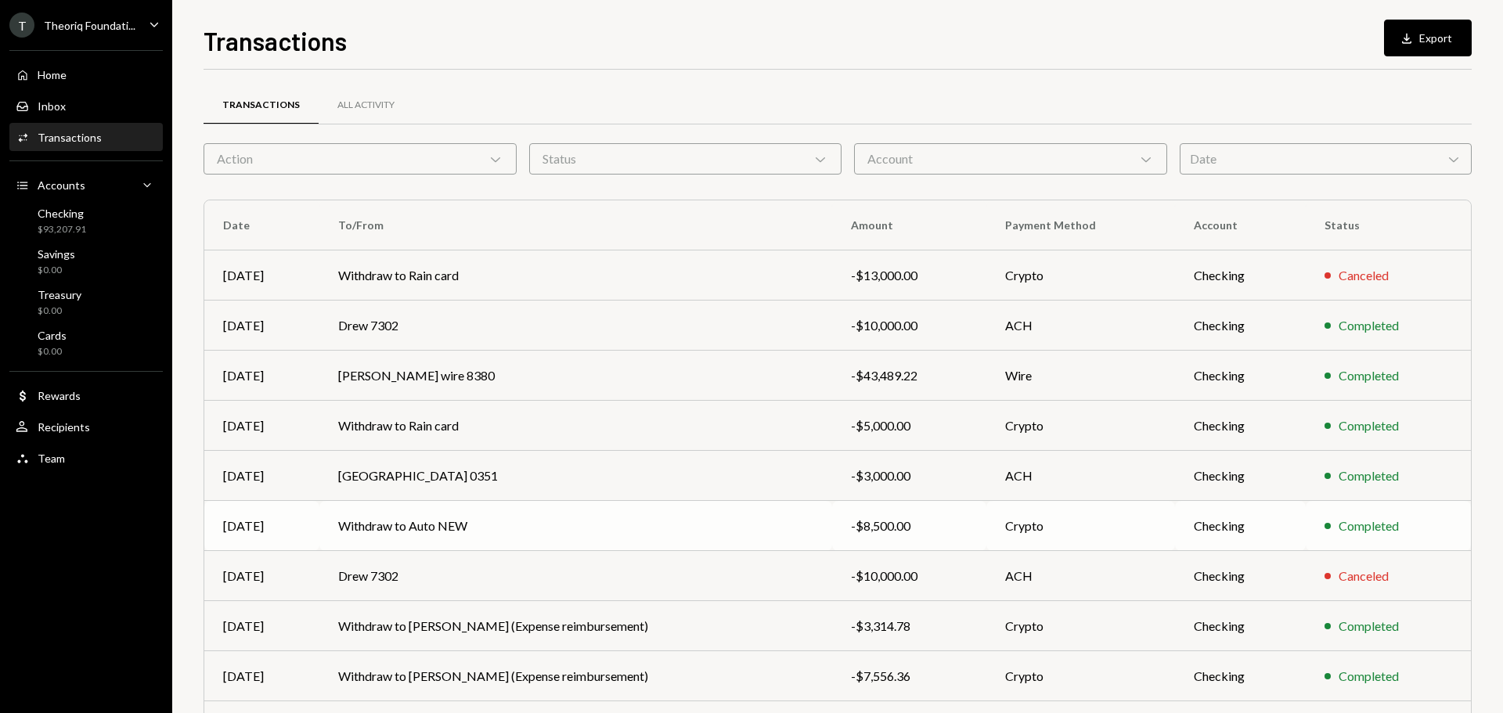
click at [730, 532] on td "Withdraw to Auto NEW" at bounding box center [575, 526] width 513 height 50
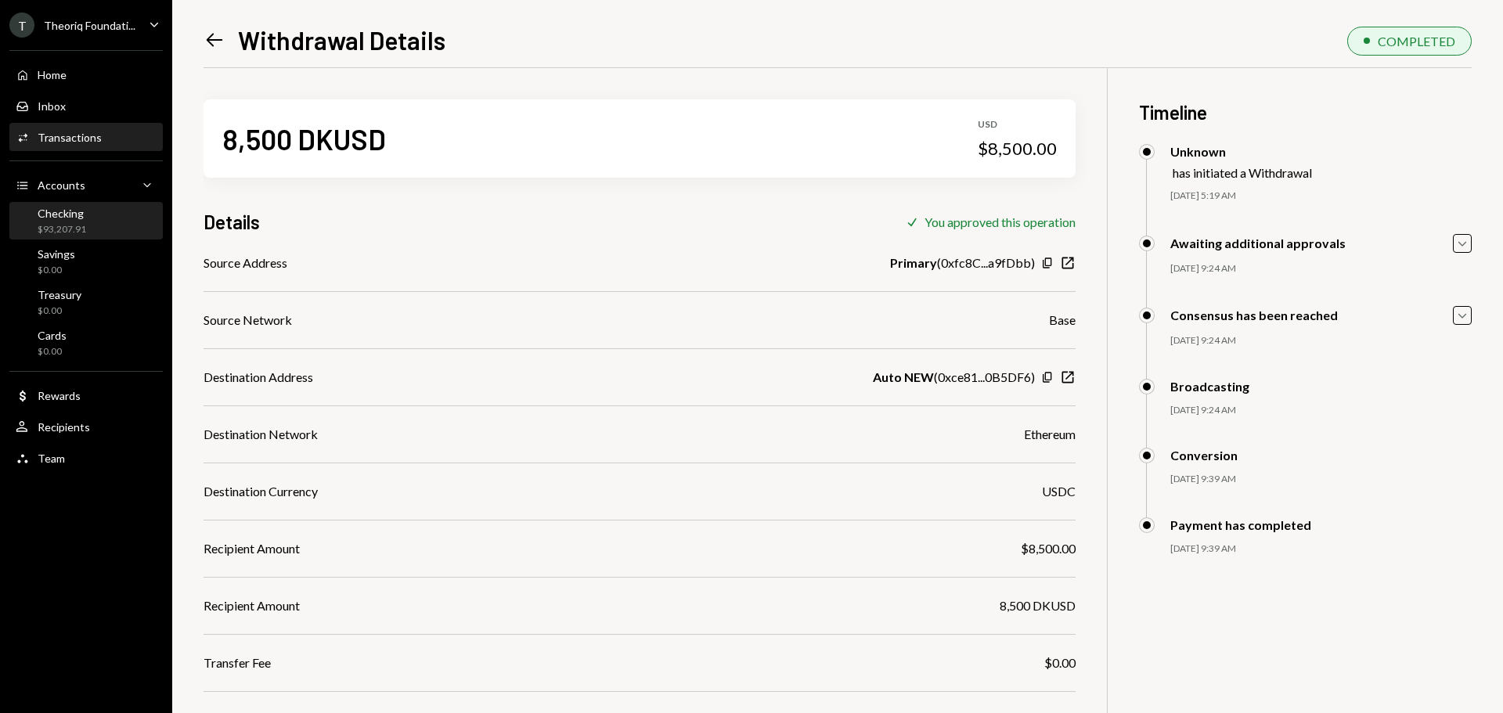
click at [70, 225] on div "$93,207.91" at bounding box center [62, 229] width 49 height 13
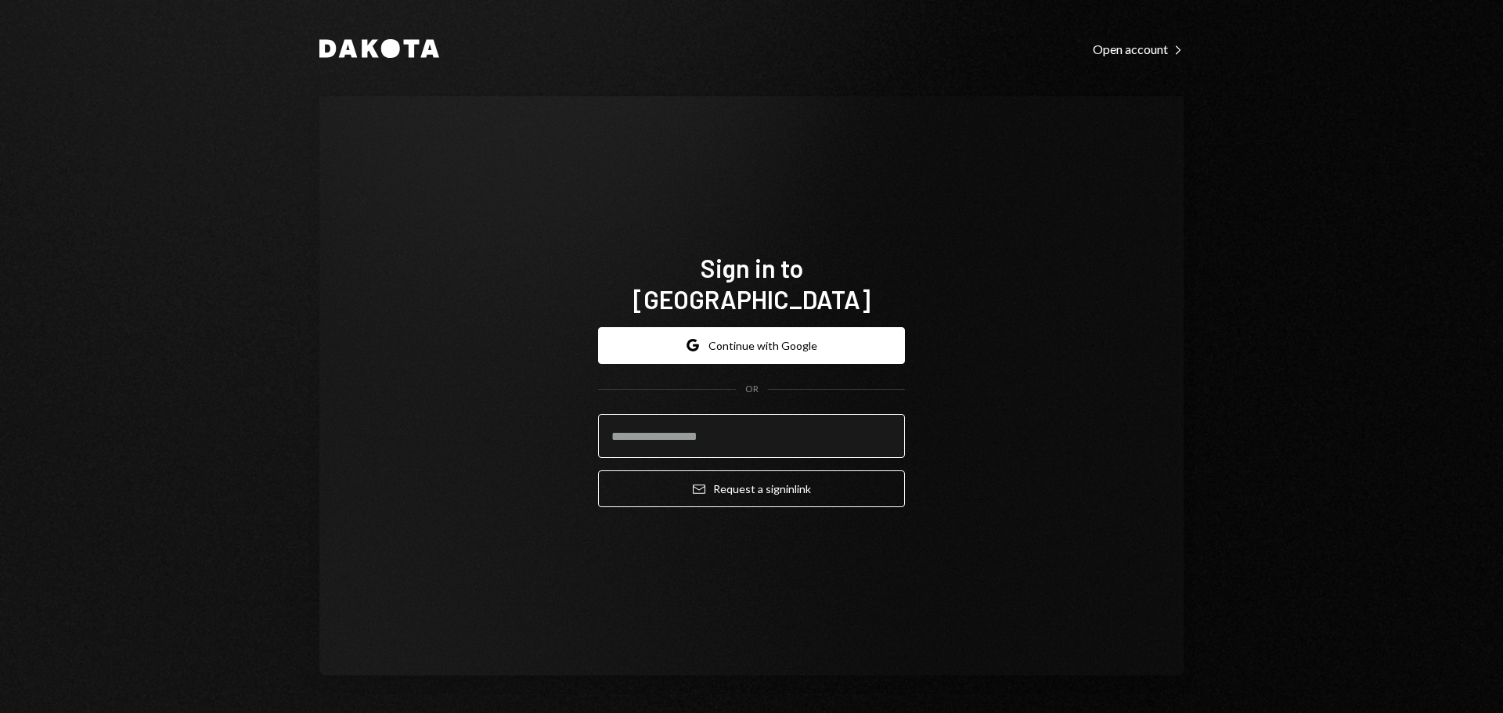
click at [680, 427] on input "email" at bounding box center [751, 436] width 307 height 44
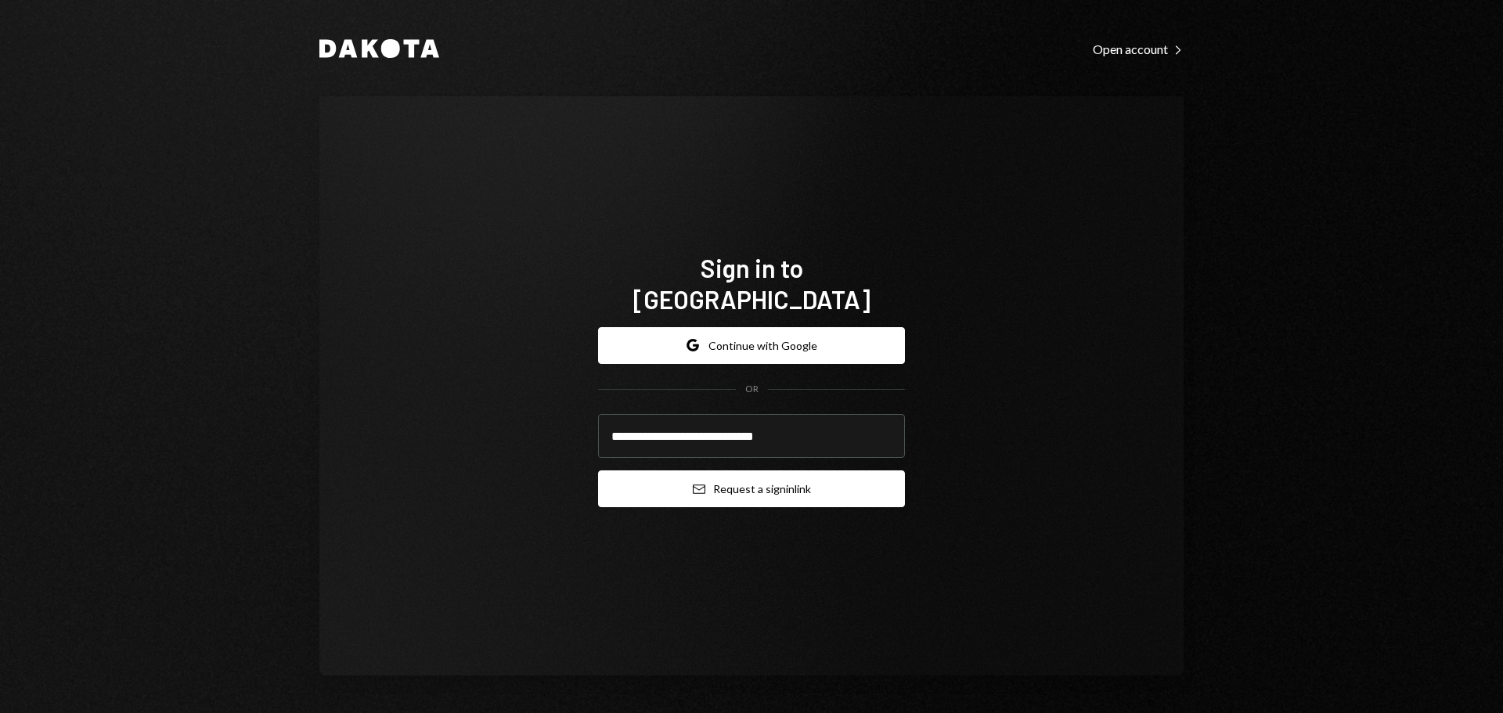
type input "**********"
click at [670, 482] on button "Email Request a sign in link" at bounding box center [751, 489] width 307 height 37
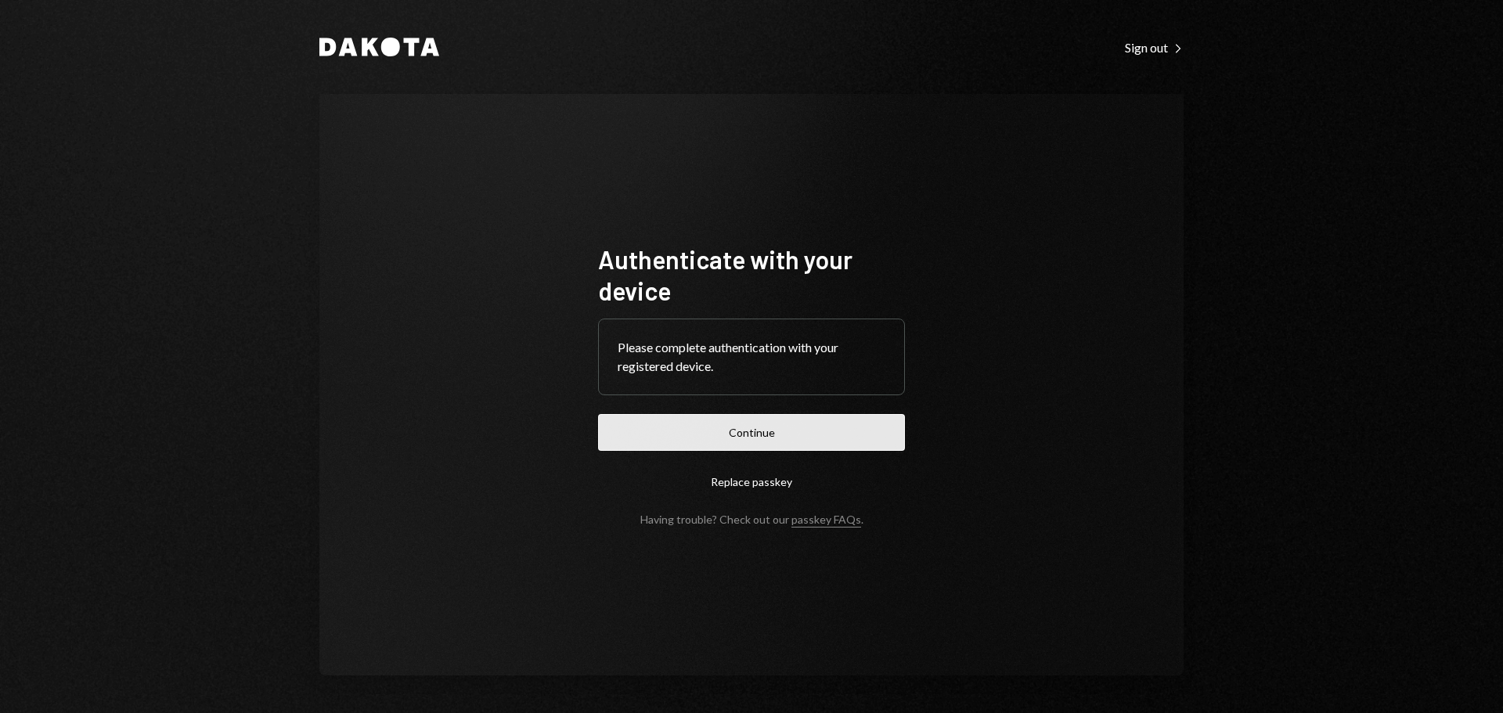
click at [669, 443] on button "Continue" at bounding box center [751, 432] width 307 height 37
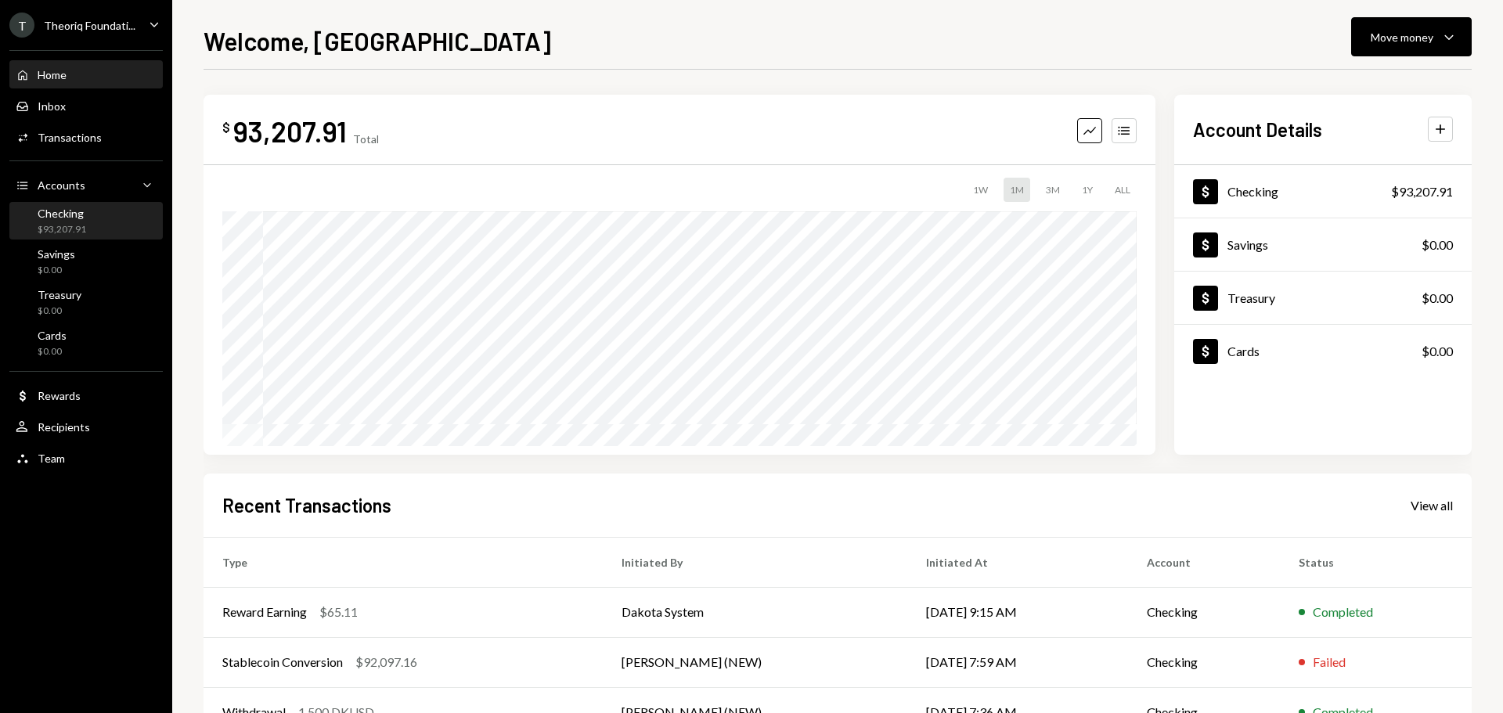
click at [67, 218] on div "Checking" at bounding box center [62, 213] width 49 height 13
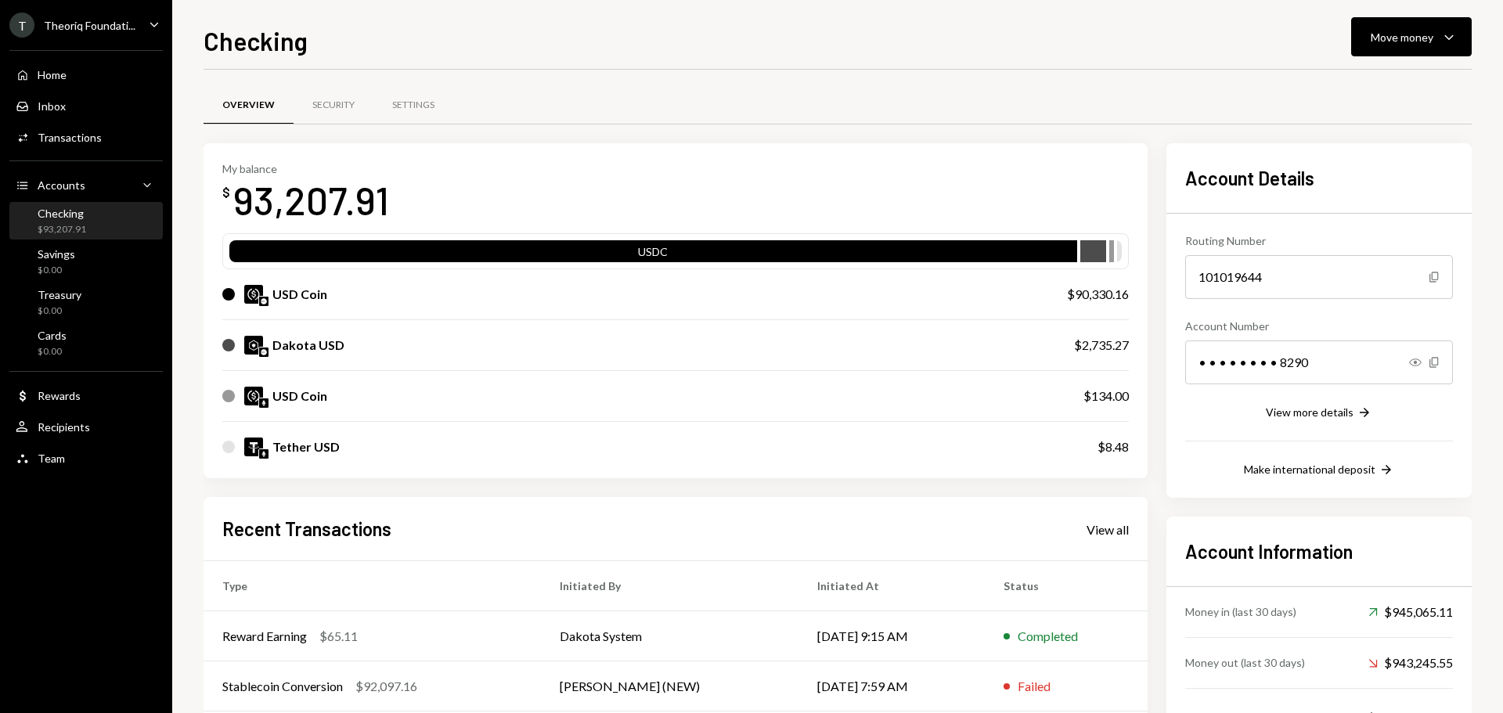
click at [115, 27] on div "Theoriq Foundati..." at bounding box center [90, 25] width 92 height 13
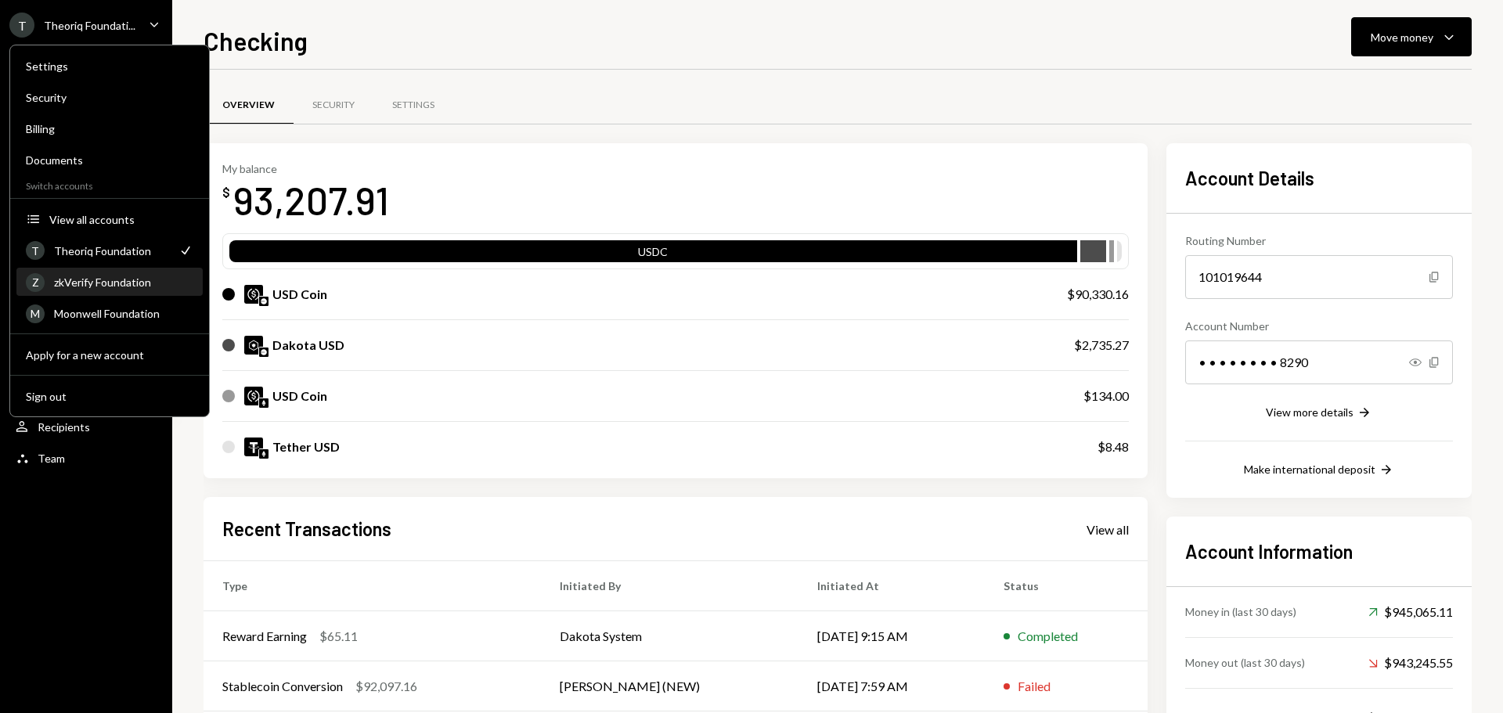
click at [120, 289] on div "Z zkVerify Foundation" at bounding box center [110, 282] width 168 height 27
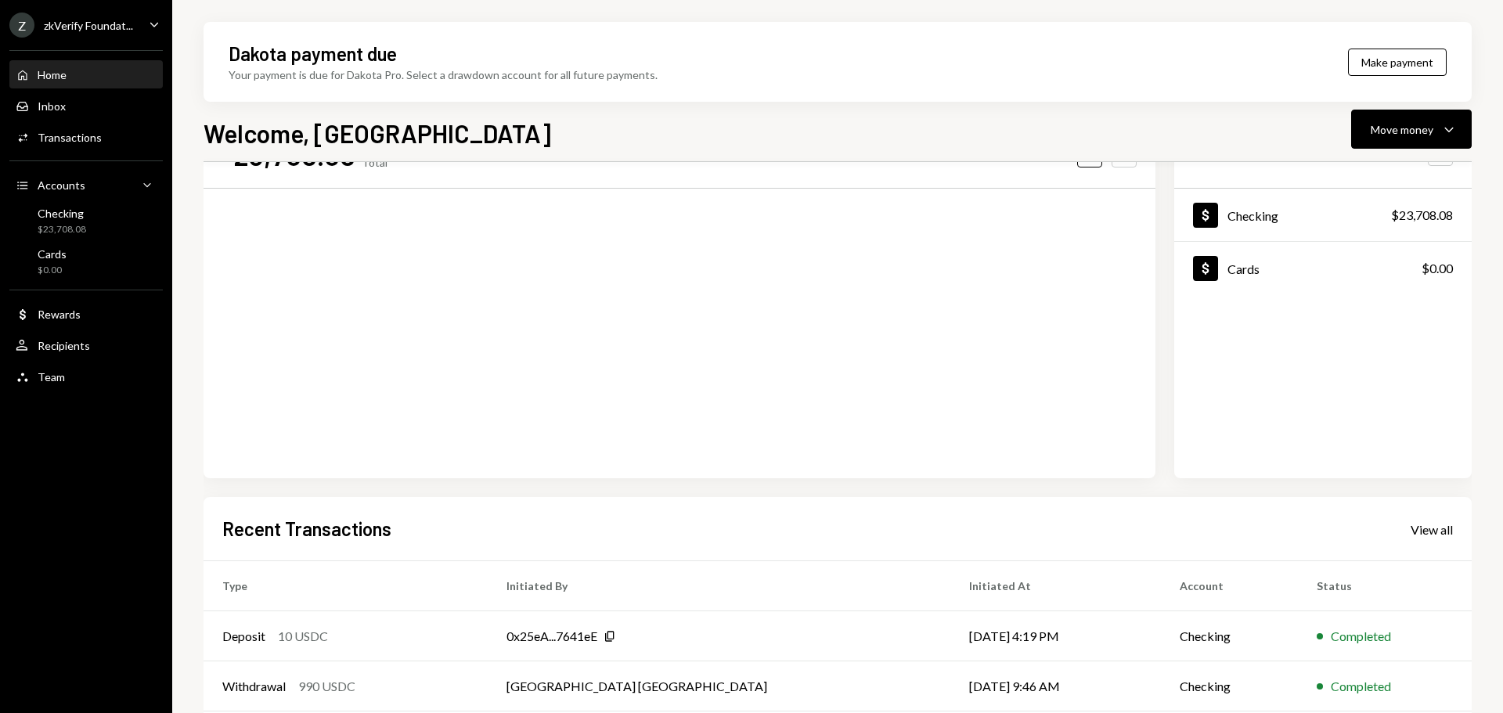
scroll to position [157, 0]
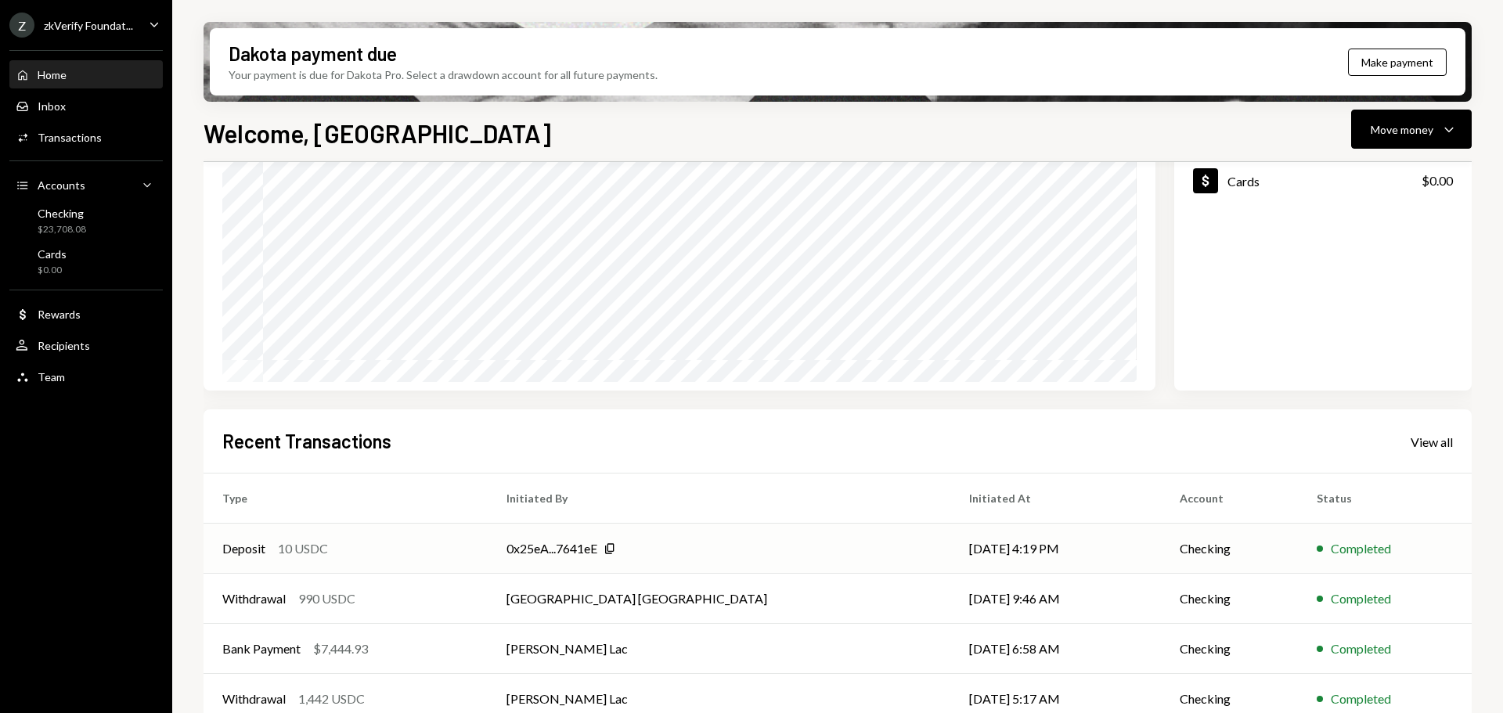
click at [999, 543] on td "[DATE] 4:19 PM" at bounding box center [1056, 549] width 210 height 50
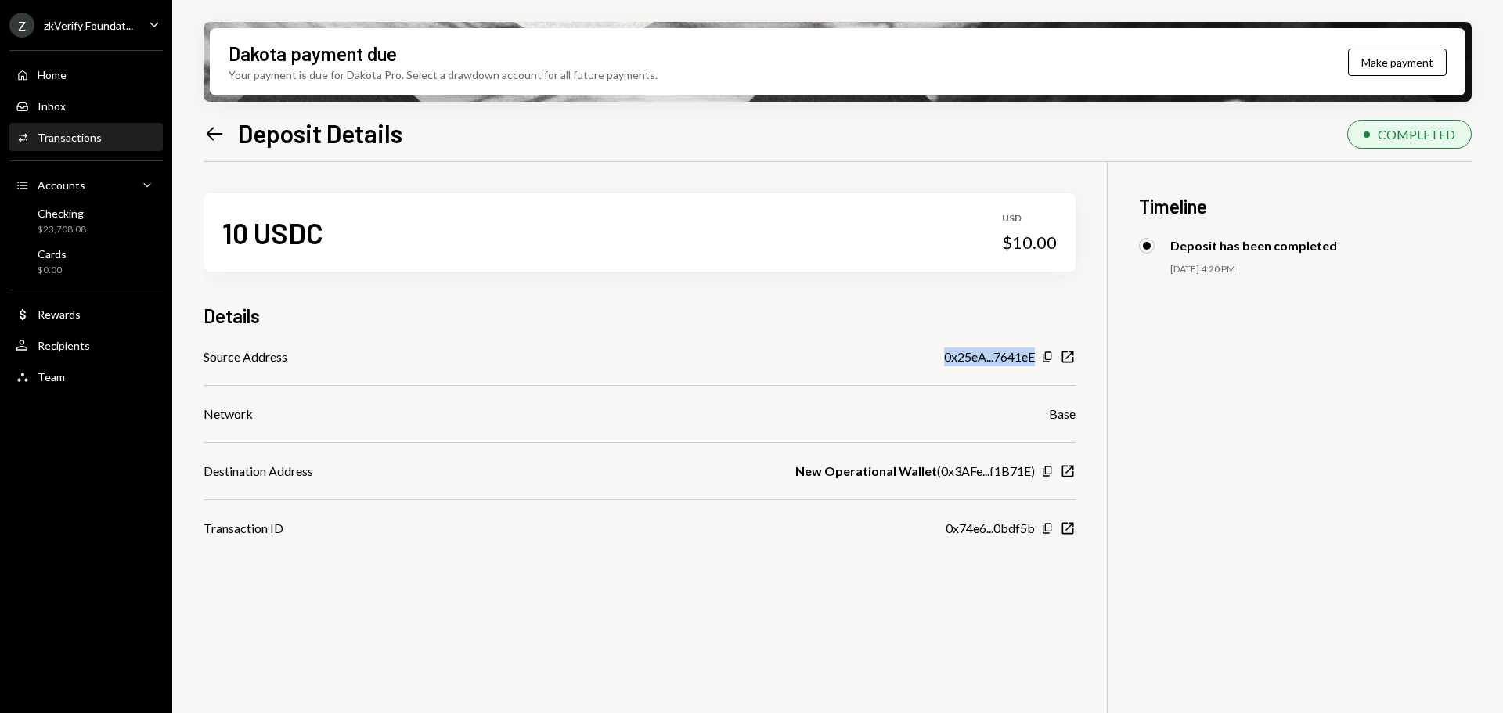
drag, startPoint x: 861, startPoint y: 378, endPoint x: 1007, endPoint y: 380, distance: 145.7
click at [1007, 380] on div "Source Address 0x25eA...7641eE Copy New Window Network Base Destination Address…" at bounding box center [640, 443] width 872 height 190
click at [990, 419] on div "Network Base" at bounding box center [640, 414] width 872 height 19
click at [209, 135] on icon at bounding box center [215, 133] width 16 height 13
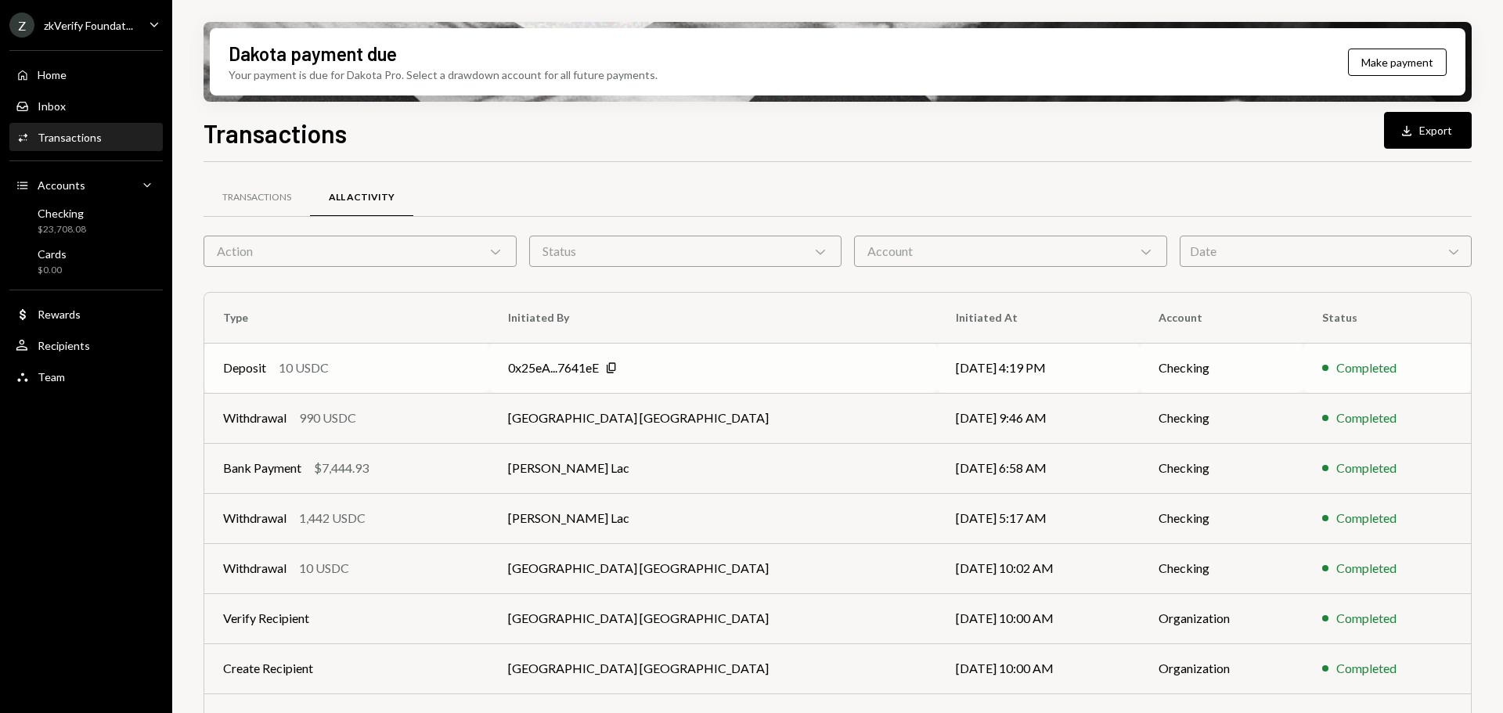
click at [337, 360] on div "Deposit 10 USDC" at bounding box center [346, 368] width 247 height 19
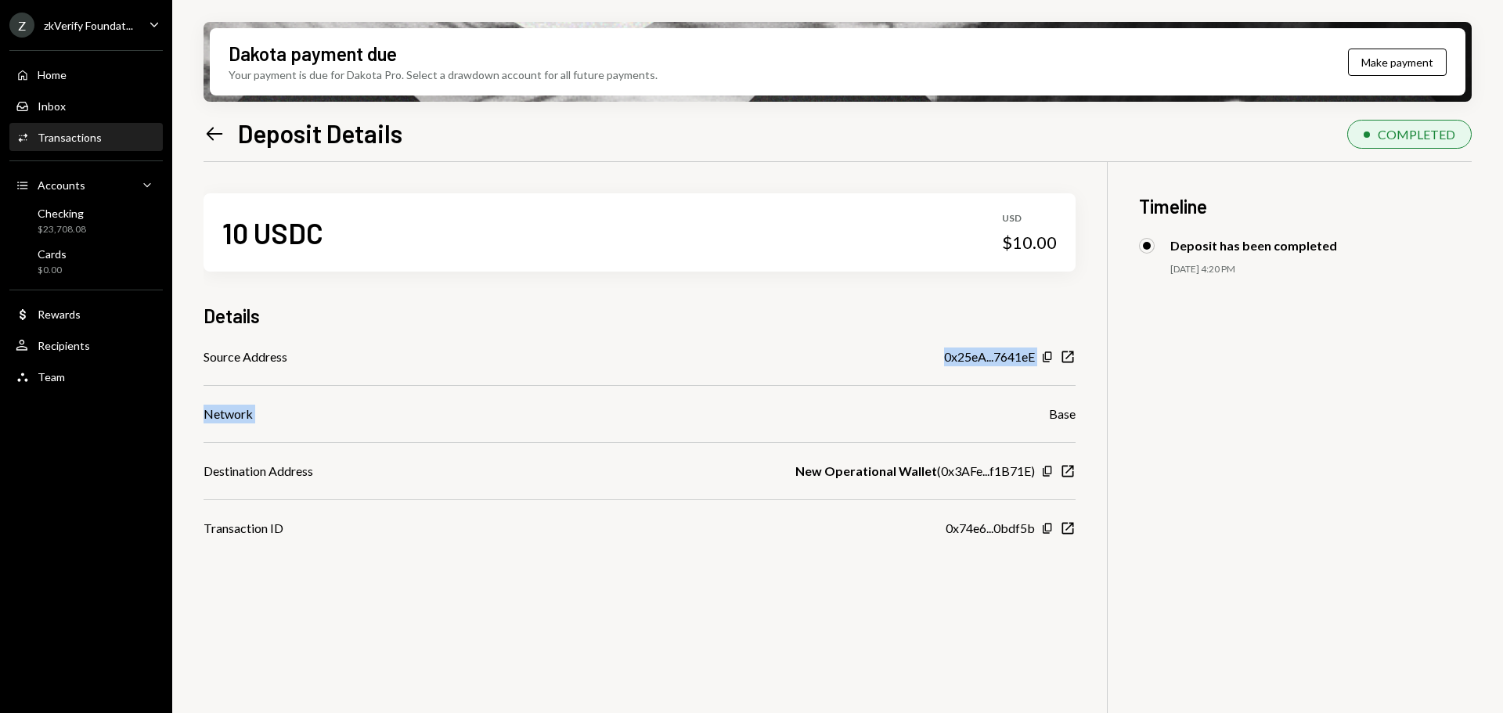
drag, startPoint x: 893, startPoint y: 370, endPoint x: 1061, endPoint y: 424, distance: 177.0
click at [1044, 423] on div "Source Address 0x25eA...7641eE Copy New Window Network Base Destination Address…" at bounding box center [640, 443] width 872 height 190
click at [1069, 413] on div "Base" at bounding box center [1062, 414] width 27 height 19
drag, startPoint x: 794, startPoint y: 471, endPoint x: 1016, endPoint y: 475, distance: 221.6
click at [1016, 475] on div "Destination Address New Operational Wallet ( 0x3AFe...f1B71E ) Copy New Window" at bounding box center [640, 471] width 872 height 19
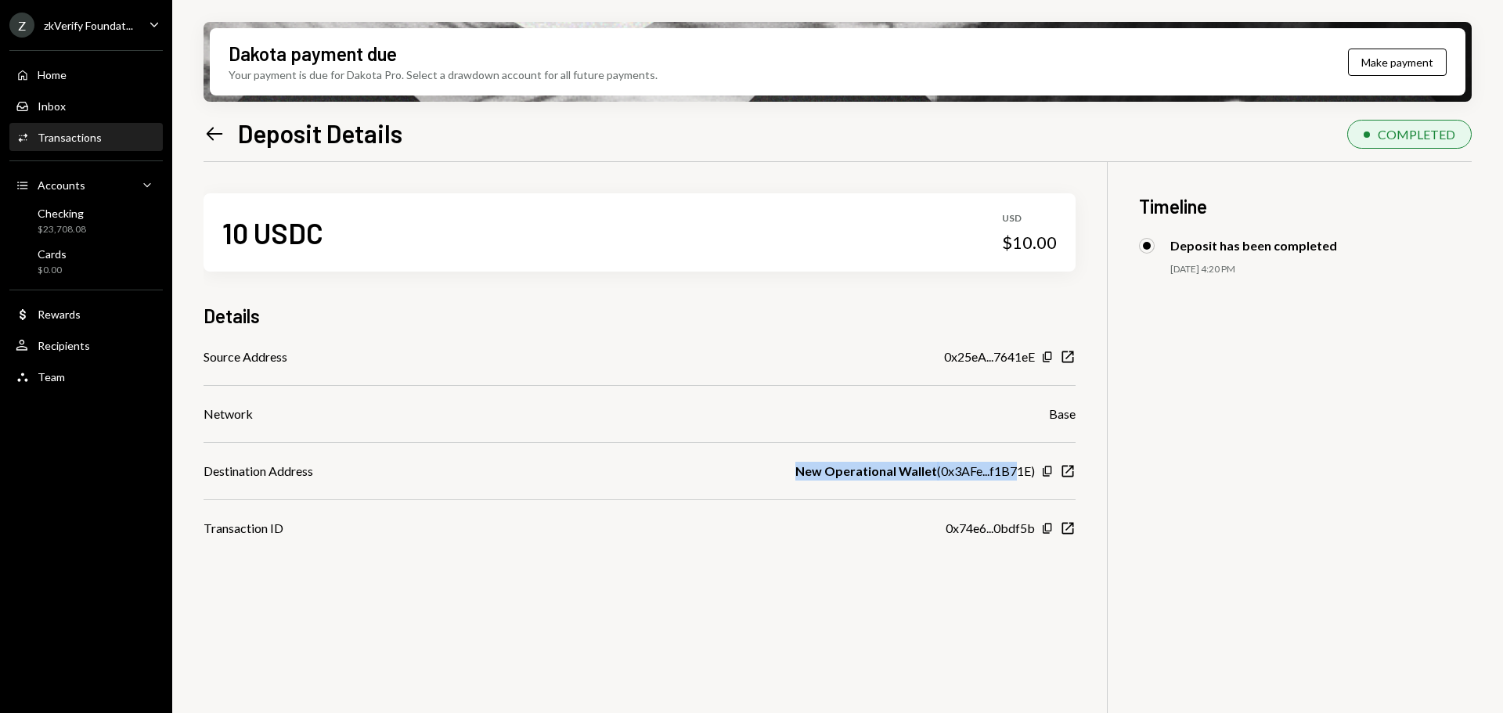
click at [1006, 476] on div "New Operational Wallet ( 0x3AFe...f1B71E )" at bounding box center [916, 471] width 240 height 19
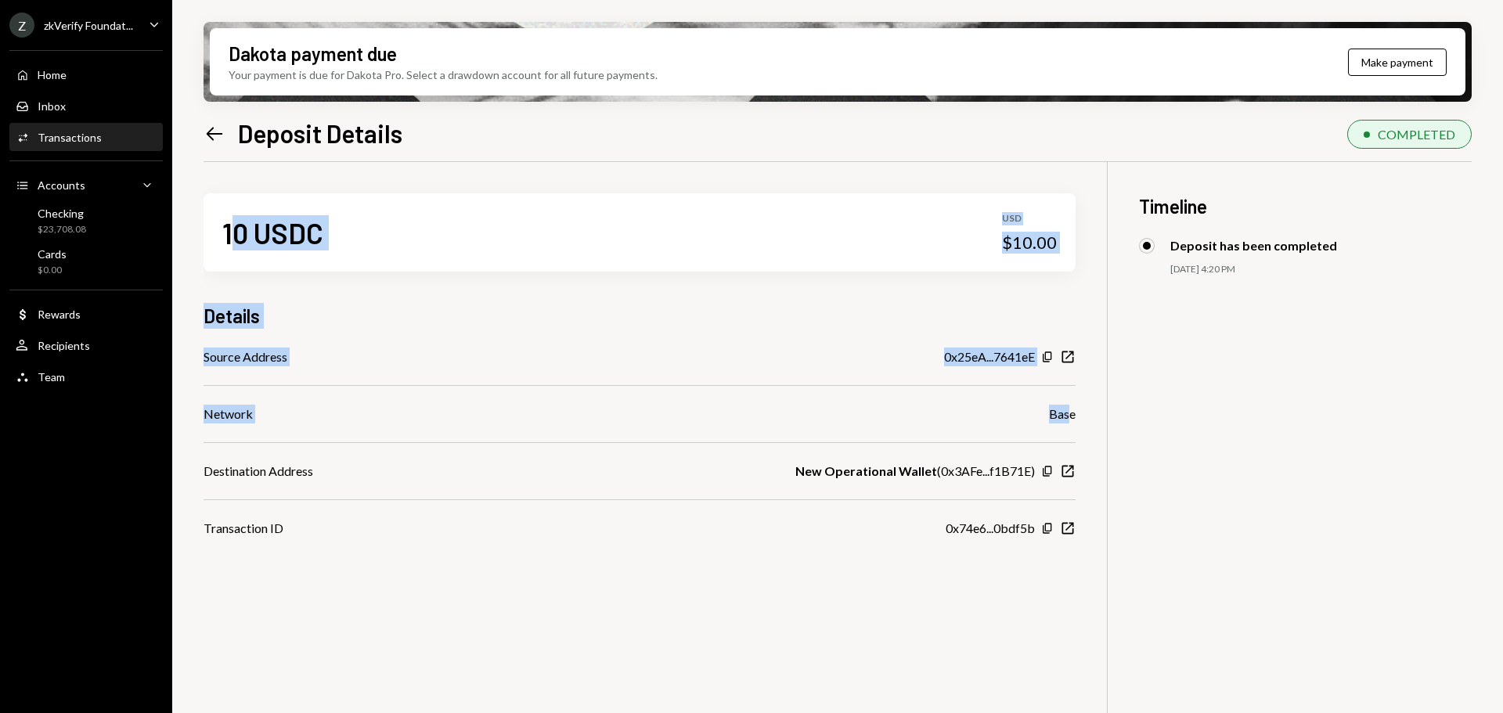
drag, startPoint x: 244, startPoint y: 226, endPoint x: 1067, endPoint y: 410, distance: 843.1
click at [1067, 410] on div "10 USDC USD $10.00 Details Source Address 0x25eA...7641eE Copy New Window Netwo…" at bounding box center [640, 350] width 872 height 376
click at [975, 364] on div "0x25eA...7641eE" at bounding box center [989, 357] width 91 height 19
drag, startPoint x: 233, startPoint y: 359, endPoint x: 969, endPoint y: 383, distance: 737.2
click at [969, 383] on div "Source Address 0x25eA...7641eE Copy New Window Network Base Destination Address…" at bounding box center [640, 443] width 872 height 190
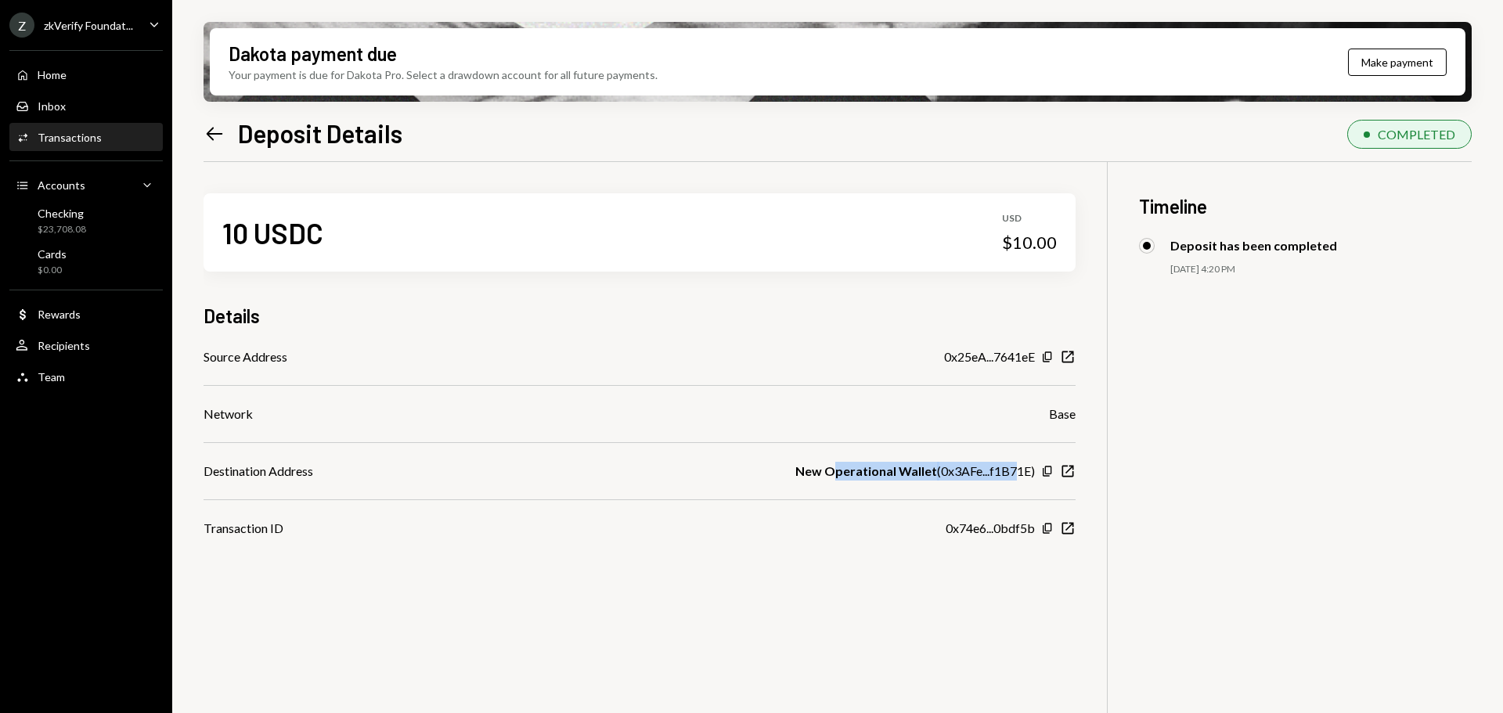
drag, startPoint x: 845, startPoint y: 468, endPoint x: 1017, endPoint y: 477, distance: 172.5
click at [1017, 477] on div "New Operational Wallet ( 0x3AFe...f1B71E )" at bounding box center [916, 471] width 240 height 19
click at [983, 532] on div "0x74e6...0bdf5b" at bounding box center [990, 528] width 89 height 19
click at [104, 229] on div "Checking $23,708.08" at bounding box center [86, 222] width 141 height 30
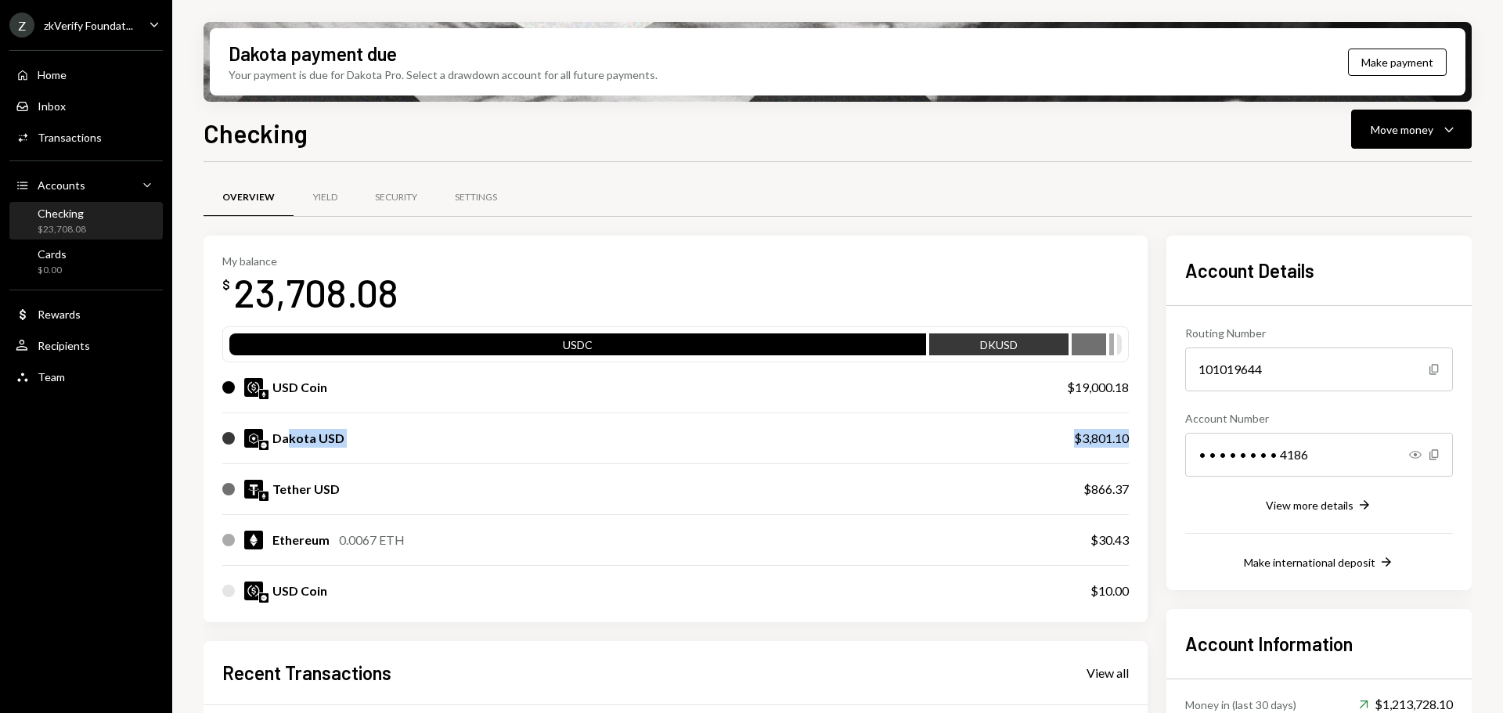
drag, startPoint x: 287, startPoint y: 438, endPoint x: 1140, endPoint y: 436, distance: 852.7
click at [1140, 436] on div "My balance $ 23,708.08 USDC DKUSD USD Coin $19,000.18 Dakota USD $3,801.10 Teth…" at bounding box center [676, 429] width 944 height 387
click at [1080, 438] on div "$3,801.10" at bounding box center [1101, 438] width 55 height 19
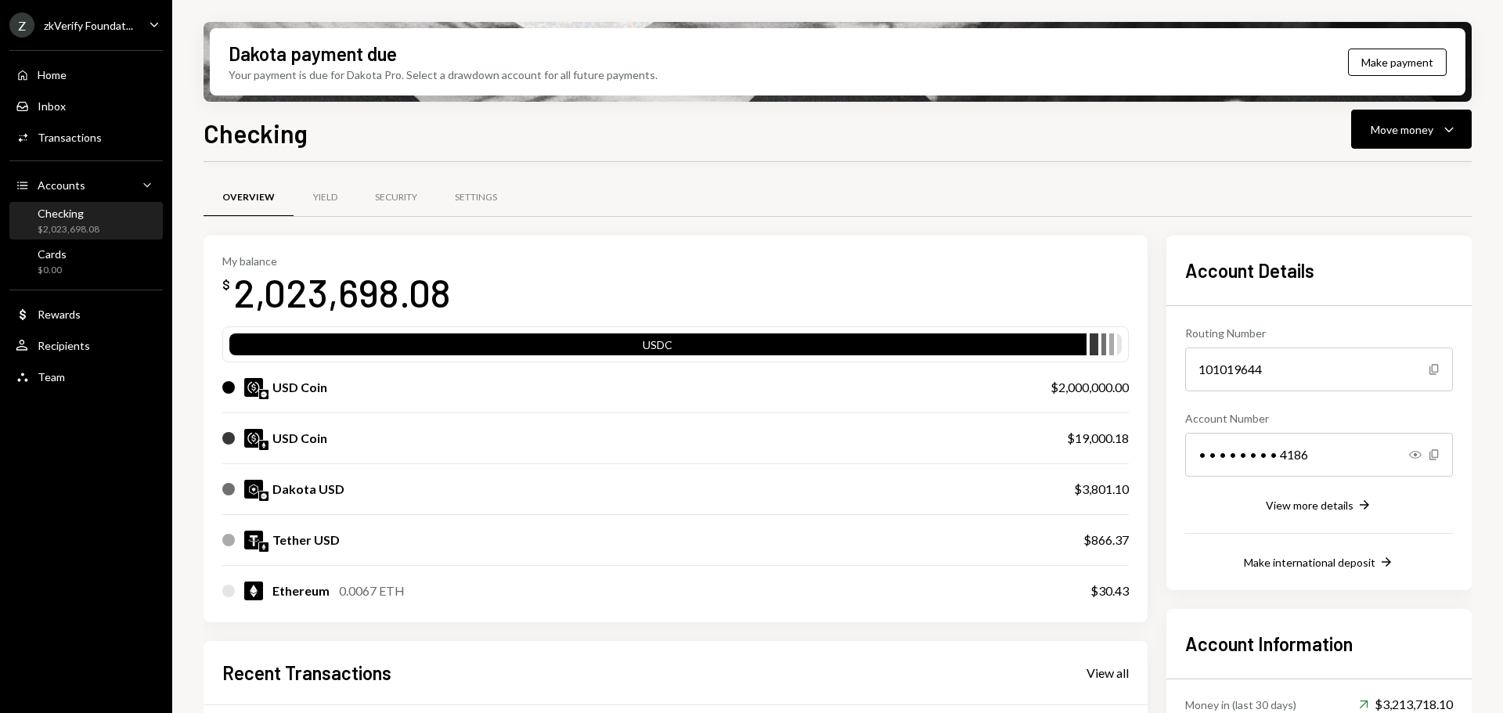
scroll to position [78, 0]
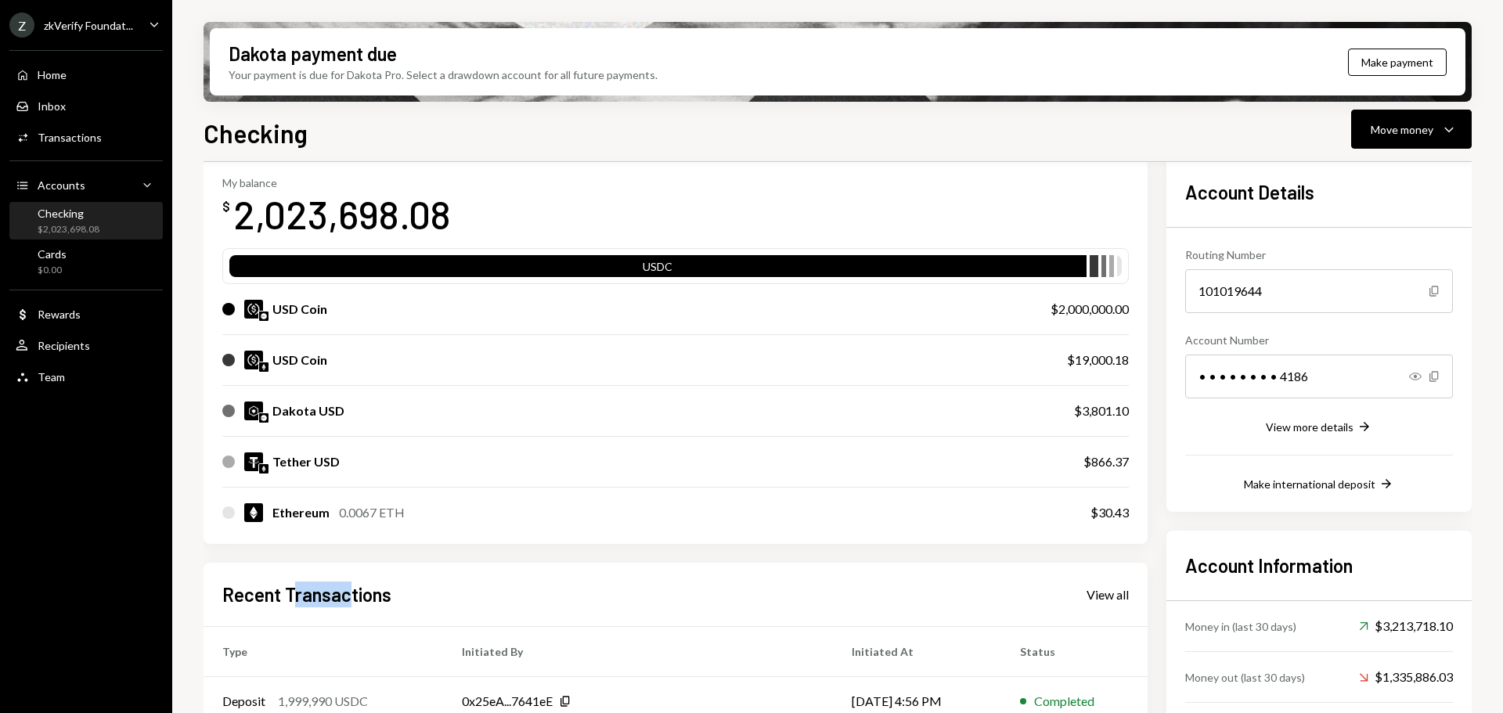
drag, startPoint x: 296, startPoint y: 601, endPoint x: 352, endPoint y: 599, distance: 56.4
click at [352, 599] on h2 "Recent Transactions" at bounding box center [306, 595] width 169 height 26
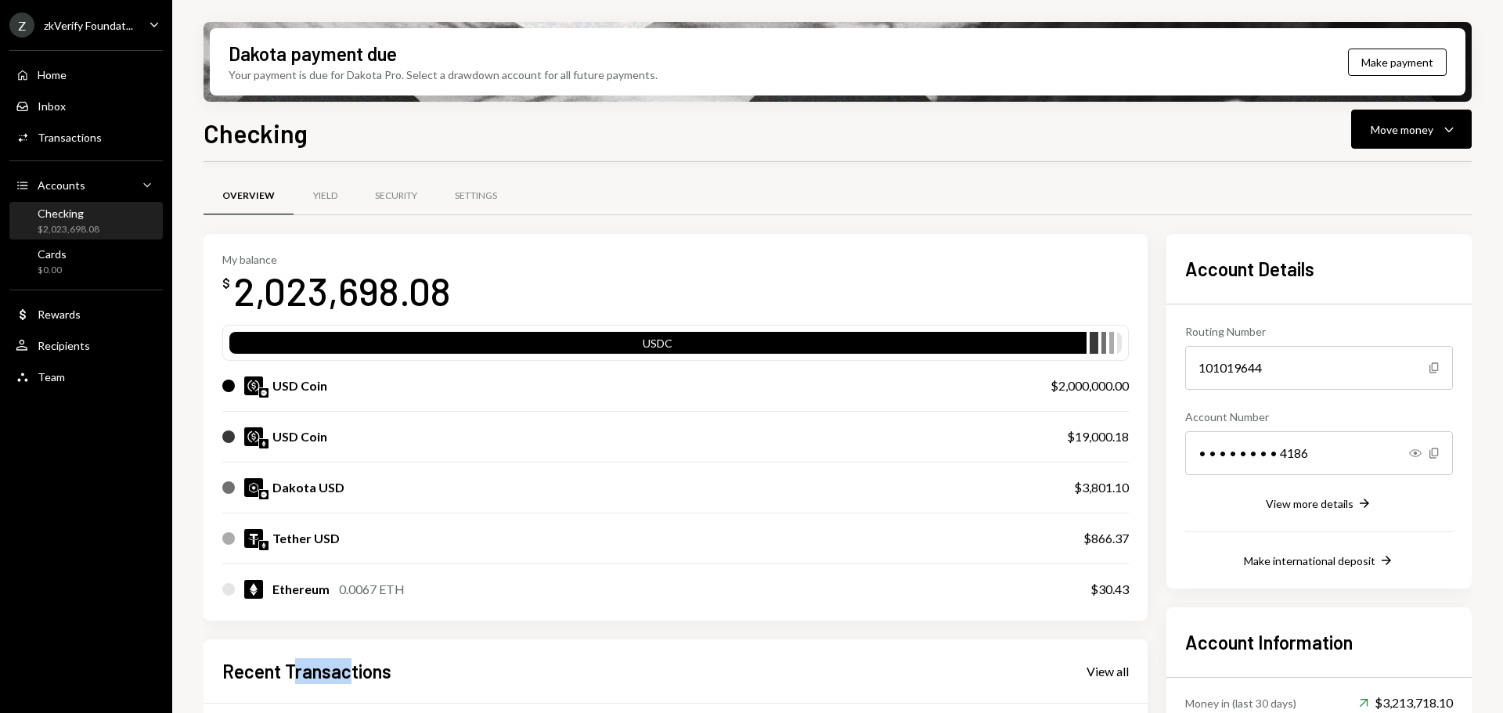
scroll to position [0, 0]
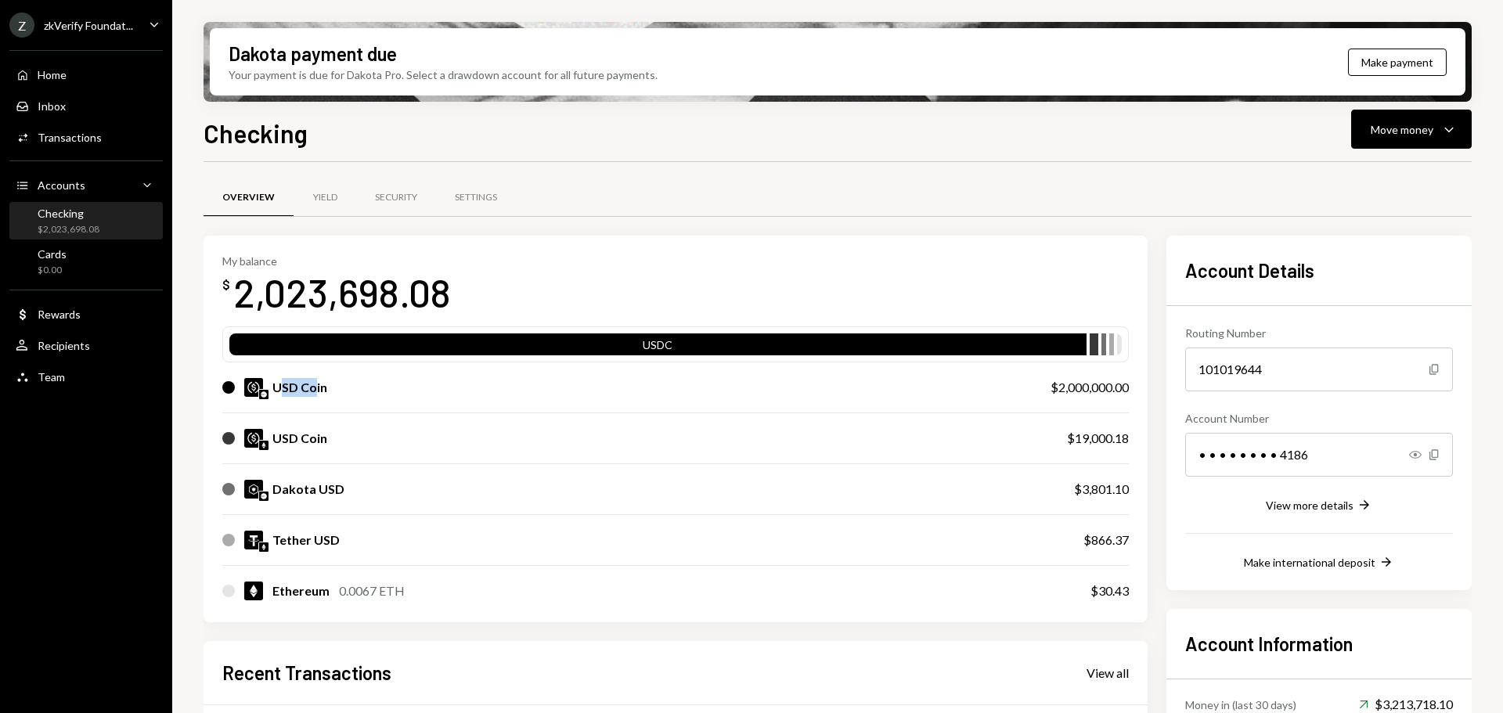
drag, startPoint x: 283, startPoint y: 392, endPoint x: 314, endPoint y: 392, distance: 31.3
click at [314, 392] on div "USD Coin" at bounding box center [299, 387] width 55 height 19
click at [319, 388] on div "USD Coin" at bounding box center [299, 387] width 55 height 19
click at [300, 388] on div "USD Coin" at bounding box center [299, 387] width 55 height 19
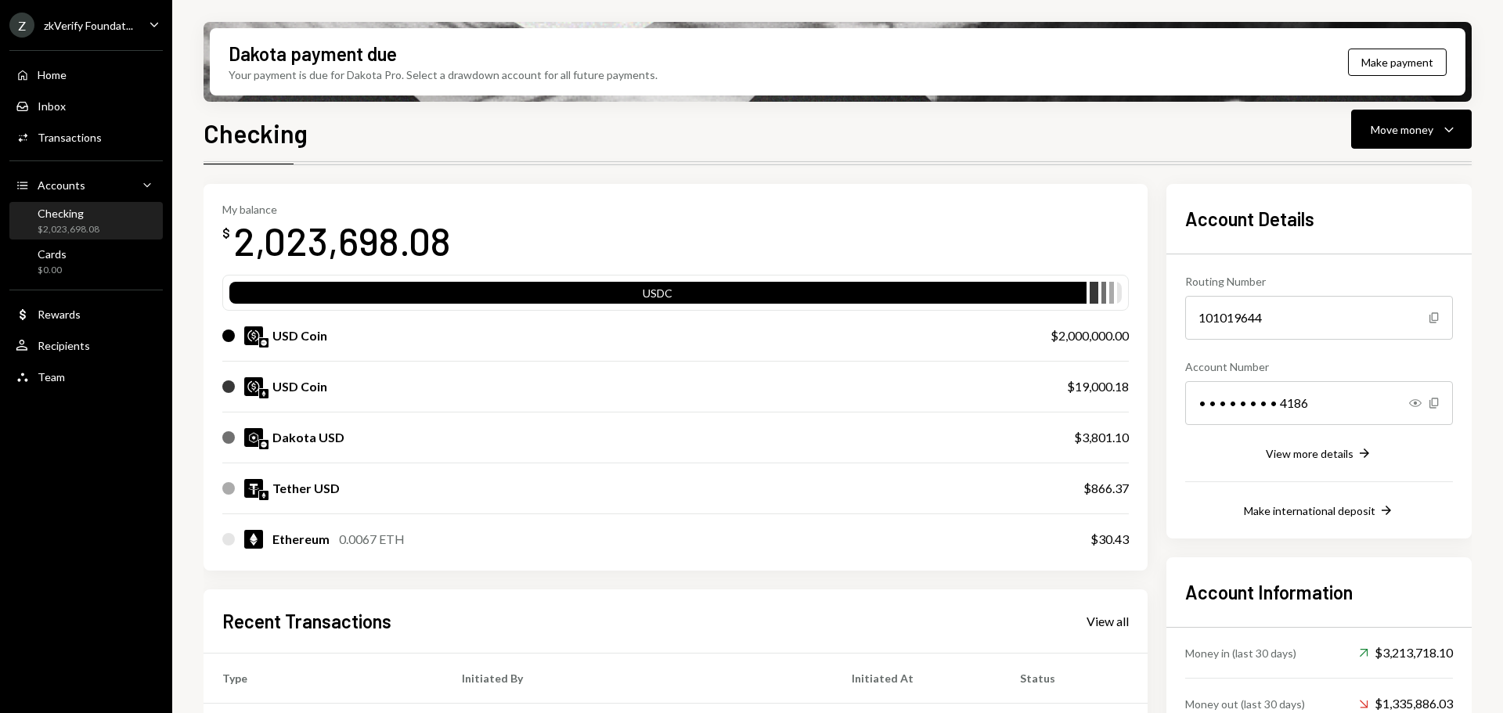
scroll to position [78, 0]
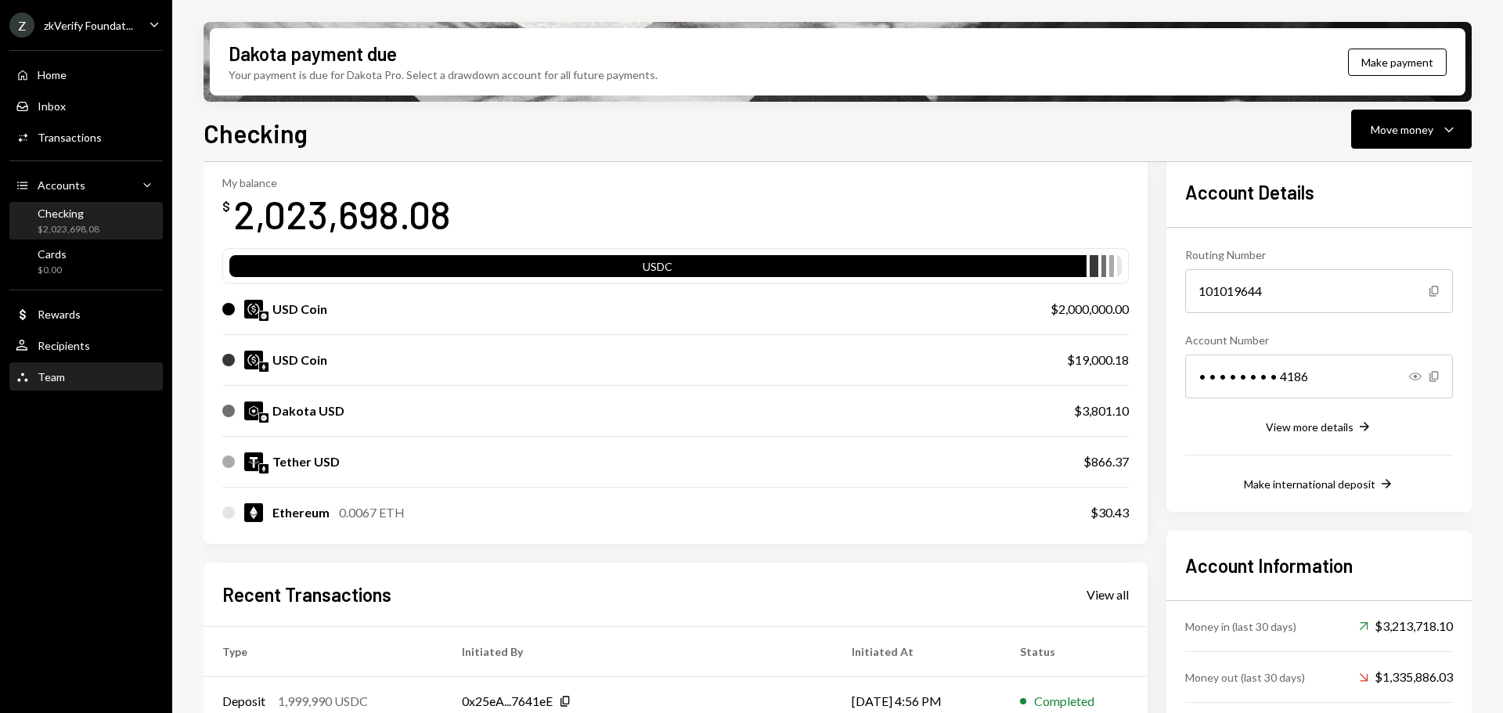
click at [67, 366] on div "Team Team" at bounding box center [86, 377] width 141 height 27
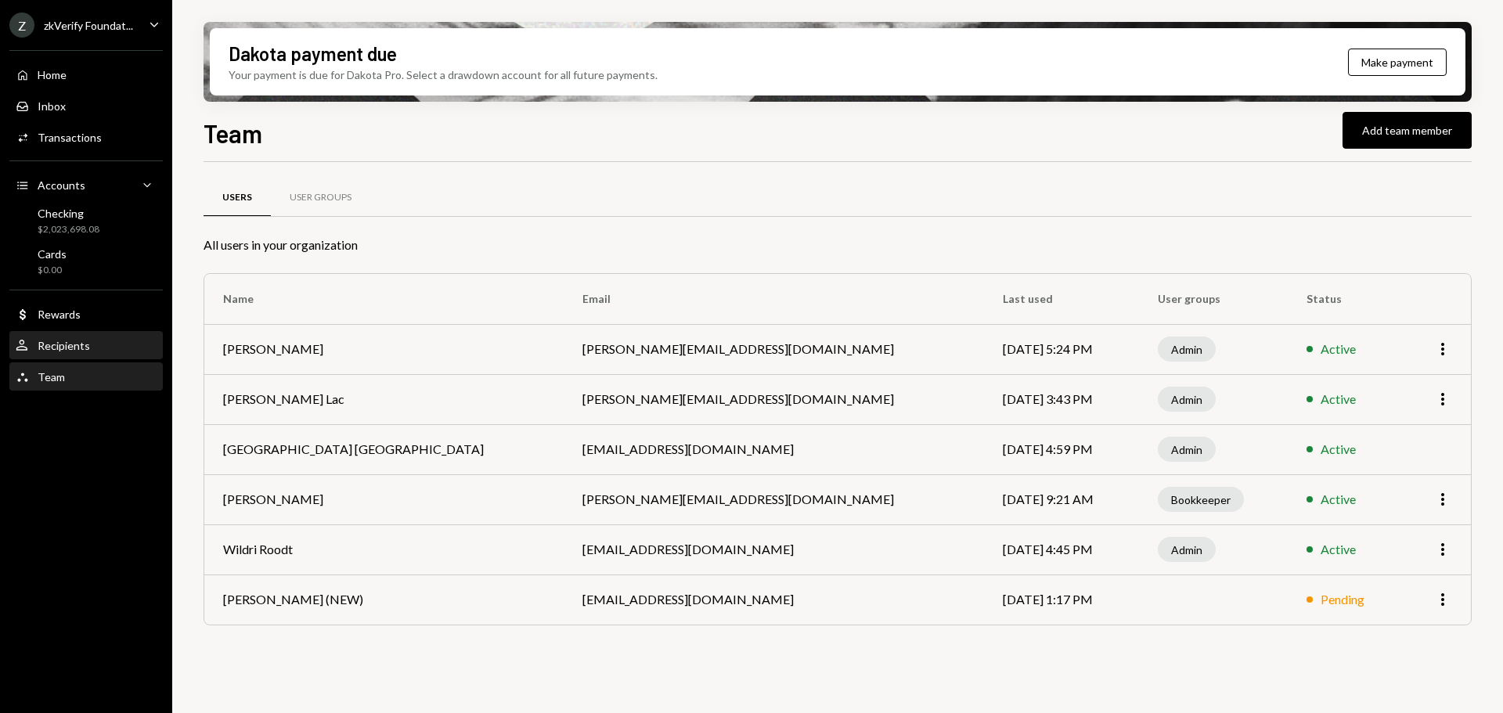
click at [83, 341] on div "Recipients" at bounding box center [64, 345] width 52 height 13
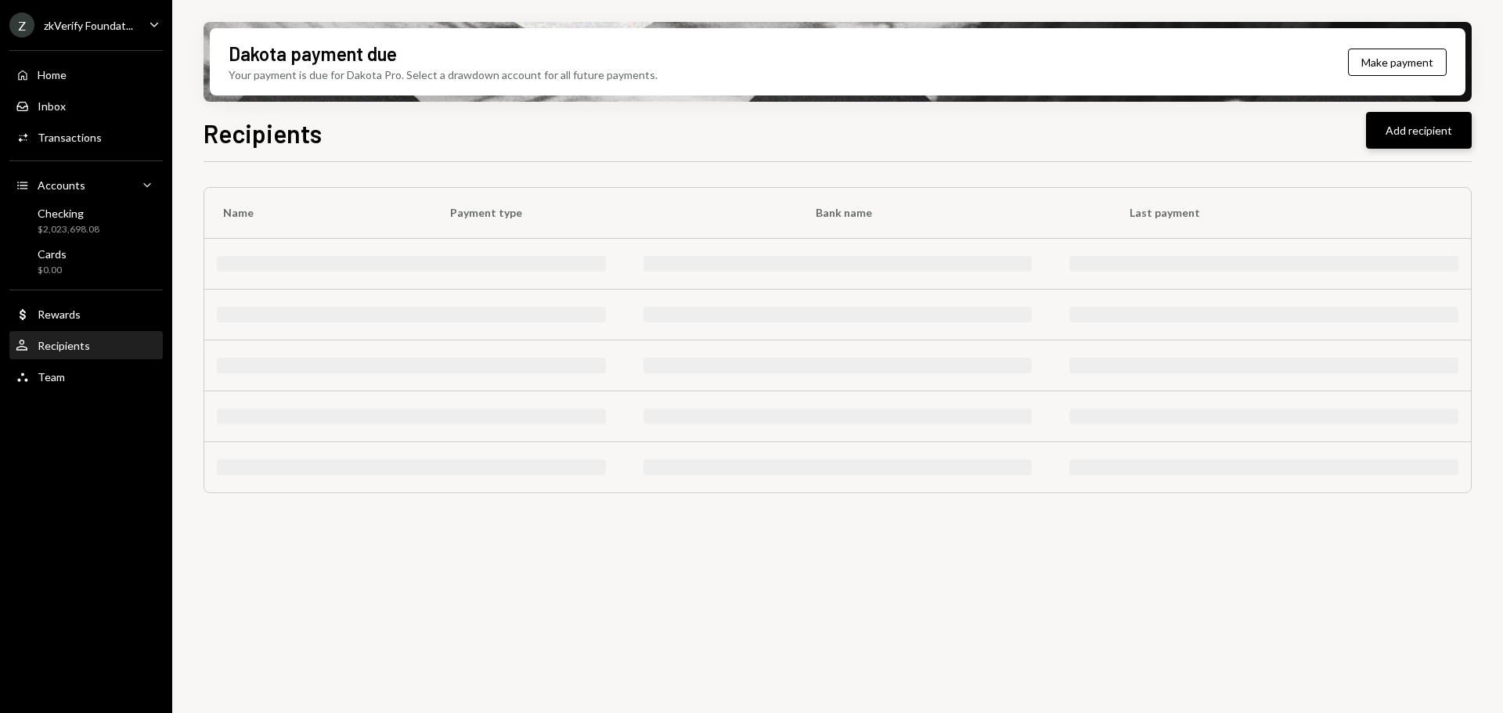
click at [1407, 138] on button "Add recipient" at bounding box center [1419, 130] width 106 height 37
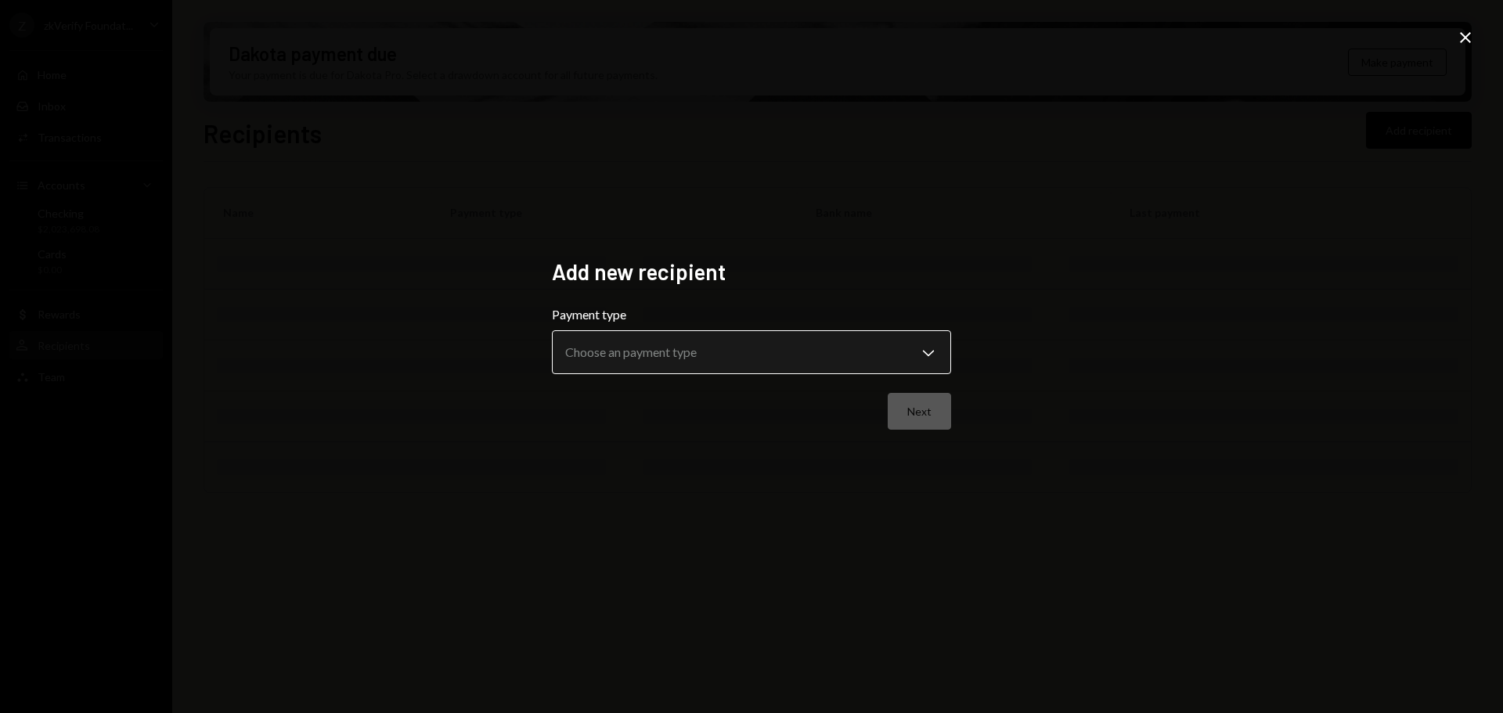
click at [612, 352] on body "**********" at bounding box center [751, 356] width 1503 height 713
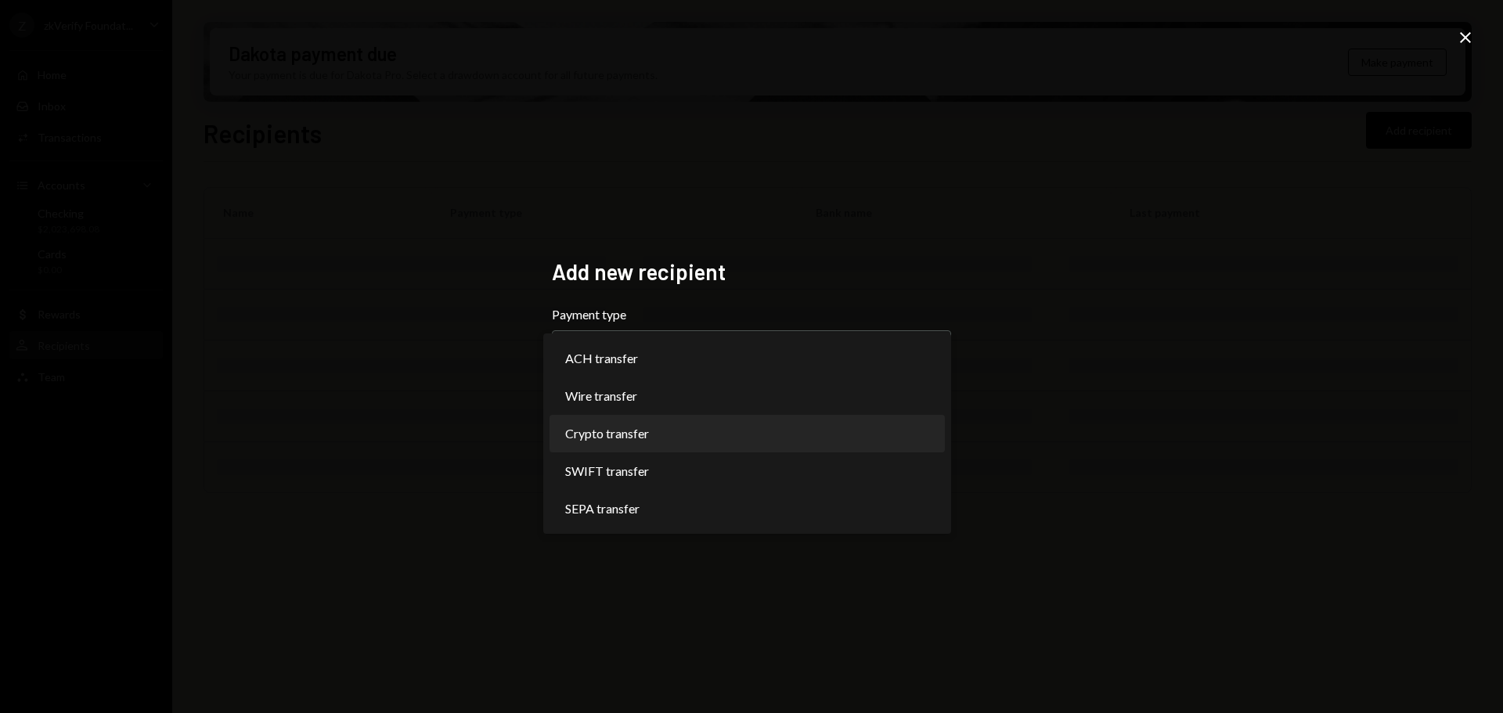
select select "******"
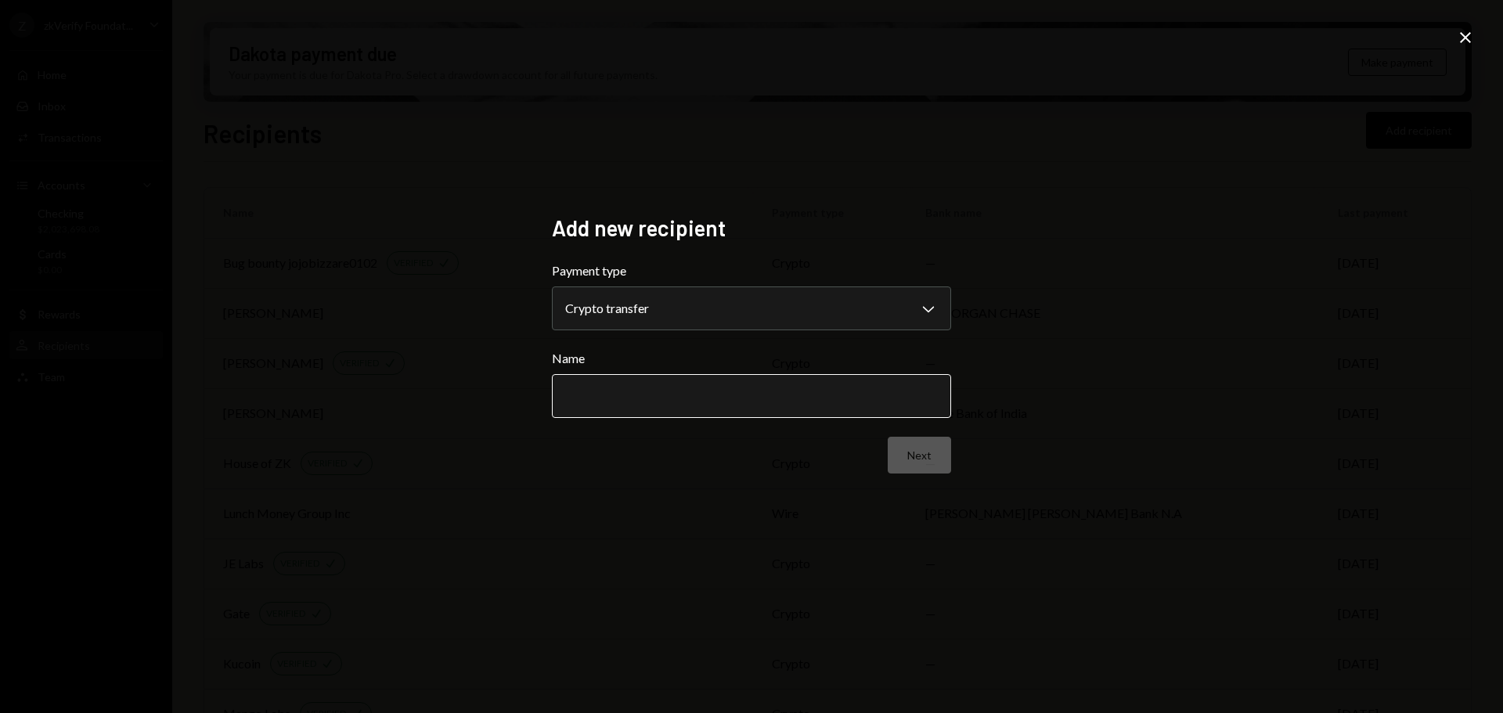
click at [644, 384] on input "Name" at bounding box center [751, 396] width 399 height 44
click at [529, 424] on div "**********" at bounding box center [751, 356] width 1503 height 713
click at [621, 384] on input "Name" at bounding box center [751, 396] width 399 height 44
click at [475, 407] on div "**********" at bounding box center [751, 356] width 1503 height 713
click at [604, 408] on input "Name" at bounding box center [751, 396] width 399 height 44
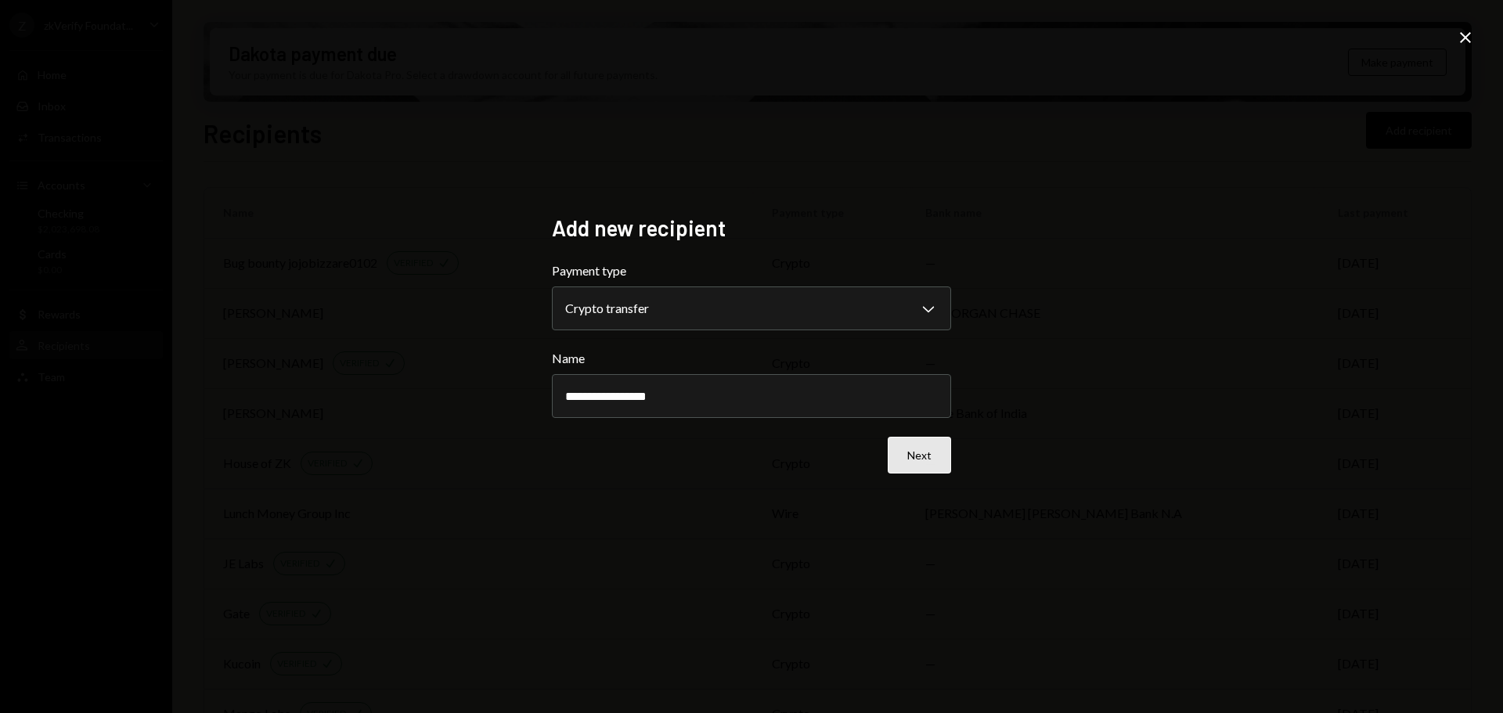
type input "**********"
click at [933, 460] on button "Next" at bounding box center [919, 455] width 63 height 37
click at [664, 312] on body "Z zkVerify Foundat... Caret Down Home Home Inbox Inbox Activities Transactions …" at bounding box center [751, 356] width 1503 height 713
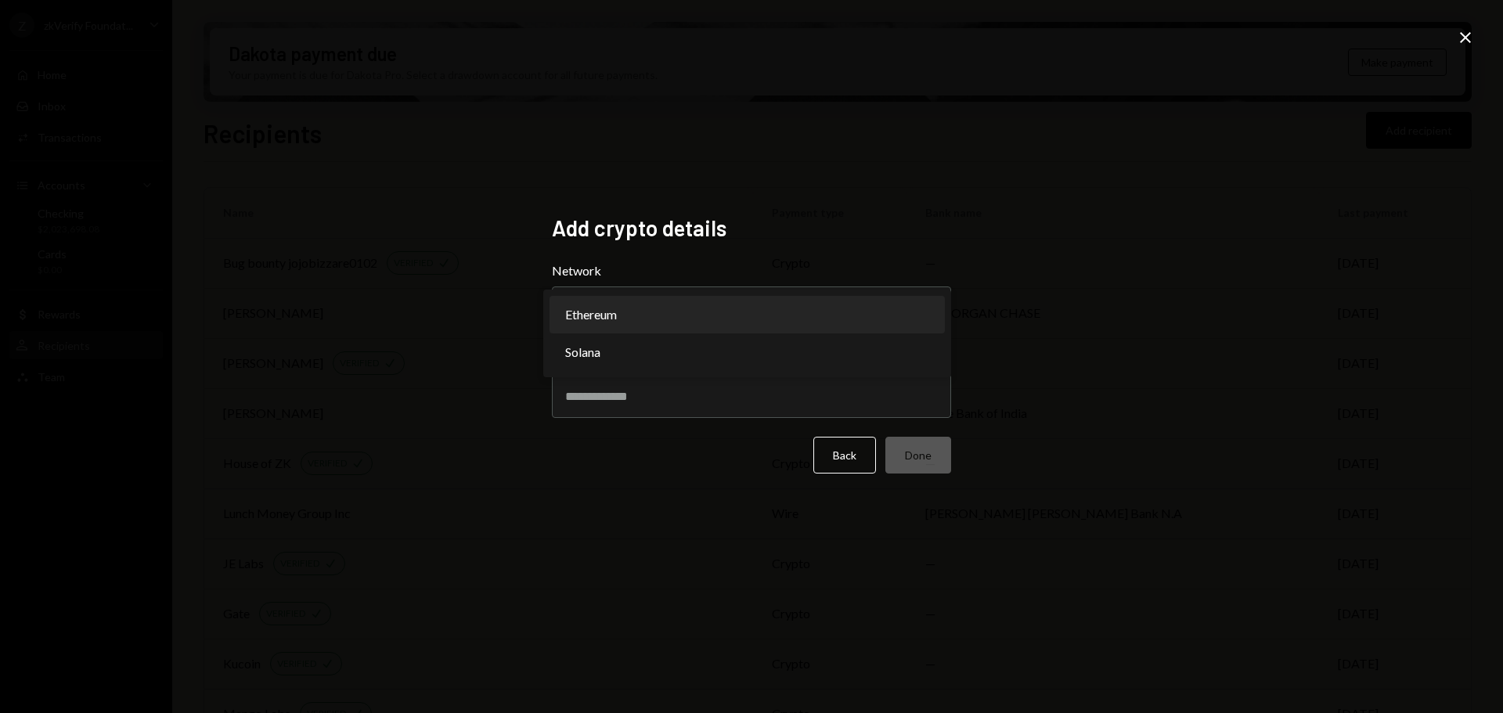
select select "**********"
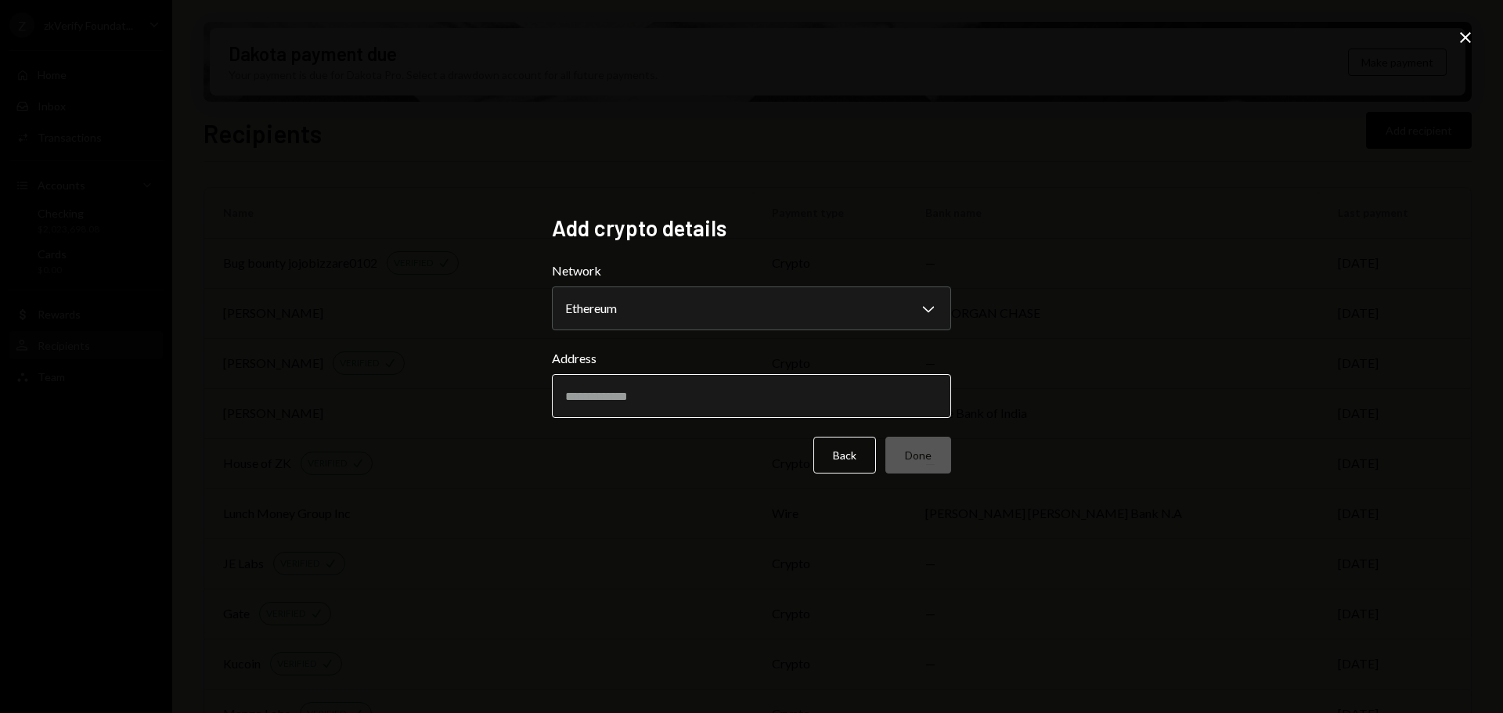
click at [623, 398] on input "Address" at bounding box center [751, 396] width 399 height 44
click at [493, 425] on div "Add crypto details Network Ethereum Chevron Down ******** ****** Address Back D…" at bounding box center [751, 356] width 1503 height 713
click at [632, 403] on input "Address" at bounding box center [751, 396] width 399 height 44
paste input "**********"
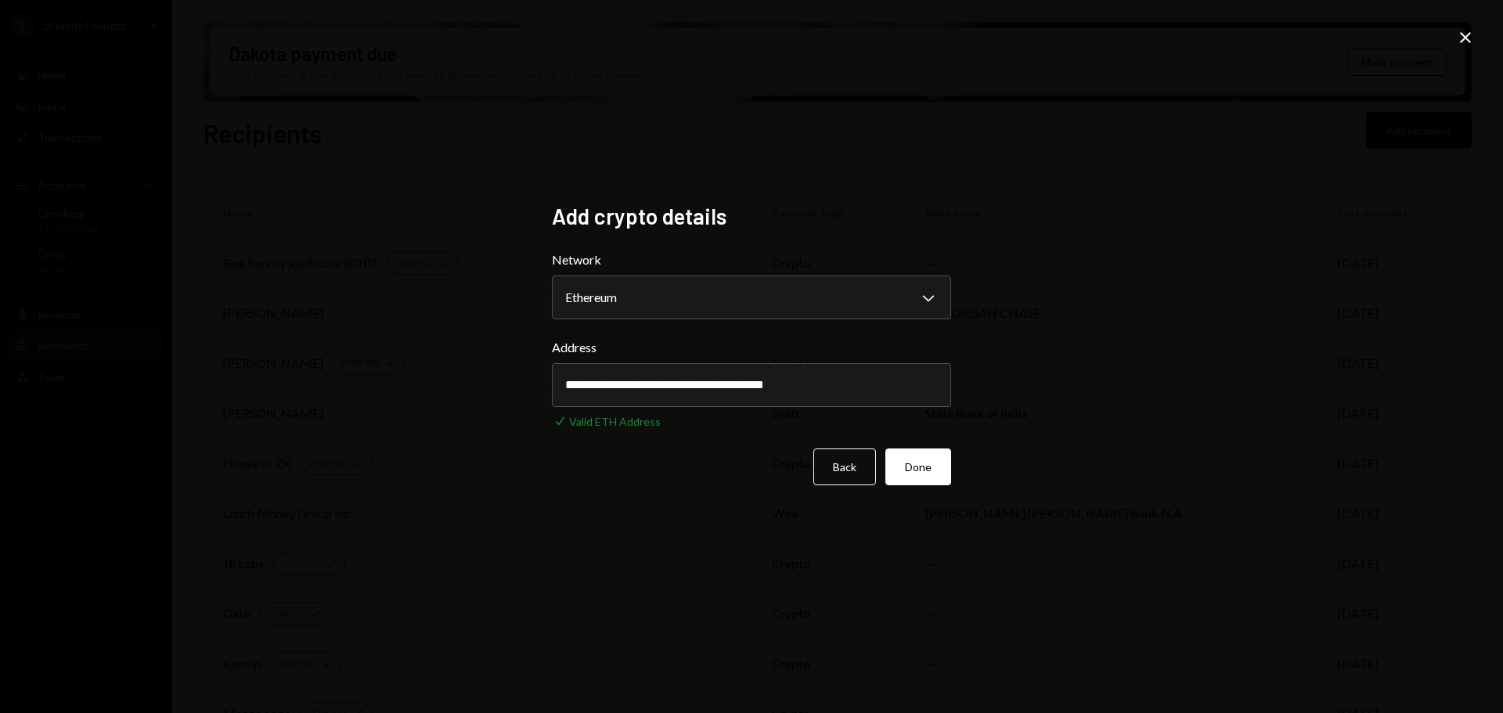
type input "**********"
click at [797, 529] on div "**********" at bounding box center [751, 356] width 437 height 345
click at [924, 470] on button "Done" at bounding box center [919, 467] width 66 height 37
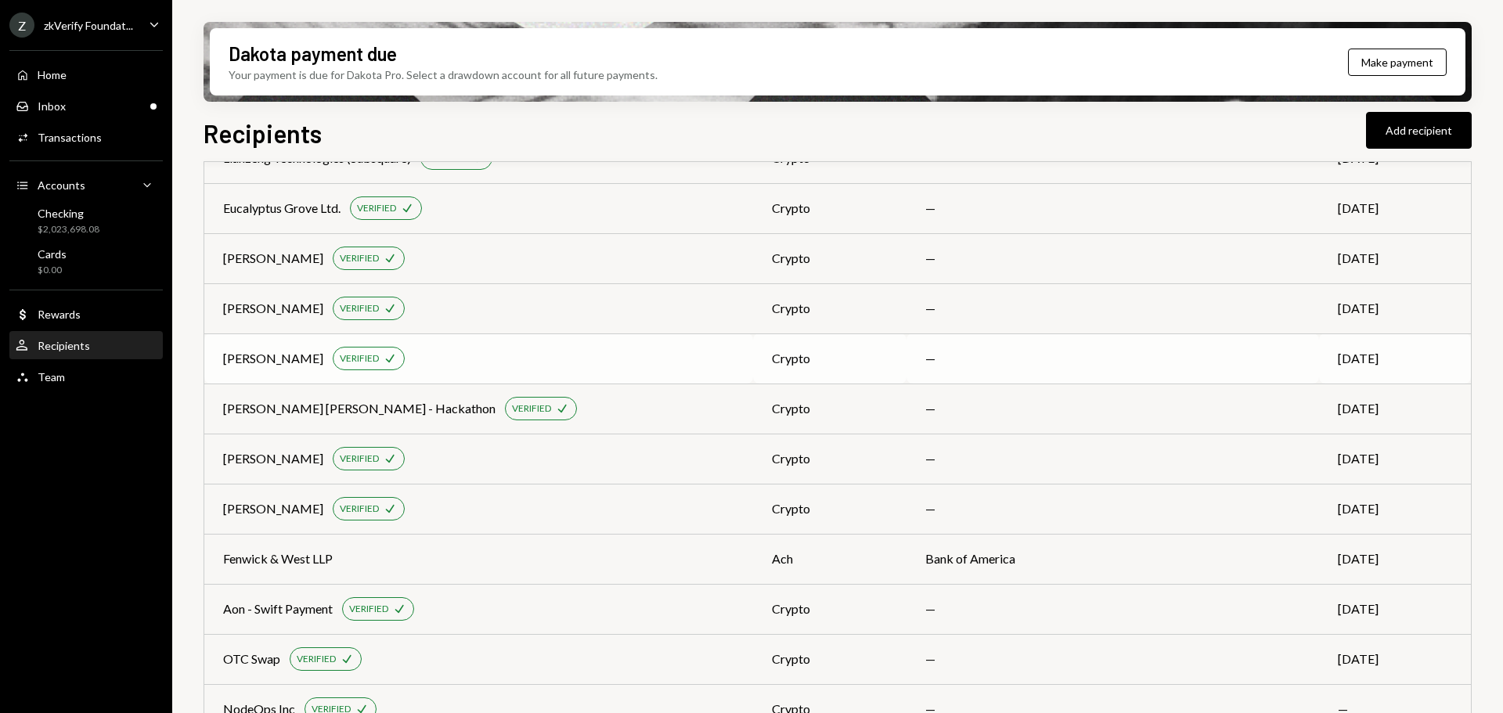
scroll to position [3798, 0]
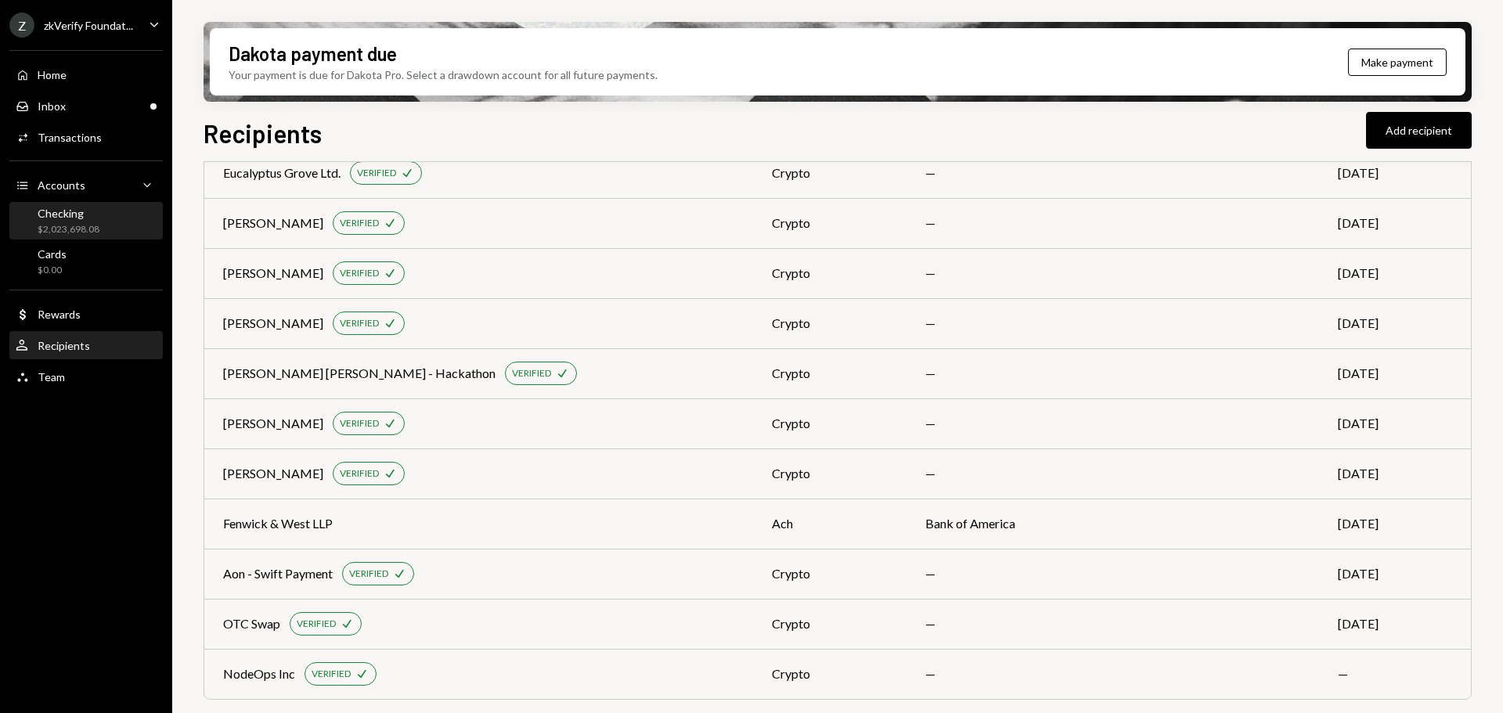
click at [79, 233] on div "$2,023,698.08" at bounding box center [69, 229] width 62 height 13
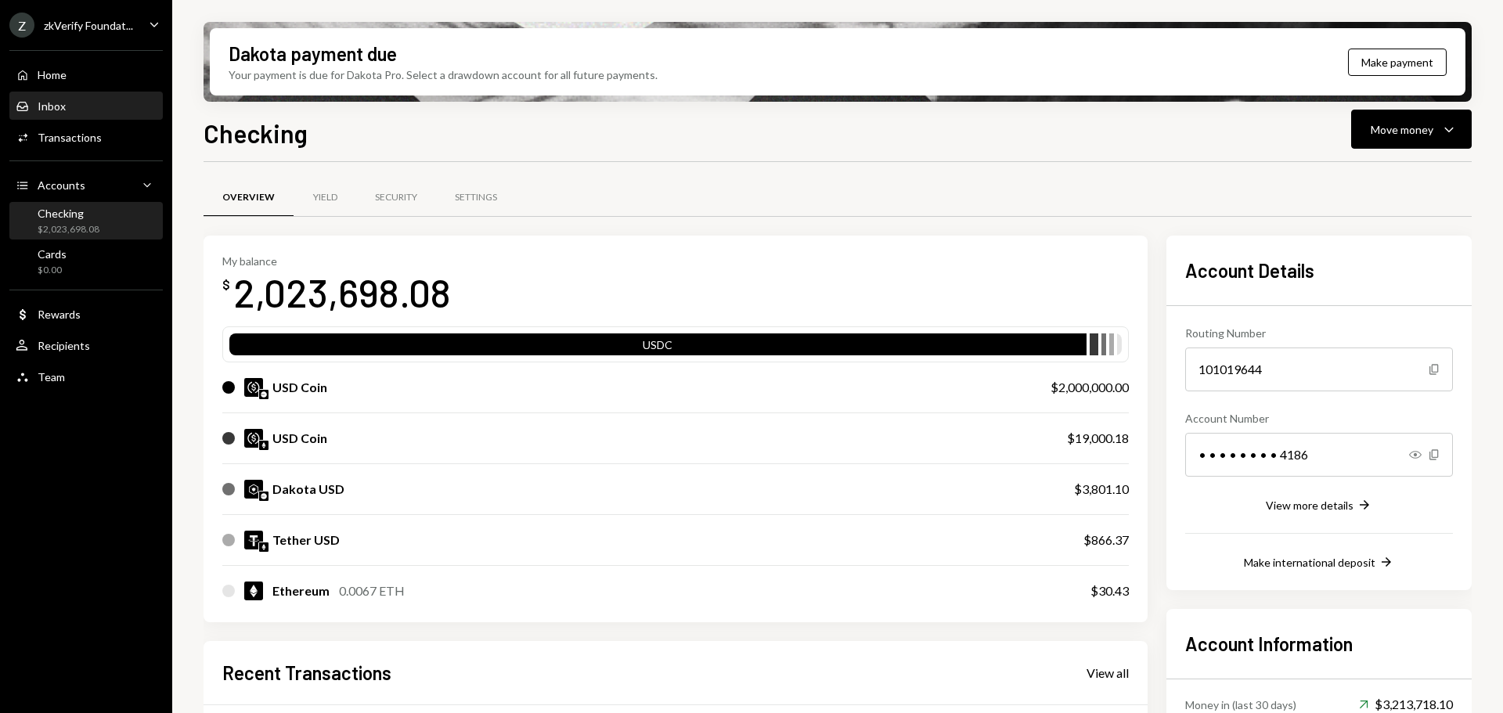
click at [89, 107] on div "Inbox Inbox" at bounding box center [86, 106] width 141 height 14
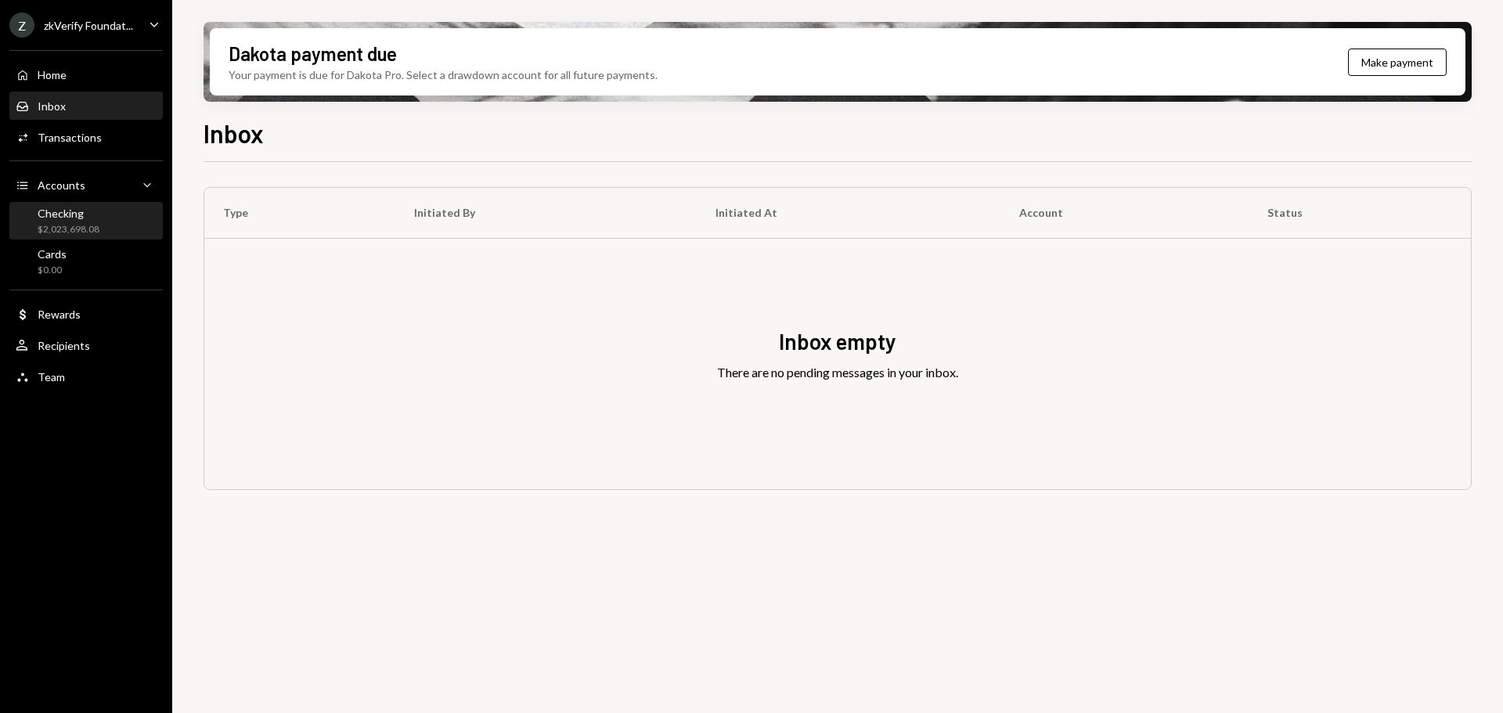
click at [90, 224] on div "$2,023,698.08" at bounding box center [69, 229] width 62 height 13
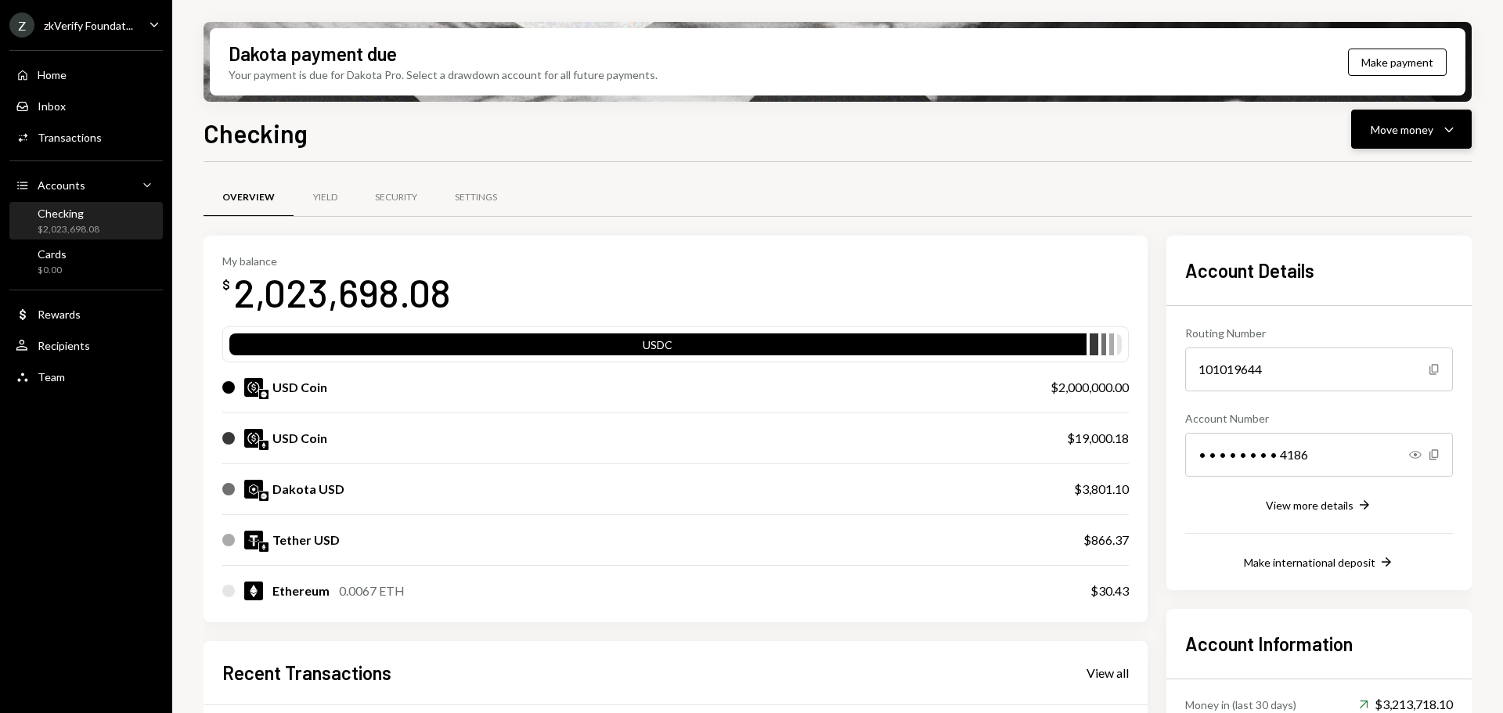
click at [1378, 133] on div "Move money" at bounding box center [1402, 129] width 63 height 16
click at [1378, 162] on div "Withdraw Send" at bounding box center [1387, 176] width 157 height 35
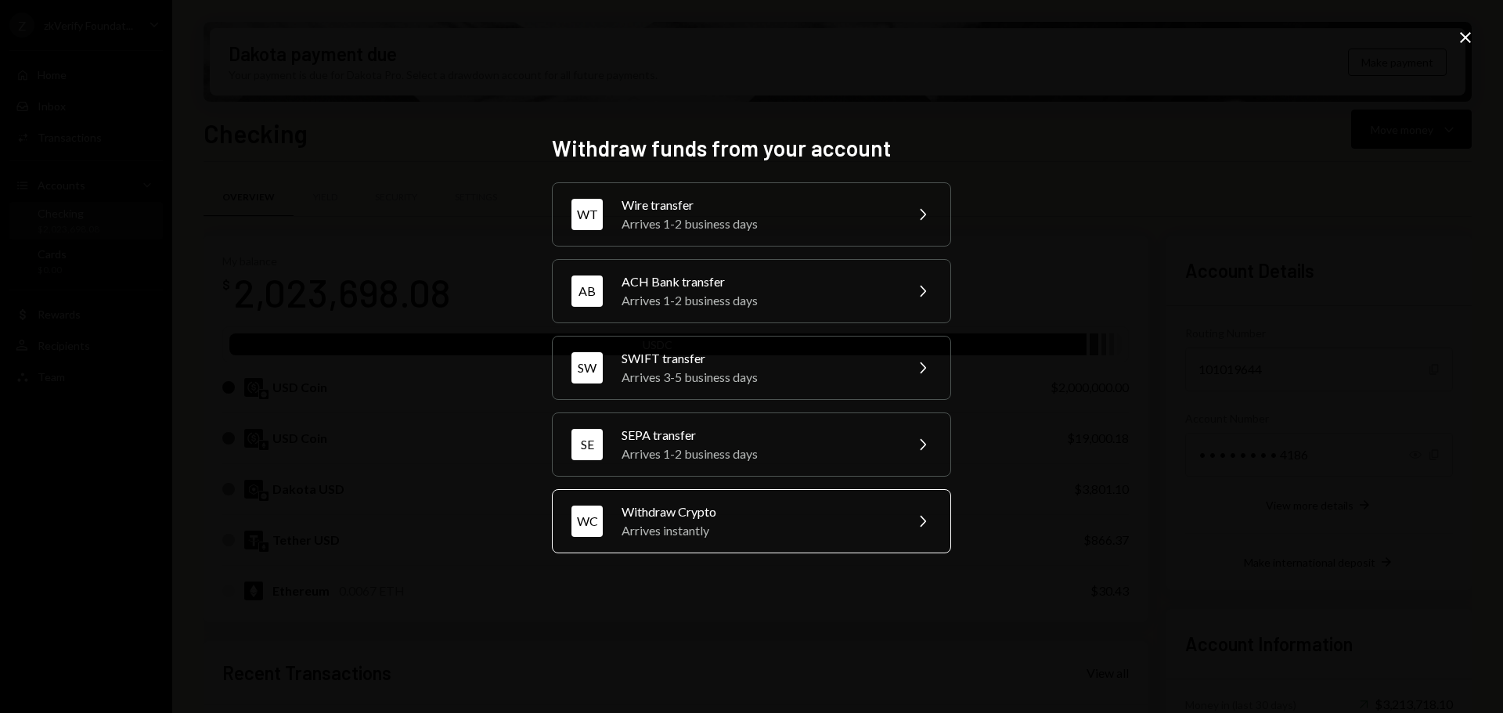
click at [663, 527] on div "Arrives instantly" at bounding box center [758, 530] width 272 height 19
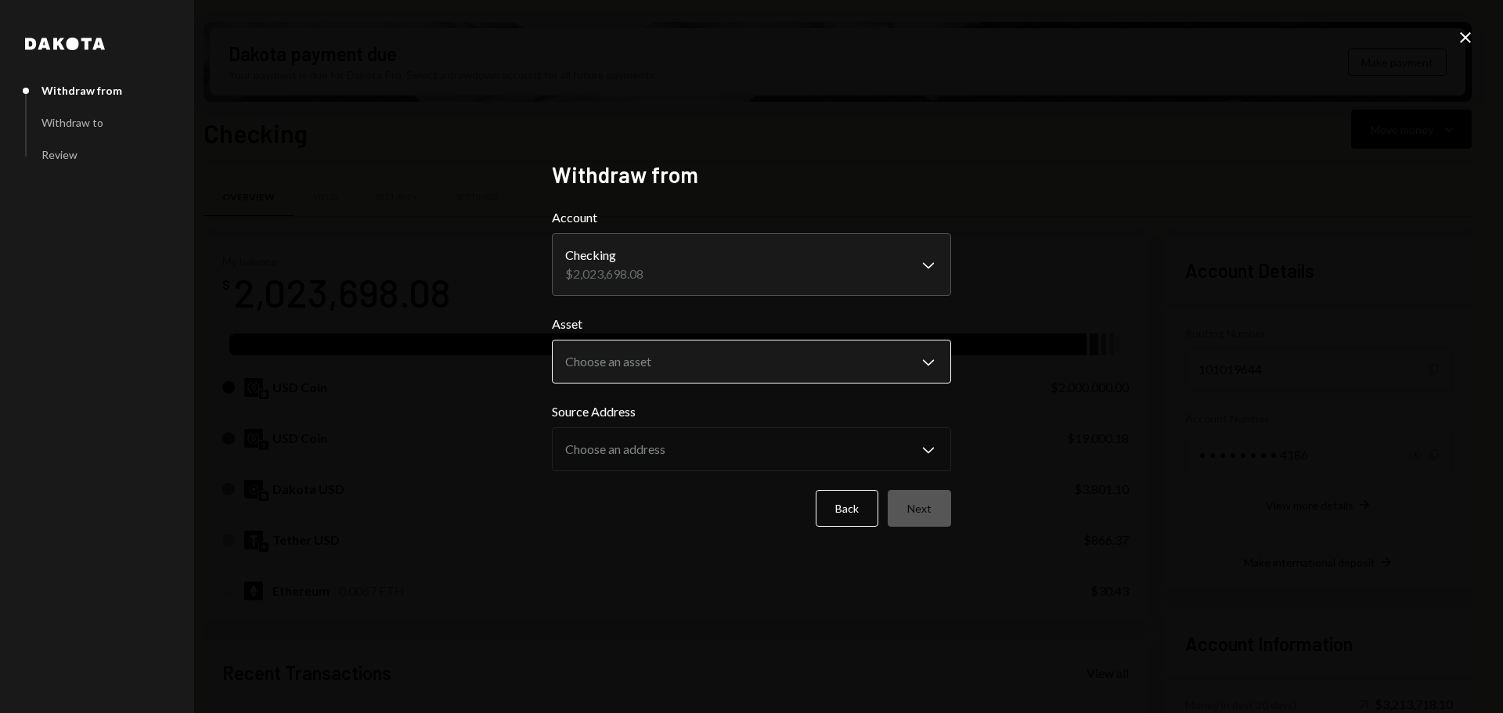
click at [640, 377] on body "Z zkVerify Foundat... Caret Down Home Home Inbox Inbox Activities Transactions …" at bounding box center [751, 356] width 1503 height 713
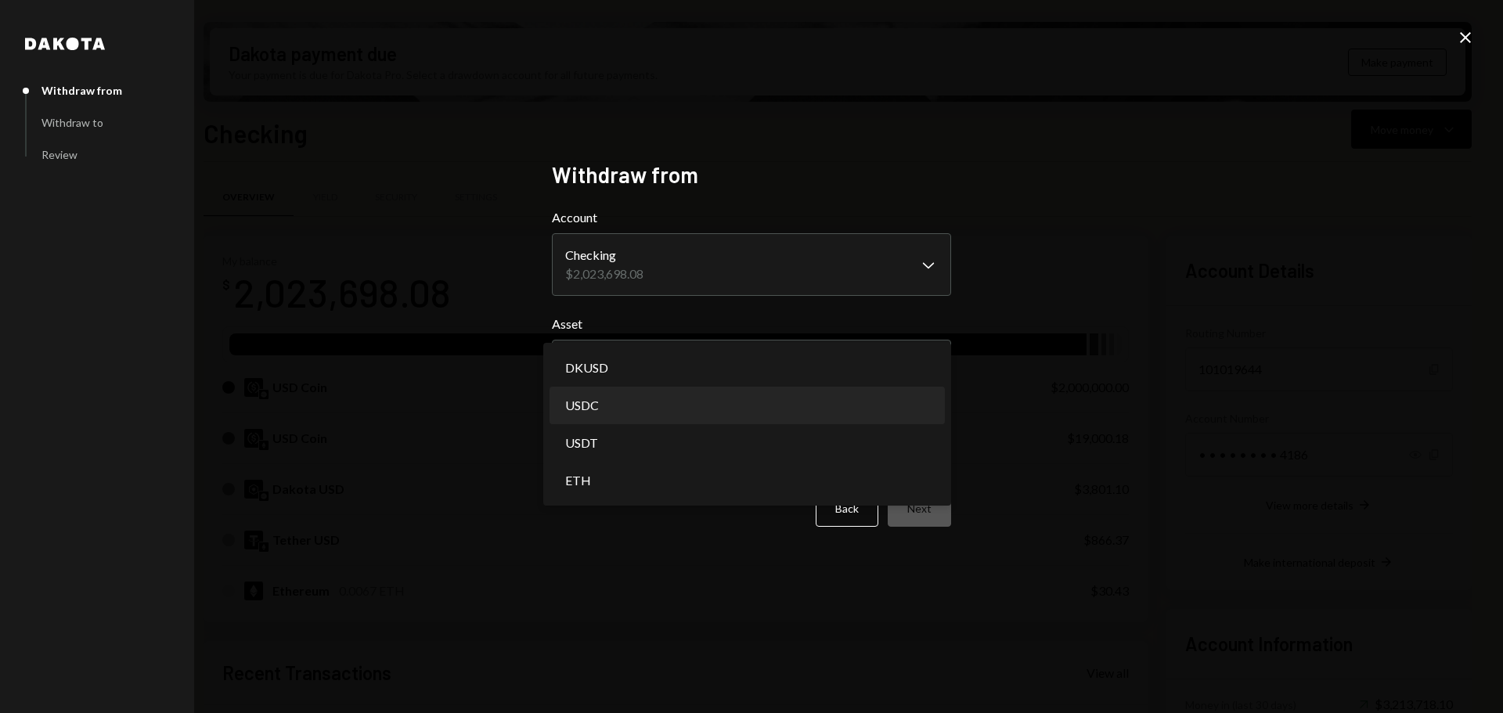
select select "****"
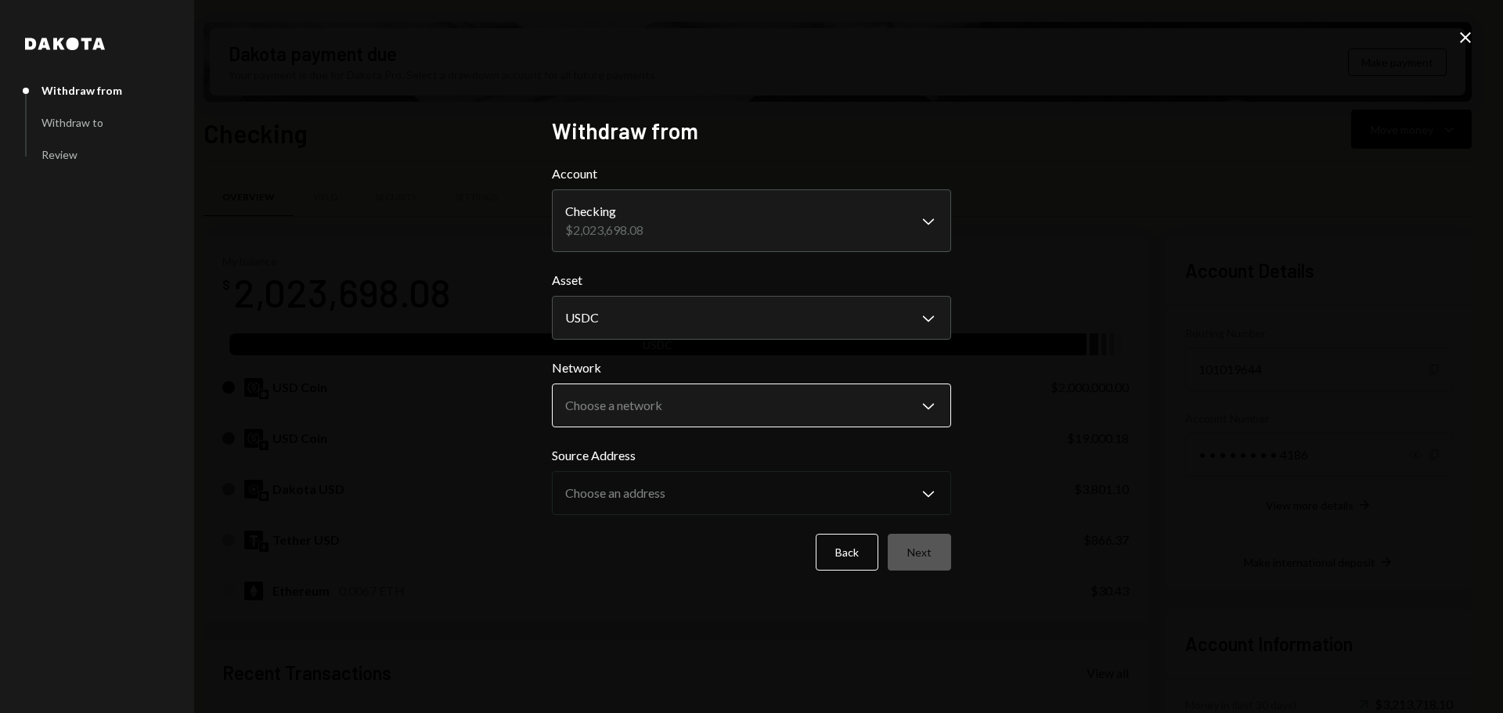
click at [617, 409] on body "Z zkVerify Foundat... Caret Down Home Home Inbox Inbox Activities Transactions …" at bounding box center [751, 356] width 1503 height 713
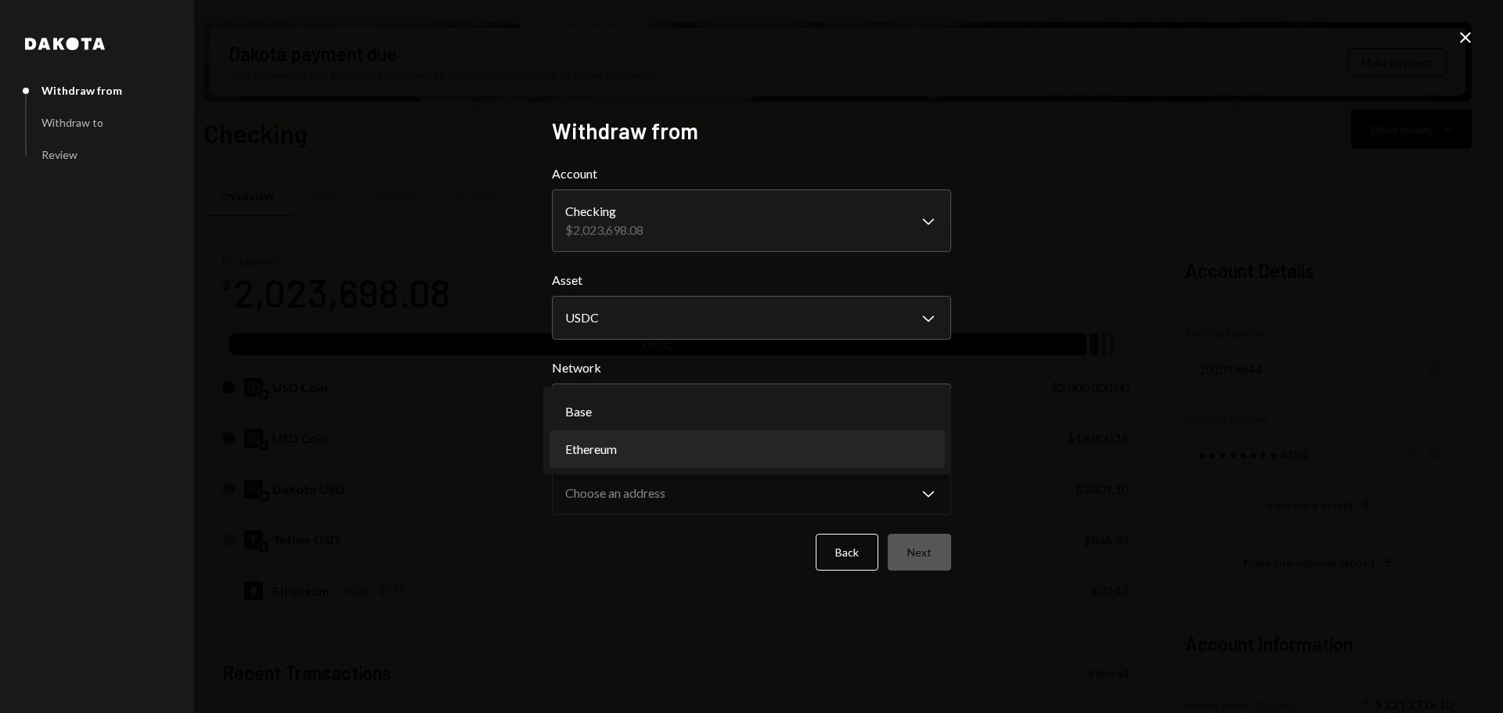
select select "**********"
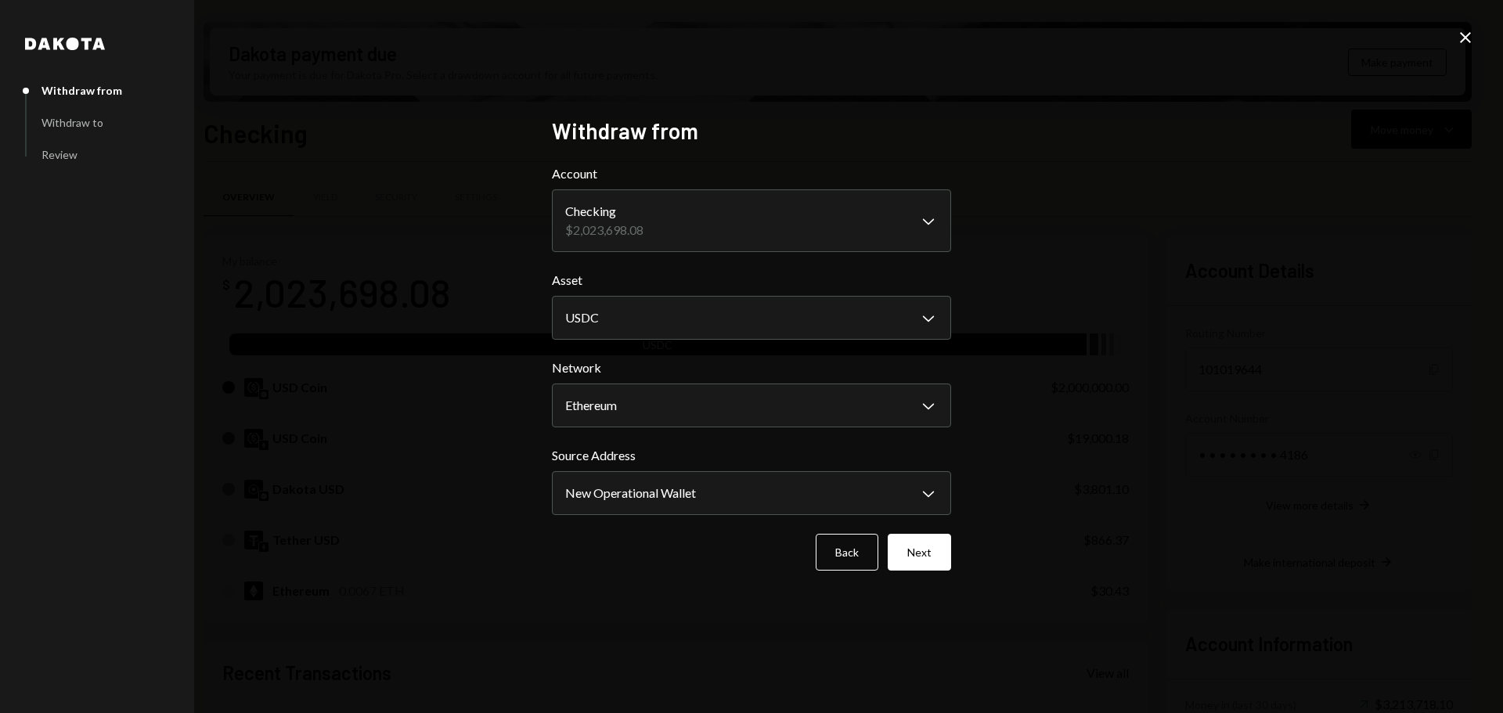
click at [635, 604] on div "**********" at bounding box center [751, 357] width 437 height 517
click at [920, 563] on button "Next" at bounding box center [919, 552] width 63 height 37
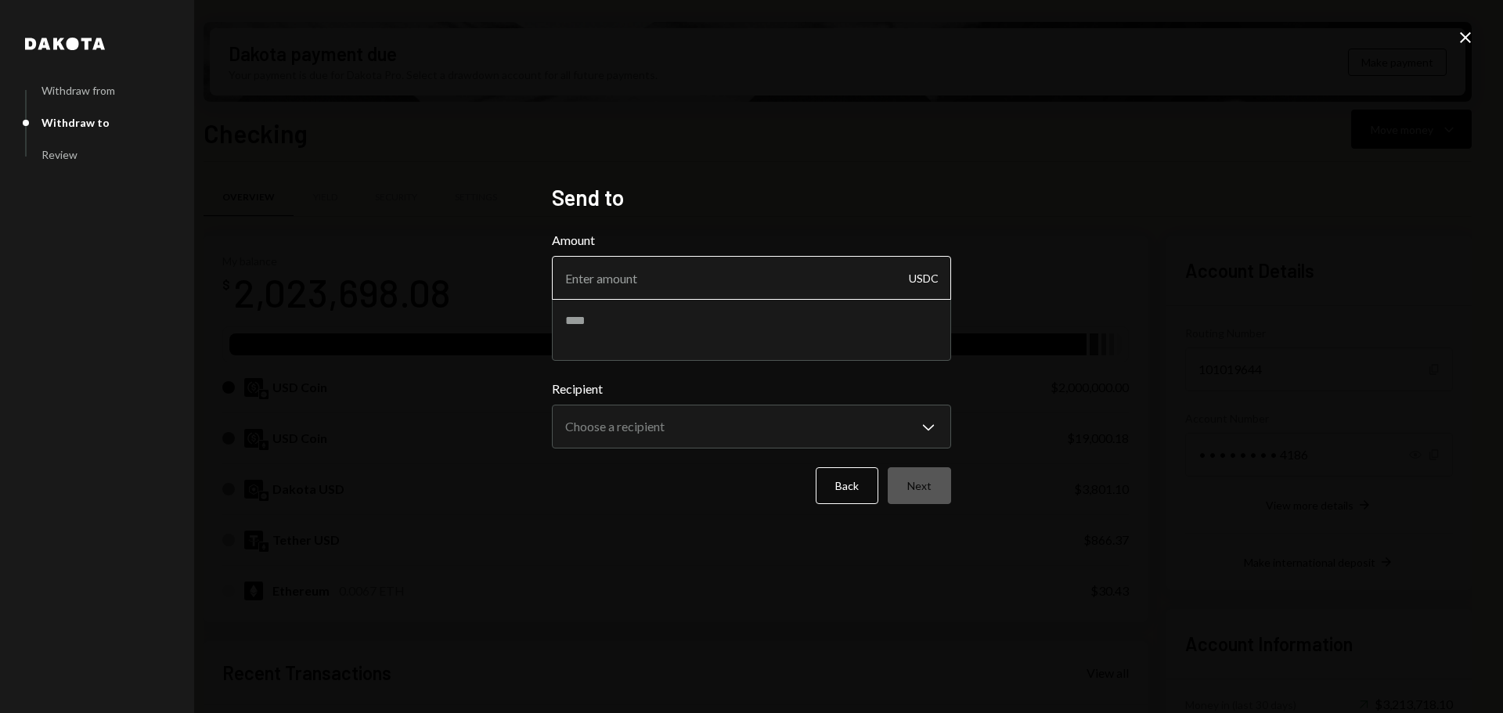
click at [656, 267] on input "Amount" at bounding box center [751, 278] width 399 height 44
type input "10"
click at [641, 339] on textarea at bounding box center [751, 329] width 399 height 63
click at [1471, 42] on icon at bounding box center [1465, 37] width 11 height 11
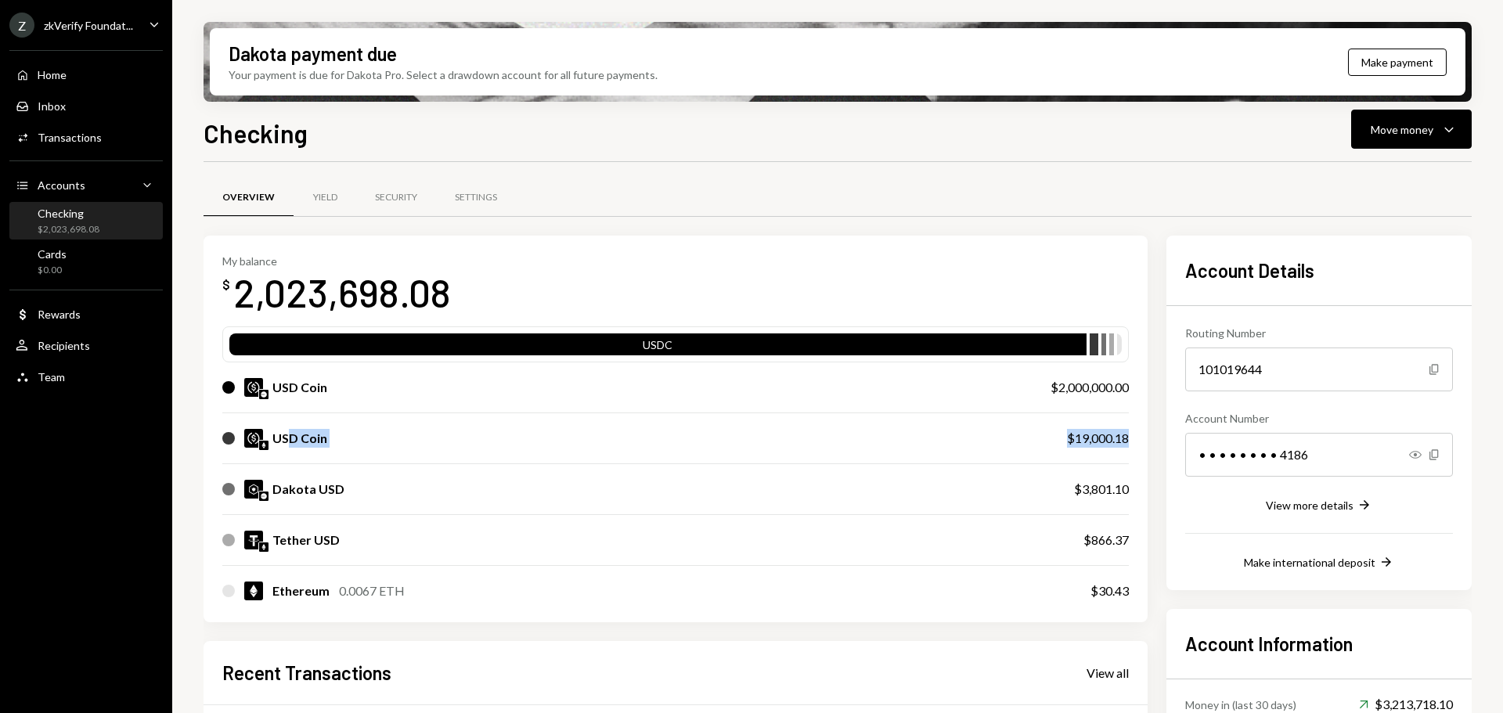
drag, startPoint x: 286, startPoint y: 441, endPoint x: 1135, endPoint y: 437, distance: 848.8
click at [1135, 437] on div "My balance $ 2,023,698.08 USDC USD Coin $2,000,000.00 USD Coin $19,000.18 Dakot…" at bounding box center [676, 429] width 944 height 387
drag, startPoint x: 1049, startPoint y: 388, endPoint x: 1128, endPoint y: 389, distance: 78.3
click at [1128, 389] on div "$2,000,000.00" at bounding box center [1090, 387] width 78 height 19
click at [1094, 389] on div "$2,000,000.00" at bounding box center [1090, 387] width 78 height 19
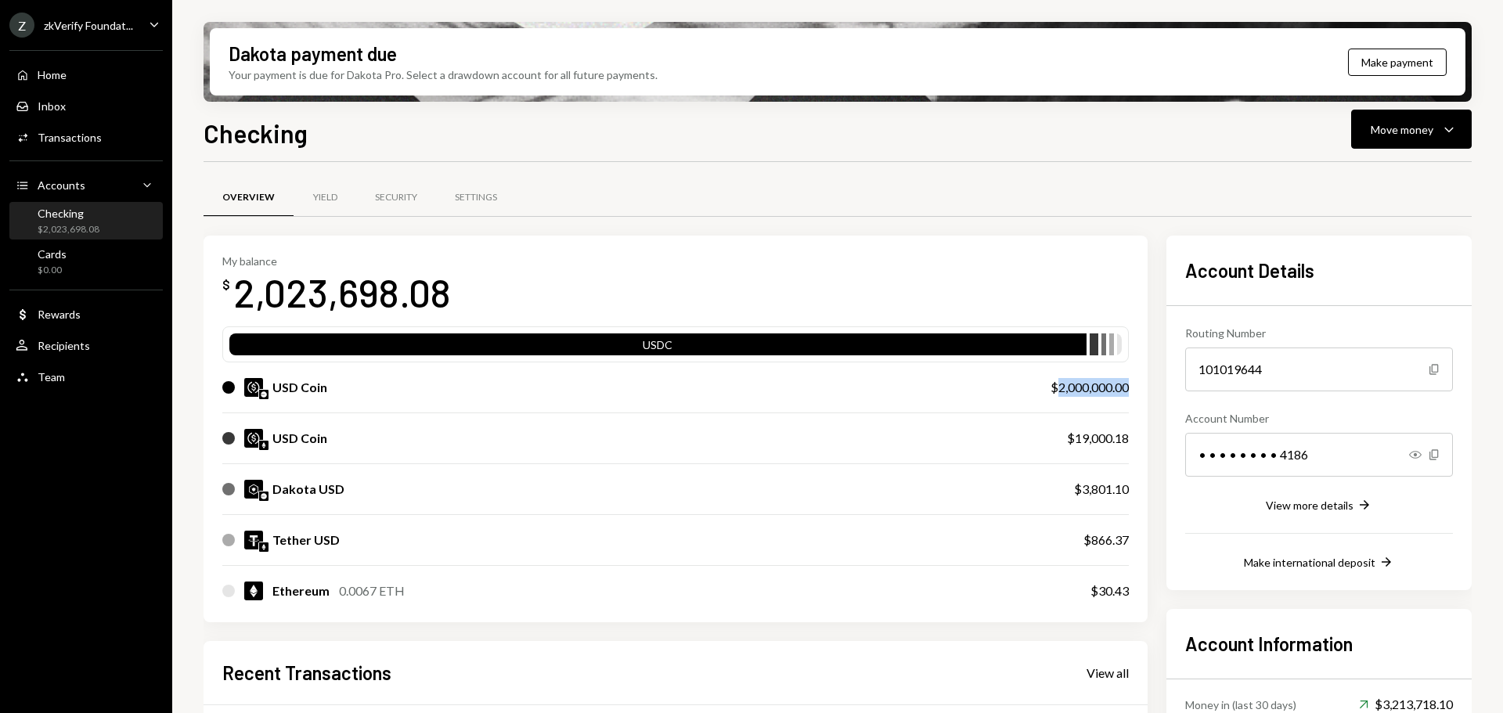
drag, startPoint x: 1055, startPoint y: 389, endPoint x: 1131, endPoint y: 389, distance: 76.0
click at [1131, 389] on div "My balance $ 2,023,698.08 USDC USD Coin $2,000,000.00 USD Coin $19,000.18 Dakot…" at bounding box center [676, 429] width 944 height 387
click at [1077, 443] on div "$19,000.18" at bounding box center [1098, 438] width 62 height 19
drag, startPoint x: 279, startPoint y: 439, endPoint x: 1112, endPoint y: 441, distance: 833.1
click at [1112, 441] on div "USD Coin $19,000.18" at bounding box center [675, 438] width 907 height 50
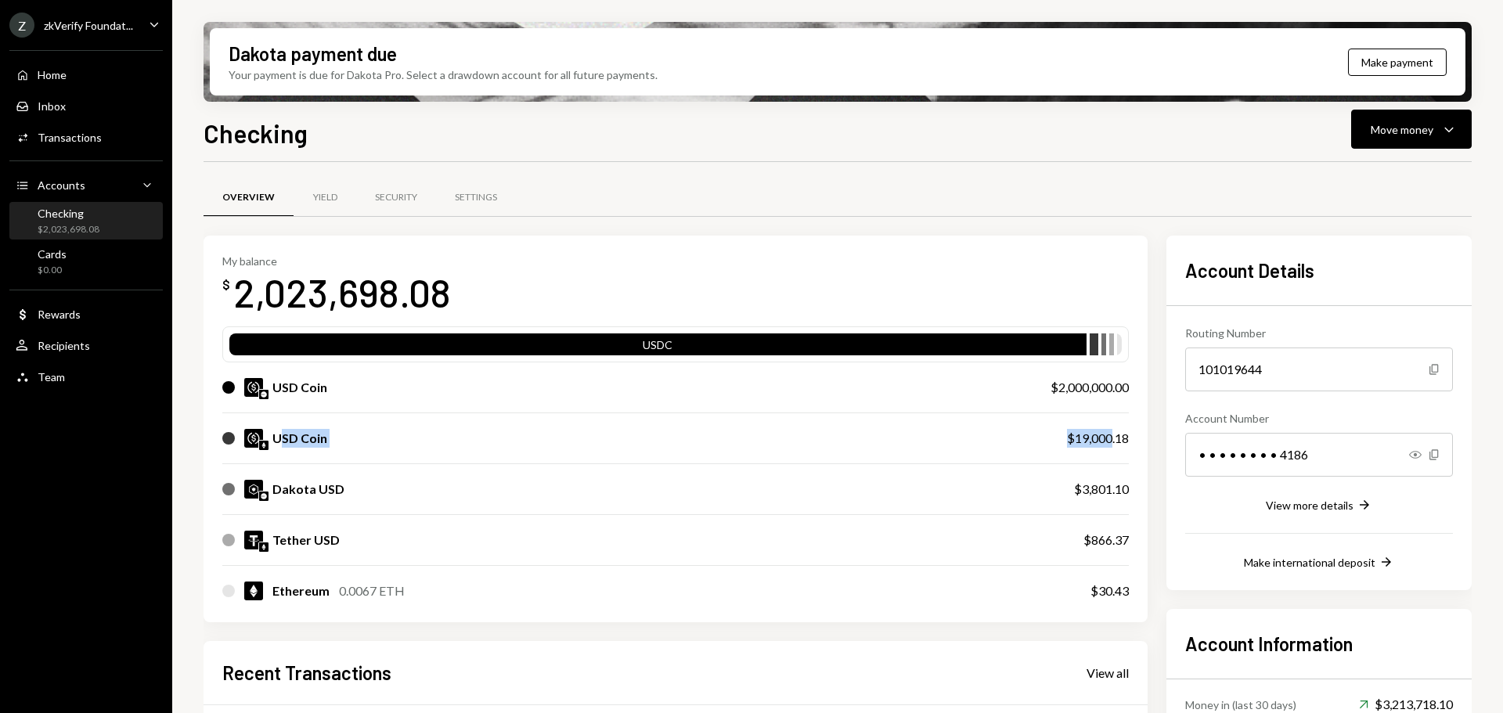
click at [1096, 441] on div "$19,000.18" at bounding box center [1098, 438] width 62 height 19
drag, startPoint x: 1074, startPoint y: 438, endPoint x: 1114, endPoint y: 438, distance: 39.9
click at [1114, 438] on div "$19,000.18" at bounding box center [1098, 438] width 62 height 19
click at [1095, 440] on div "$19,000.18" at bounding box center [1098, 438] width 62 height 19
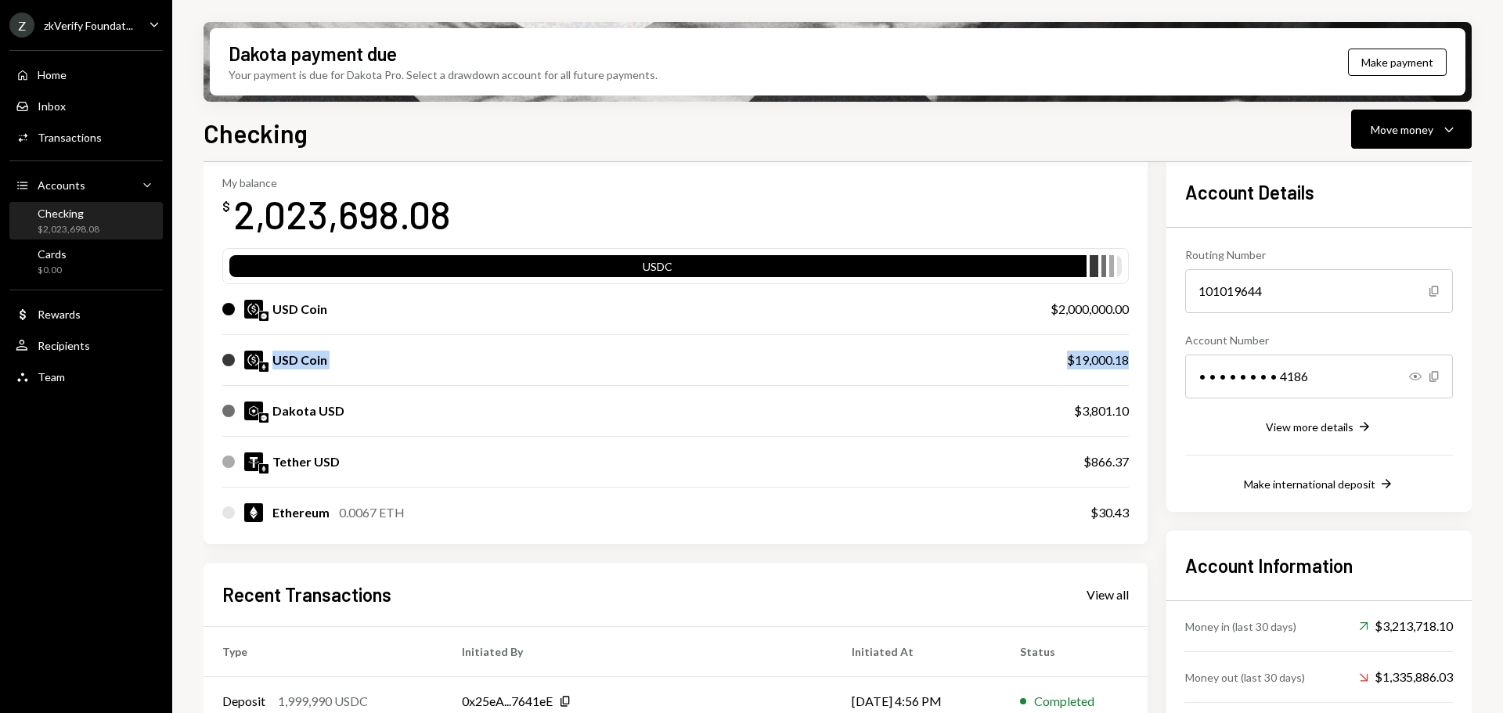
drag, startPoint x: 276, startPoint y: 362, endPoint x: 1141, endPoint y: 366, distance: 865.3
click at [1141, 366] on div "My balance $ 2,023,698.08 USDC USD Coin $2,000,000.00 USD Coin $19,000.18 Dakot…" at bounding box center [676, 350] width 944 height 387
click at [1078, 356] on div "$19,000.18" at bounding box center [1098, 360] width 62 height 19
click at [1081, 361] on div "$19,000.18" at bounding box center [1098, 360] width 62 height 19
drag, startPoint x: 1107, startPoint y: 363, endPoint x: 285, endPoint y: 363, distance: 822.2
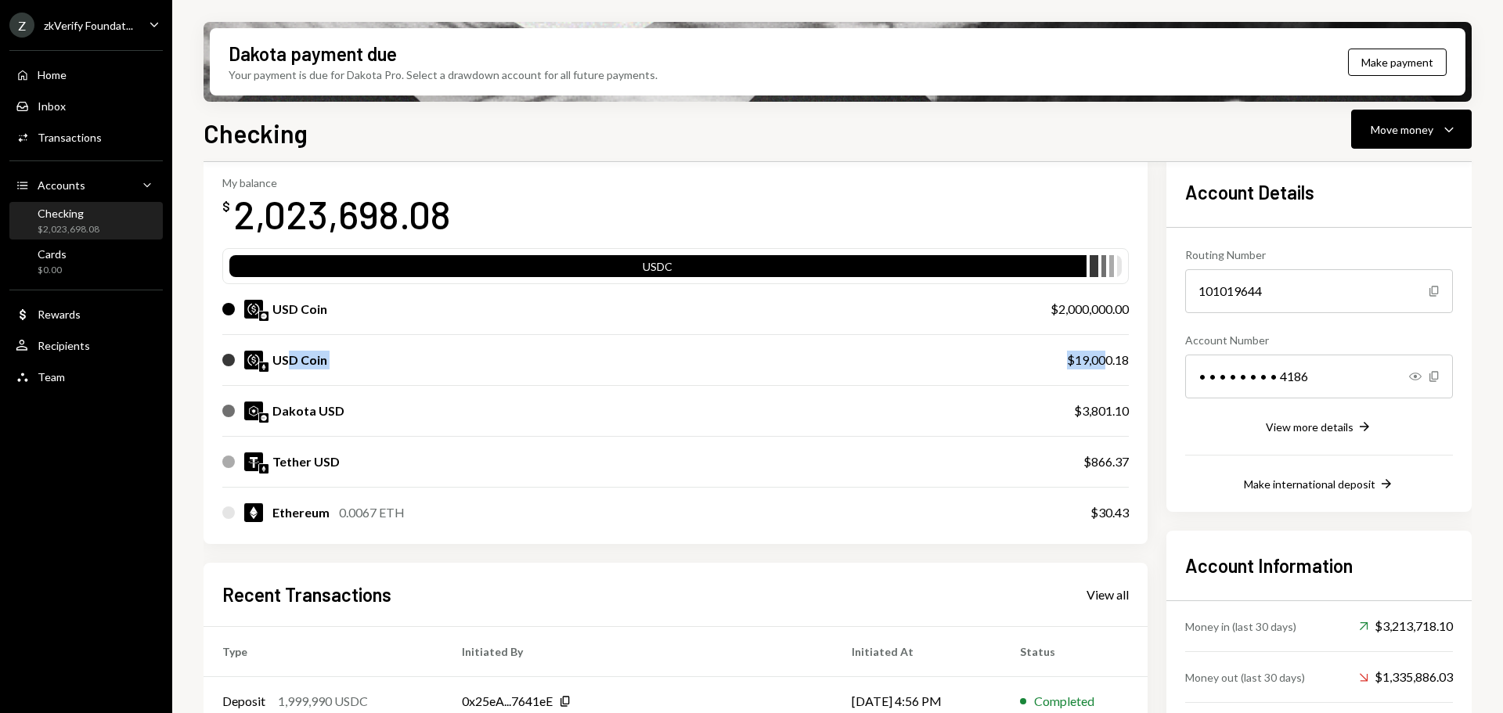
click at [285, 363] on div "USD Coin $19,000.18" at bounding box center [675, 360] width 907 height 50
click at [284, 363] on div "USD Coin" at bounding box center [299, 360] width 55 height 19
drag, startPoint x: 276, startPoint y: 359, endPoint x: 1153, endPoint y: 357, distance: 877.0
click at [1153, 357] on div "My balance $ 2,023,698.08 USDC USD Coin $2,000,000.00 USD Coin $19,000.18 Dakot…" at bounding box center [838, 564] width 1269 height 814
click at [1380, 133] on div "Move money" at bounding box center [1402, 129] width 63 height 16
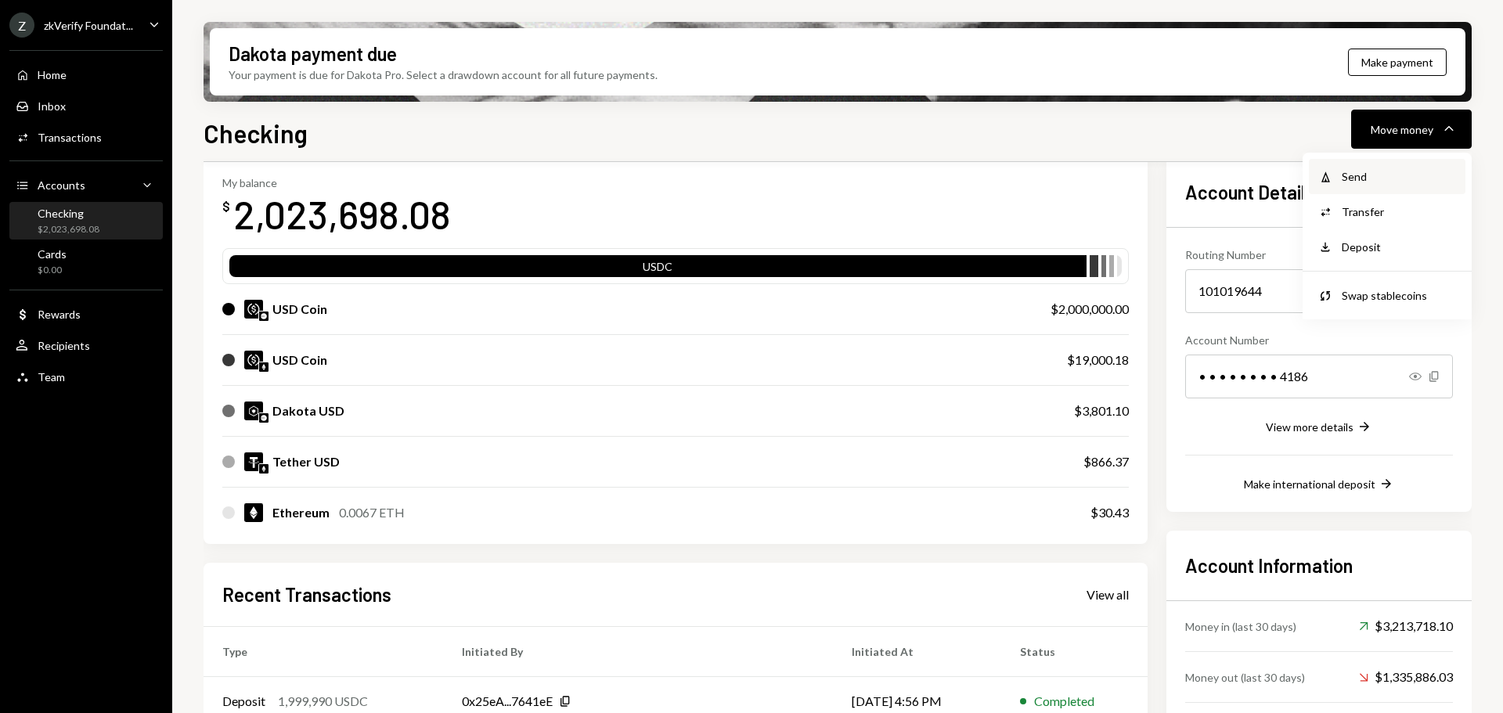
click at [1327, 182] on icon at bounding box center [1326, 176] width 9 height 11
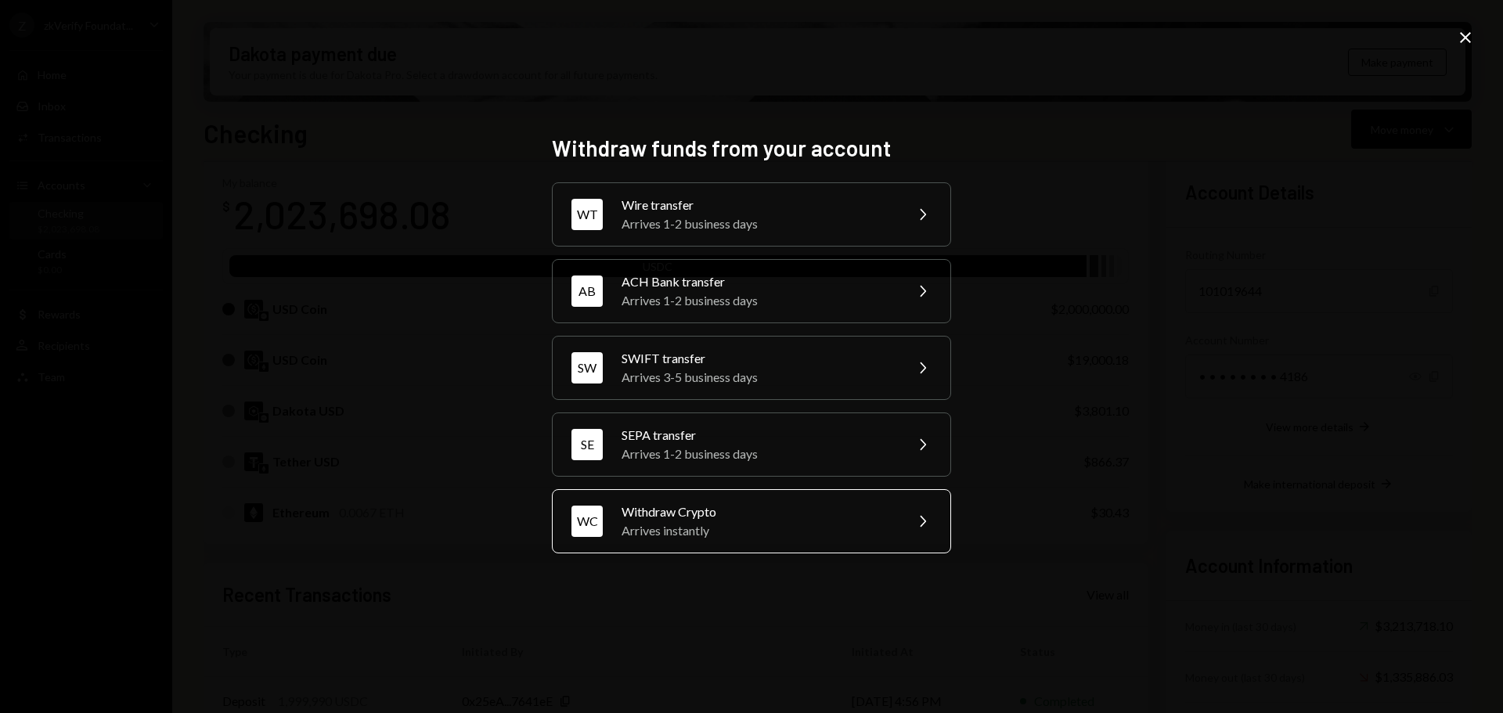
click at [673, 537] on div "Arrives instantly" at bounding box center [758, 530] width 272 height 19
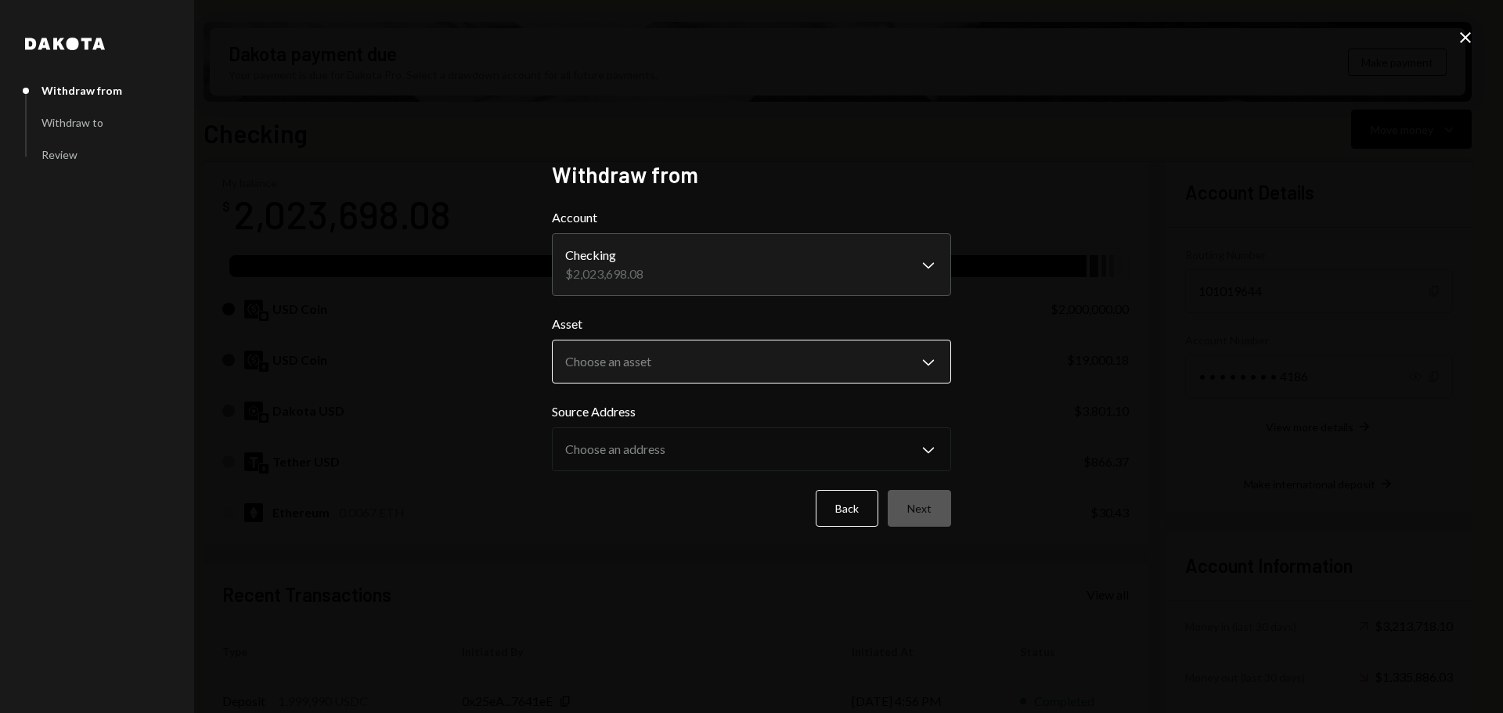
click at [641, 366] on body "Z zkVerify Foundat... Caret Down Home Home Inbox Inbox Activities Transactions …" at bounding box center [751, 356] width 1503 height 713
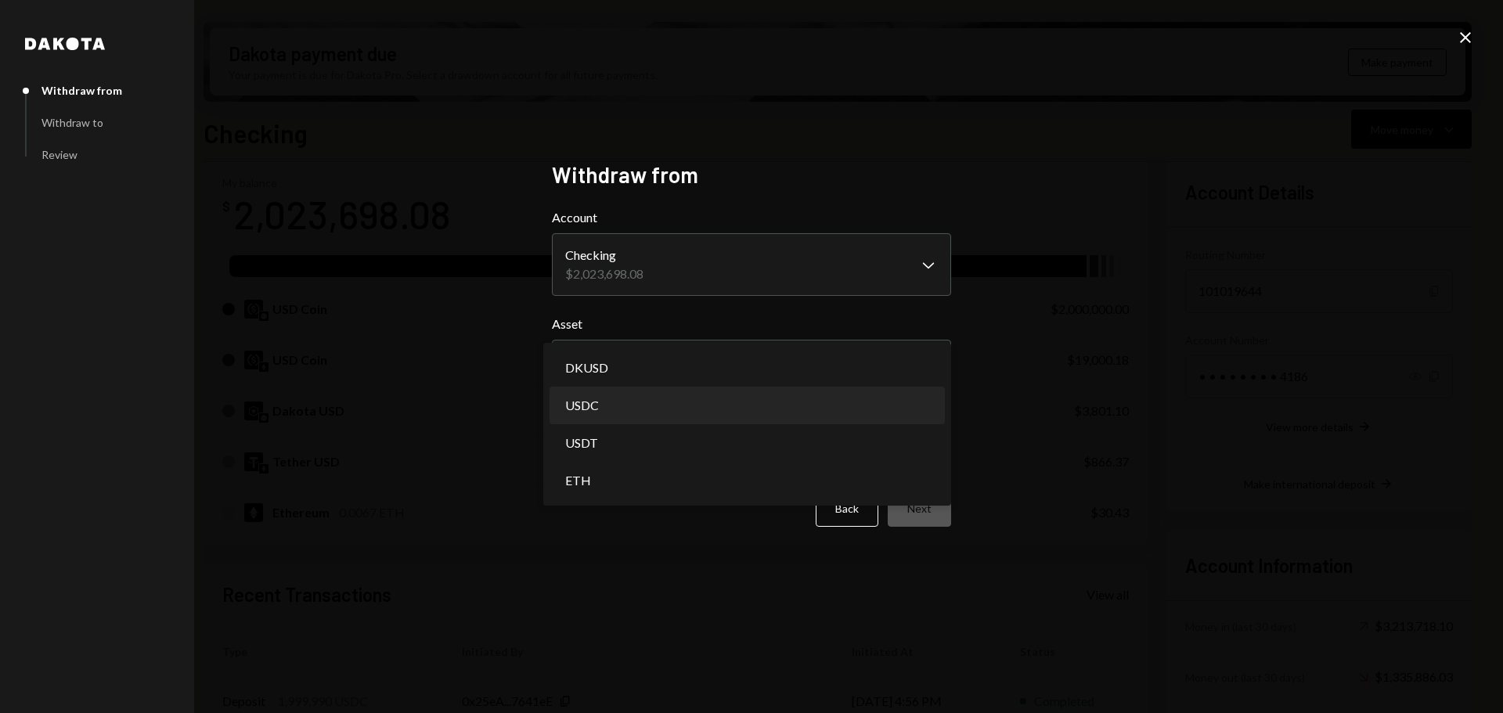
select select "****"
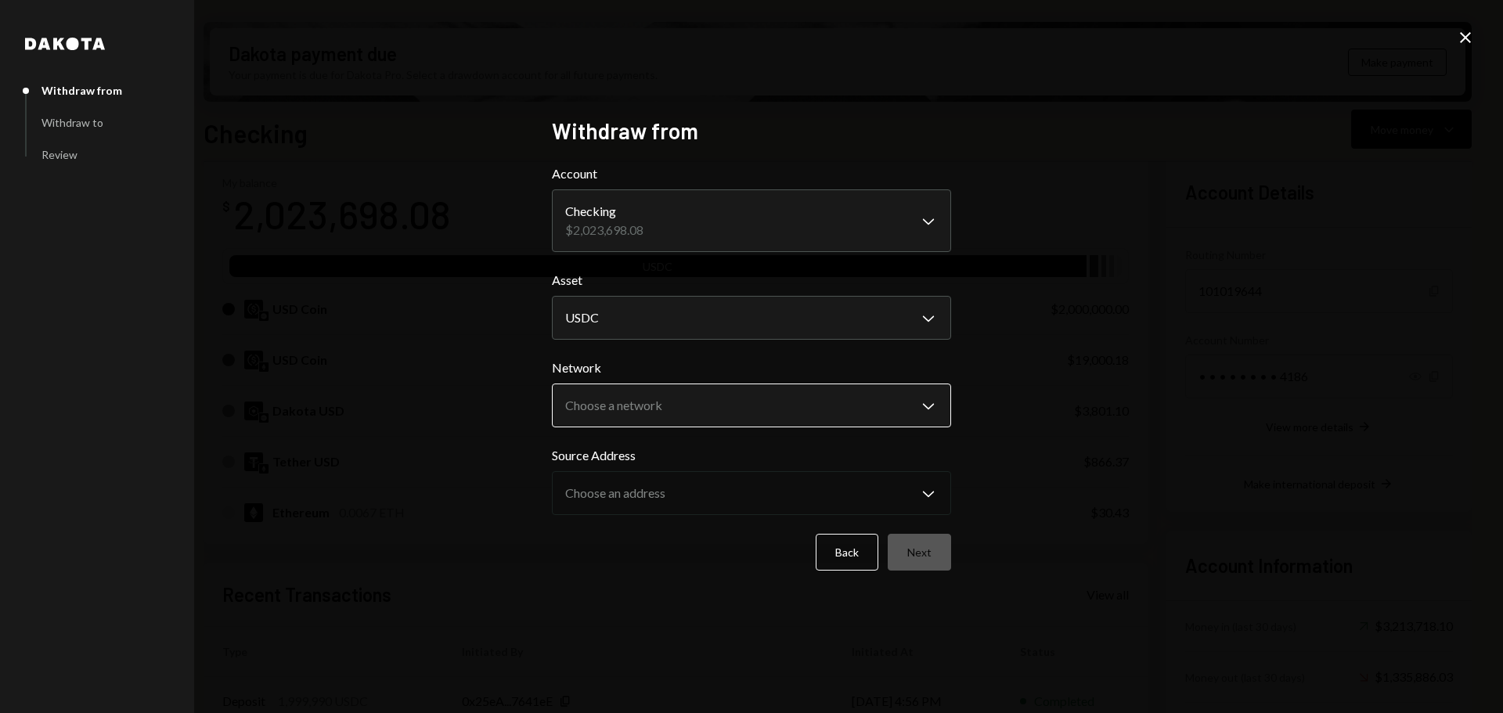
click at [639, 406] on body "Z zkVerify Foundat... Caret Down Home Home Inbox Inbox Activities Transactions …" at bounding box center [751, 356] width 1503 height 713
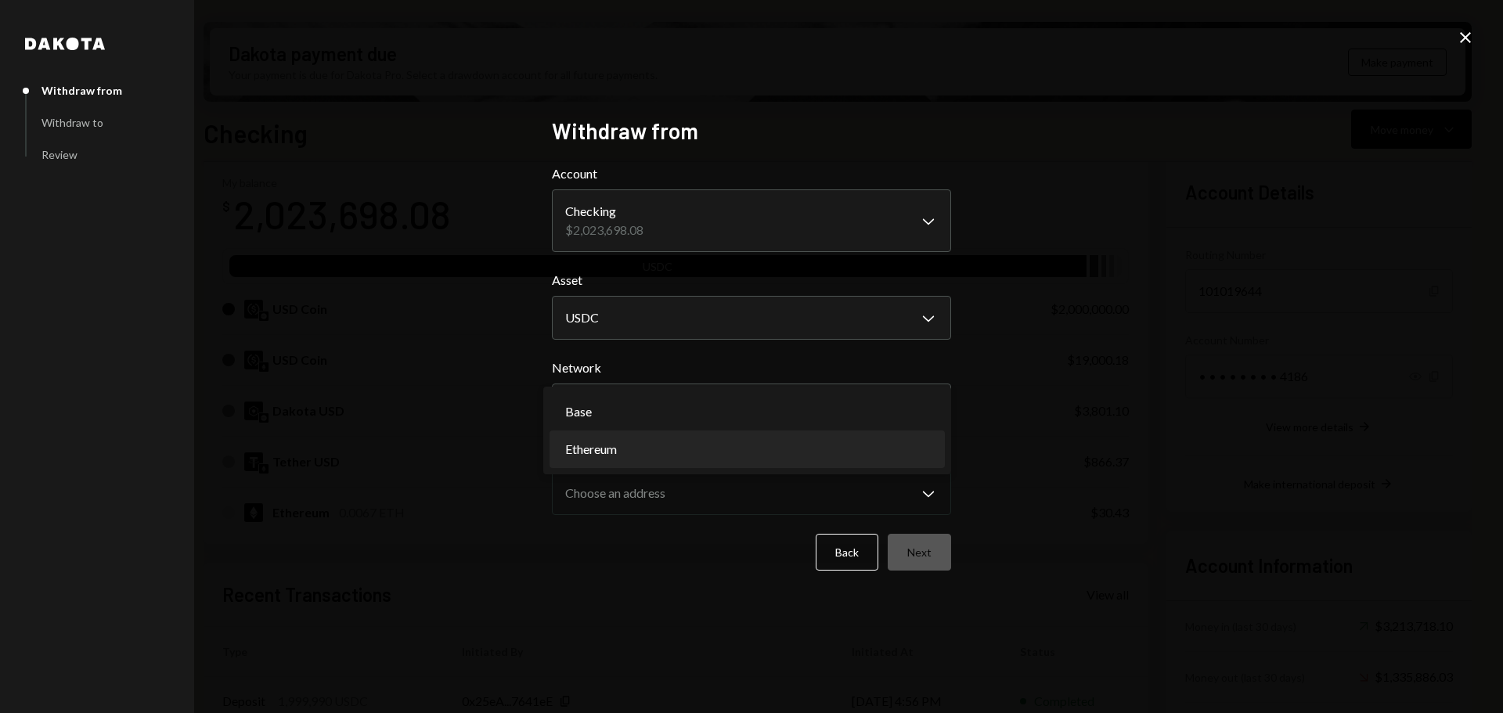
select select "**********"
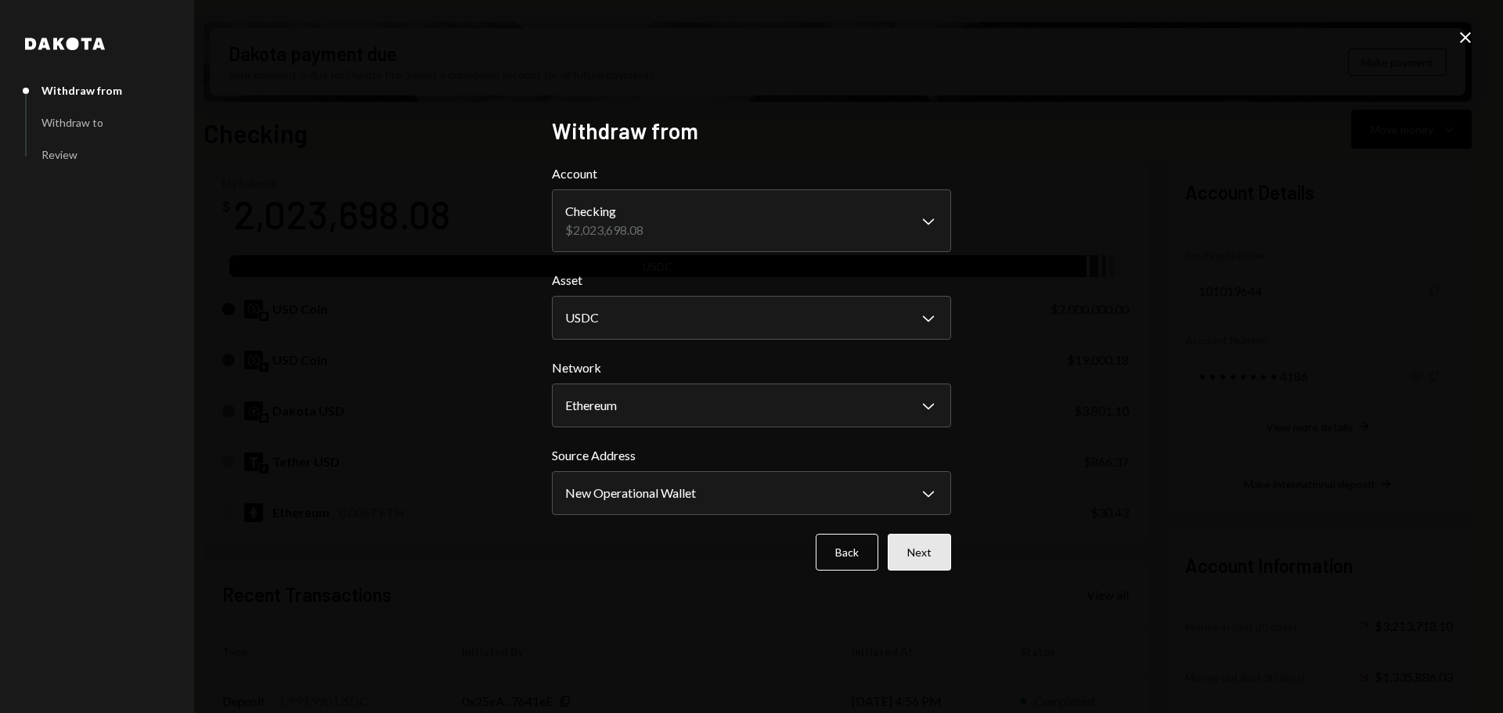
click at [915, 550] on button "Next" at bounding box center [919, 552] width 63 height 37
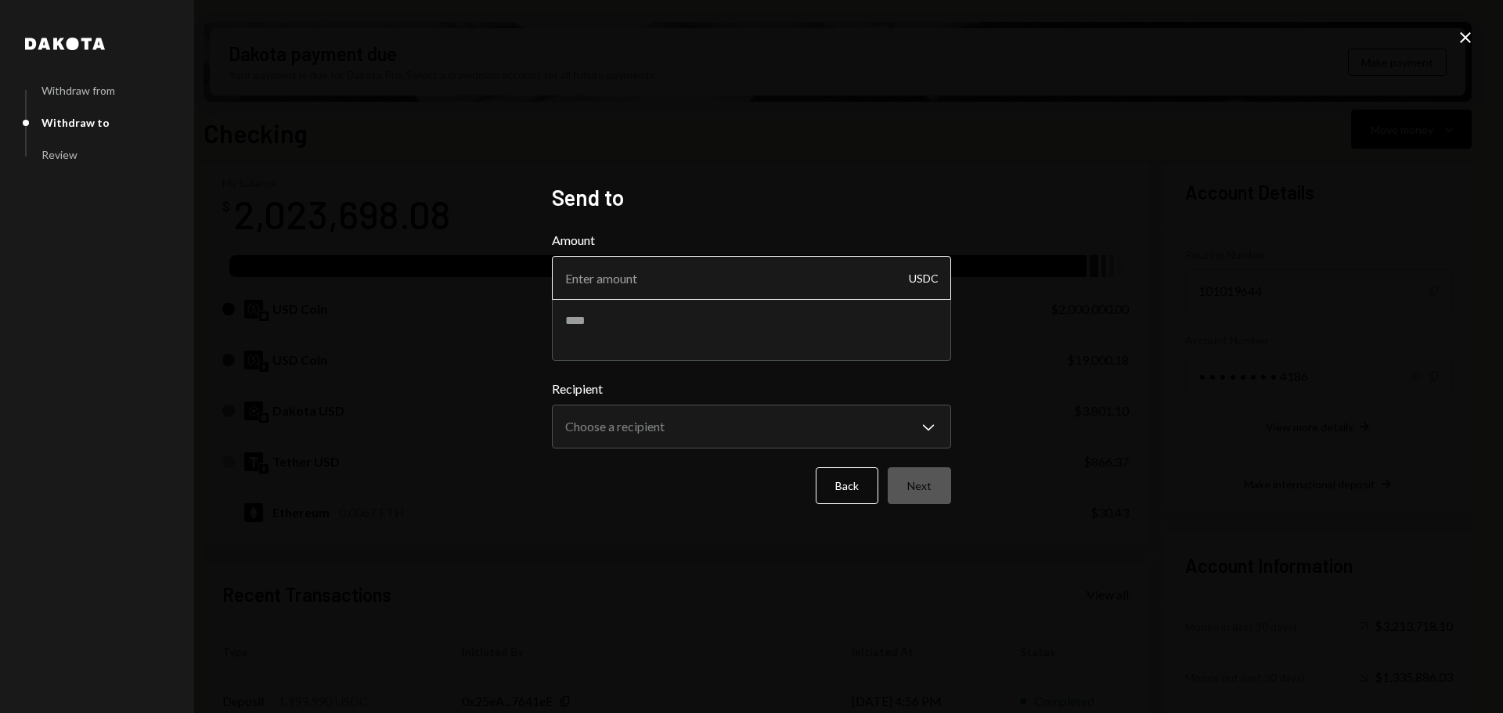
click at [666, 276] on input "Amount" at bounding box center [751, 278] width 399 height 44
type input "10"
click at [657, 322] on textarea at bounding box center [751, 329] width 399 height 63
type textarea "********"
click at [663, 425] on body "Z zkVerify Foundat... Caret Down Home Home Inbox Inbox Activities Transactions …" at bounding box center [751, 356] width 1503 height 713
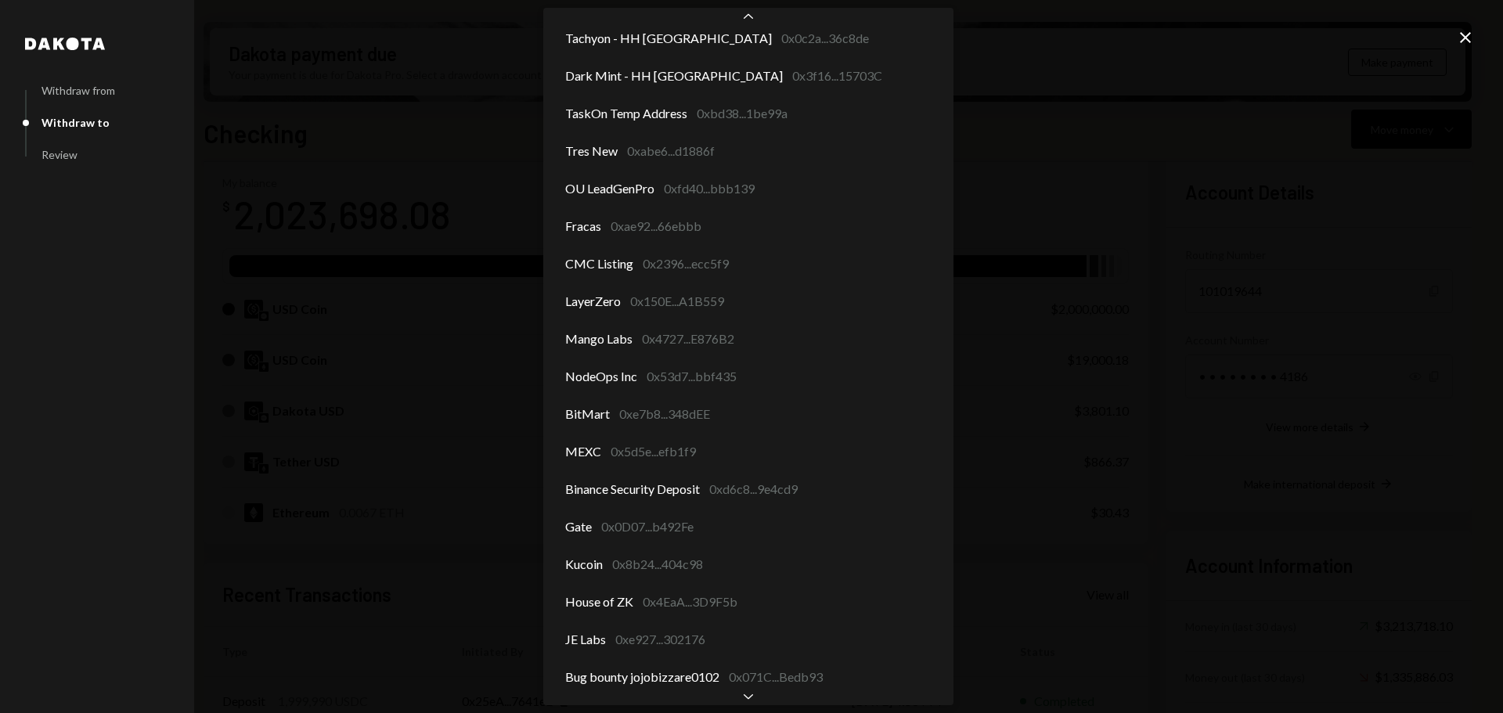
scroll to position [2040, 0]
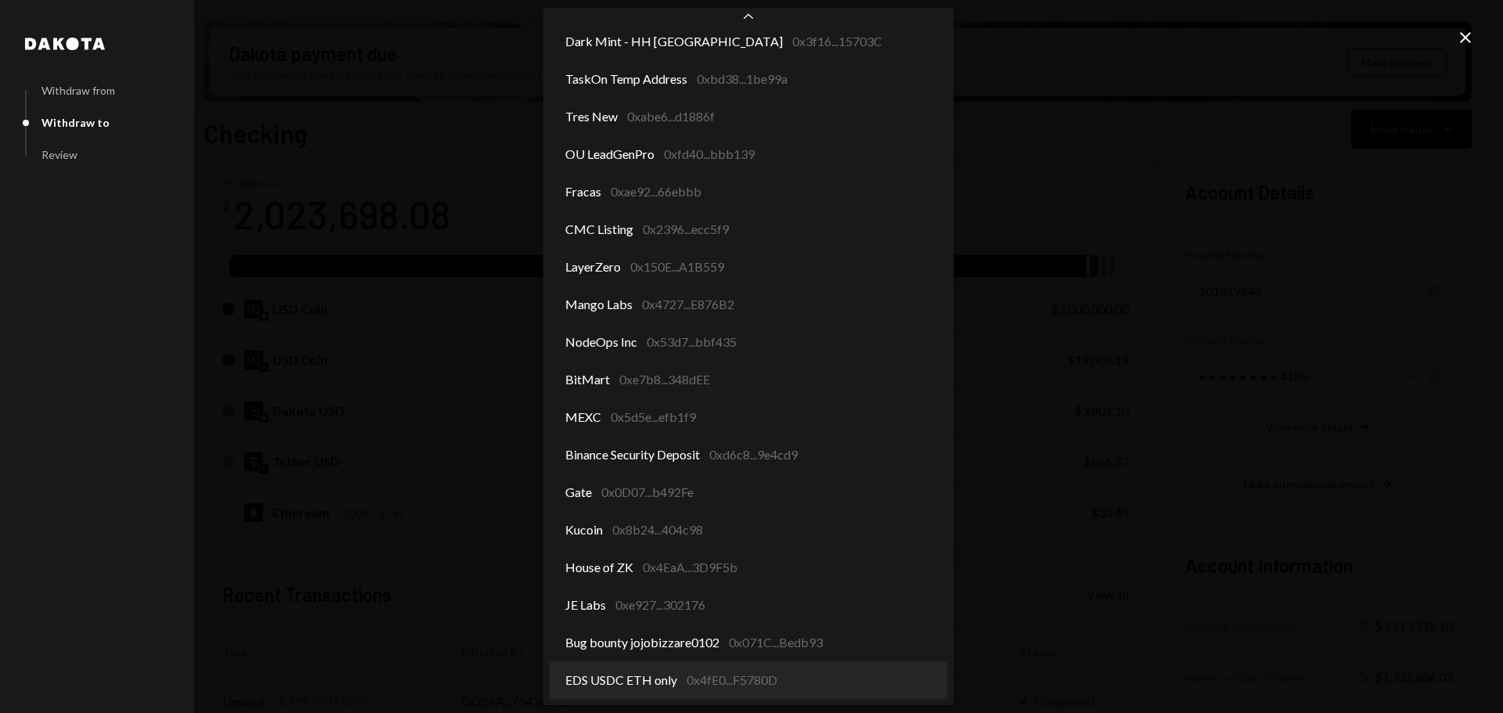
select select "**********"
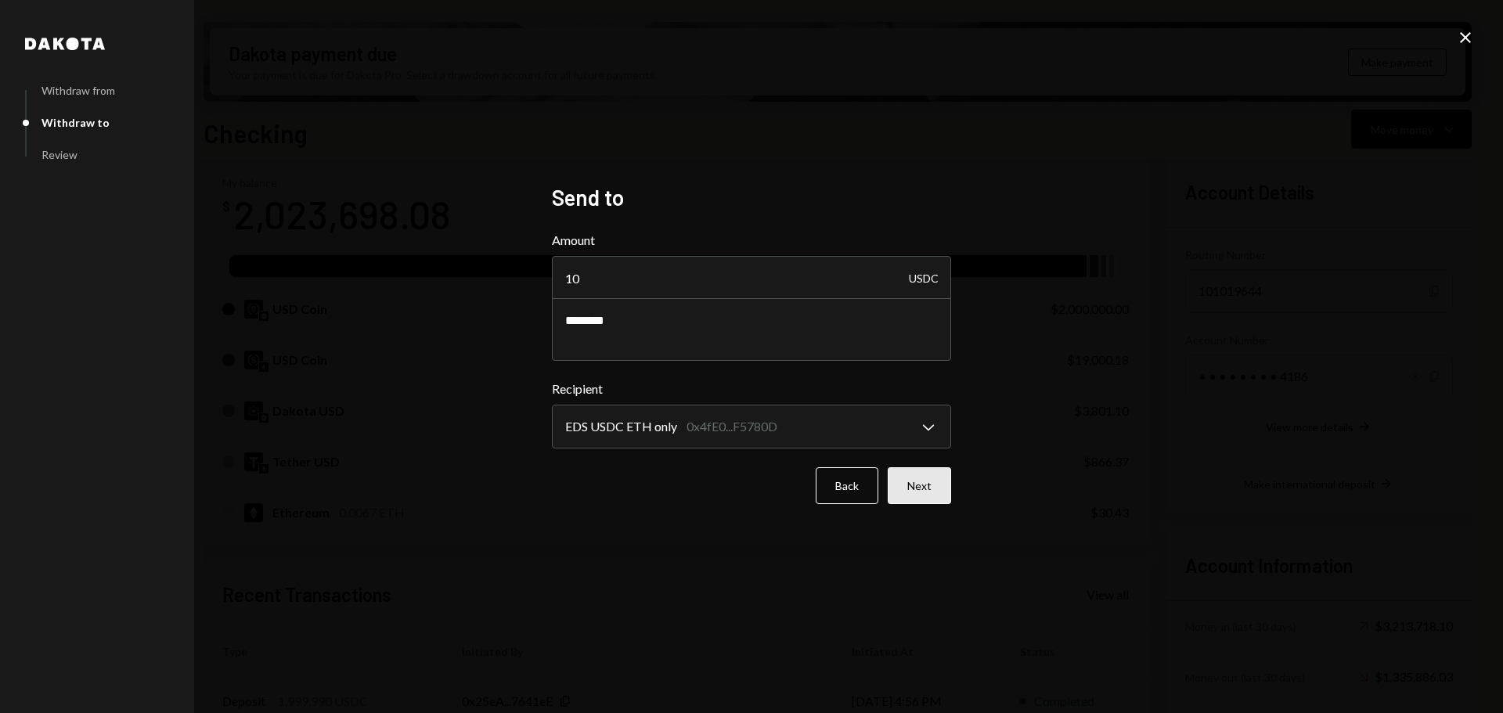
click at [926, 493] on button "Next" at bounding box center [919, 485] width 63 height 37
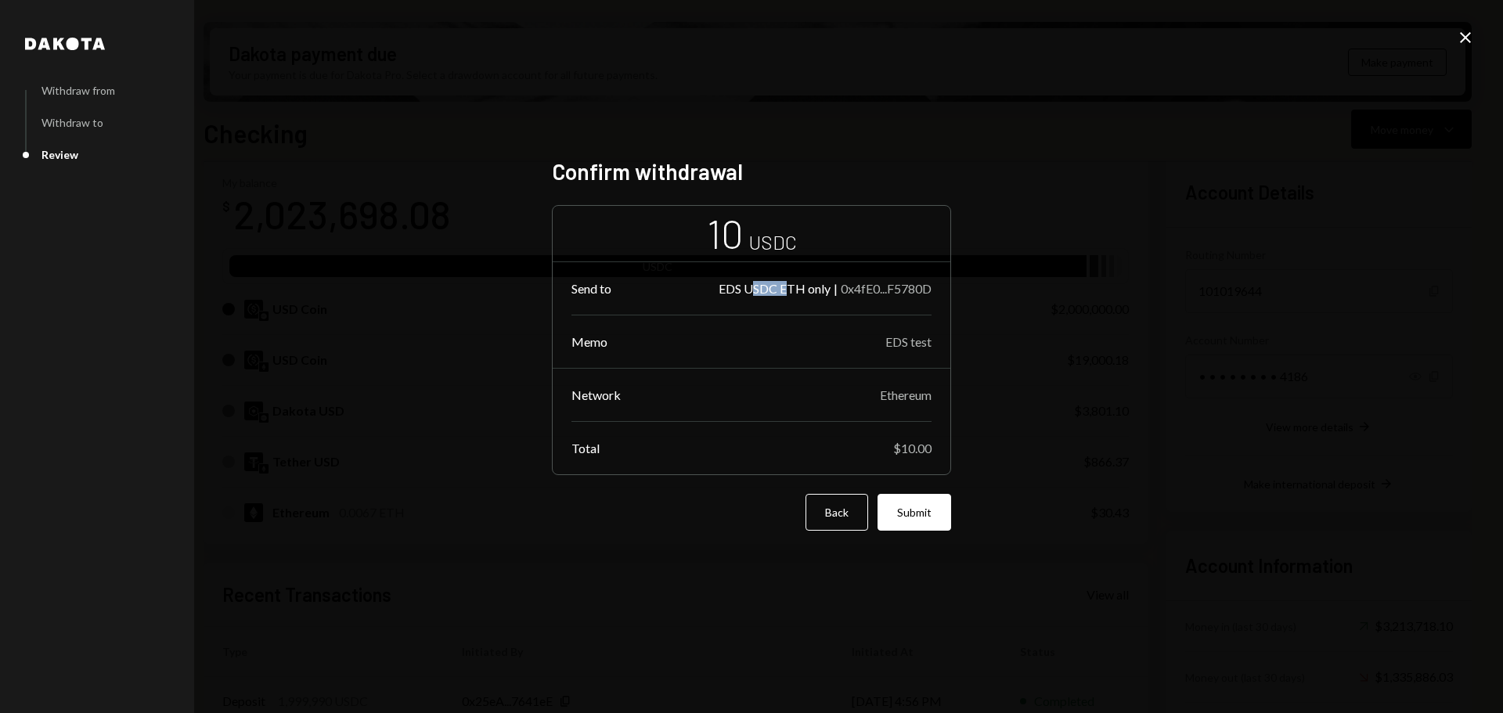
drag, startPoint x: 752, startPoint y: 289, endPoint x: 810, endPoint y: 290, distance: 57.2
click at [792, 290] on div "EDS USDC ETH only" at bounding box center [775, 288] width 112 height 15
drag, startPoint x: 850, startPoint y: 290, endPoint x: 919, endPoint y: 288, distance: 68.9
click at [916, 288] on div "0x4fE0...F5780D" at bounding box center [886, 288] width 91 height 15
click at [929, 524] on button "Submit" at bounding box center [915, 512] width 74 height 37
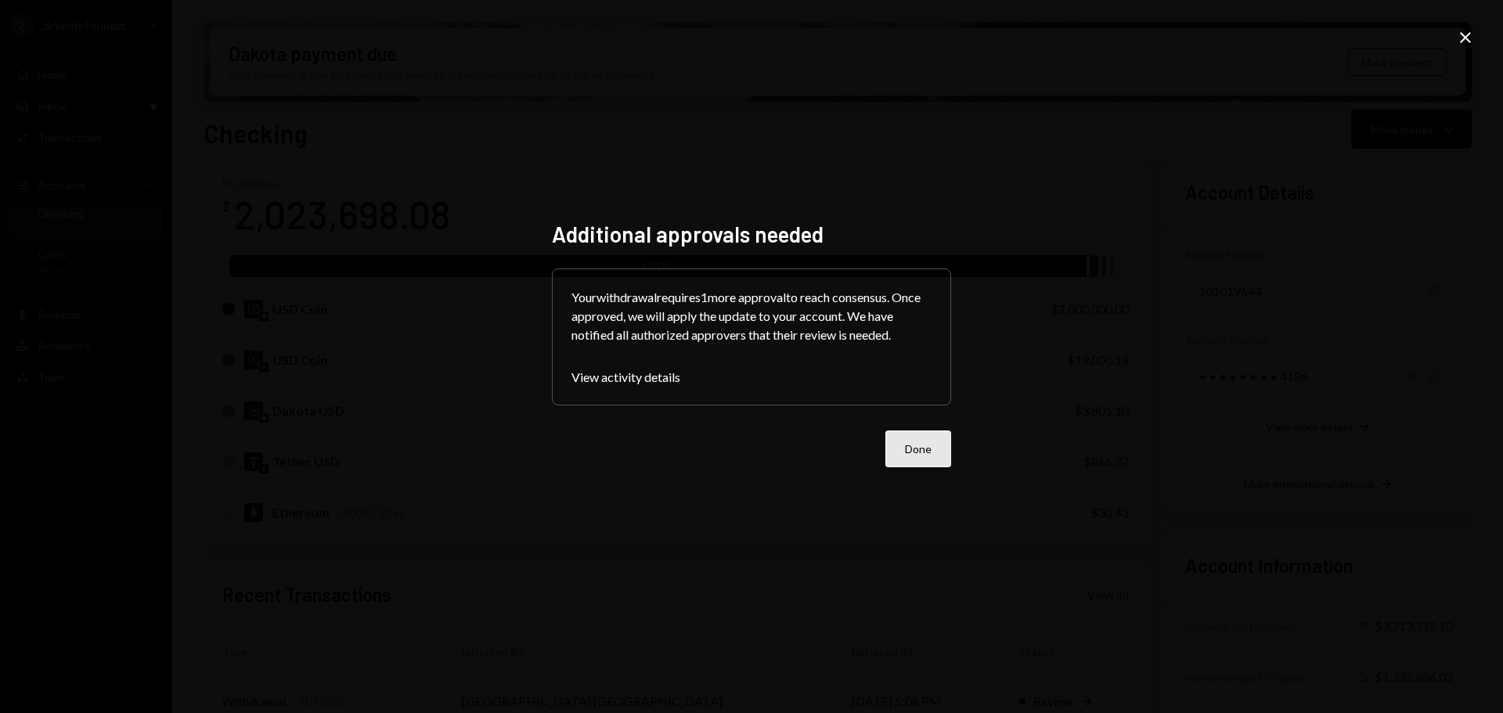
click at [933, 444] on button "Done" at bounding box center [919, 449] width 66 height 37
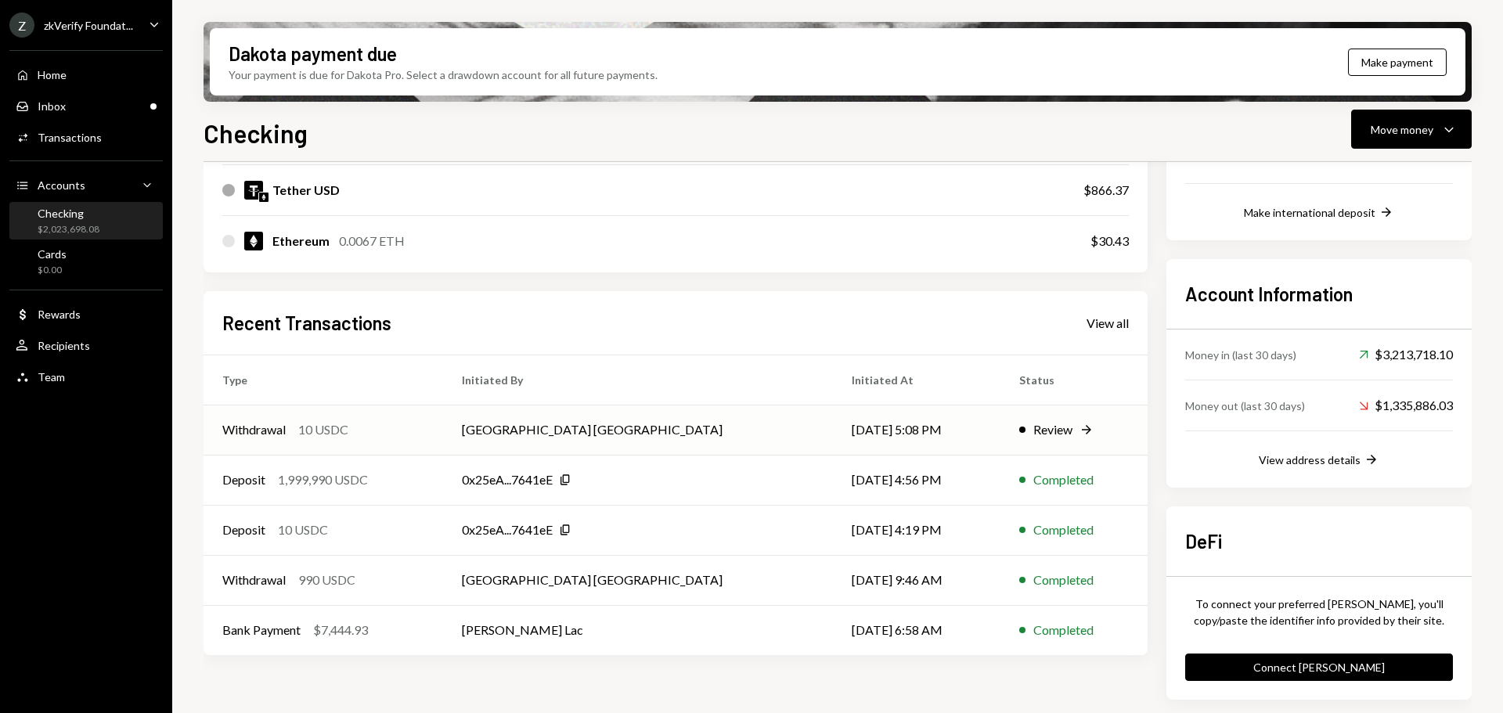
scroll to position [0, 0]
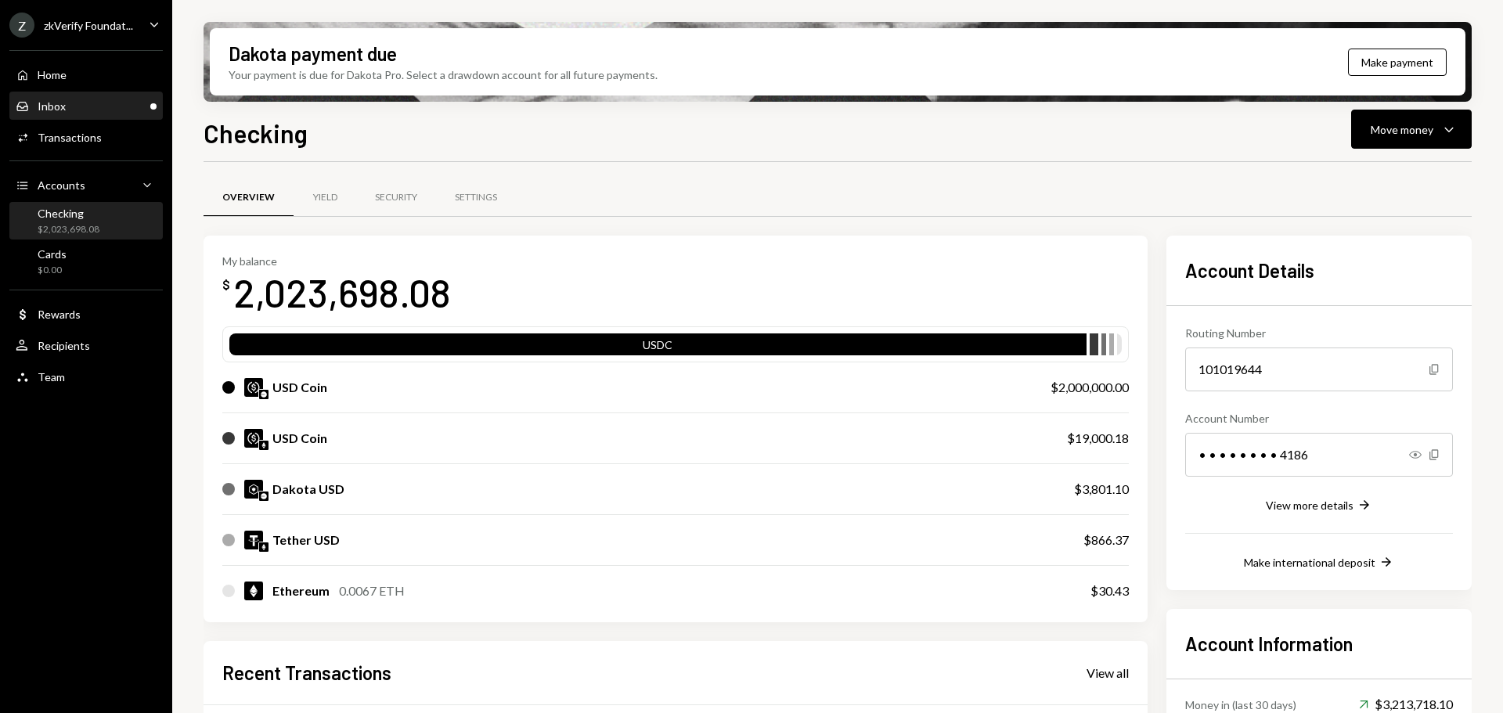
click at [104, 110] on div "Inbox Inbox" at bounding box center [86, 106] width 141 height 14
